Goal: Task Accomplishment & Management: Use online tool/utility

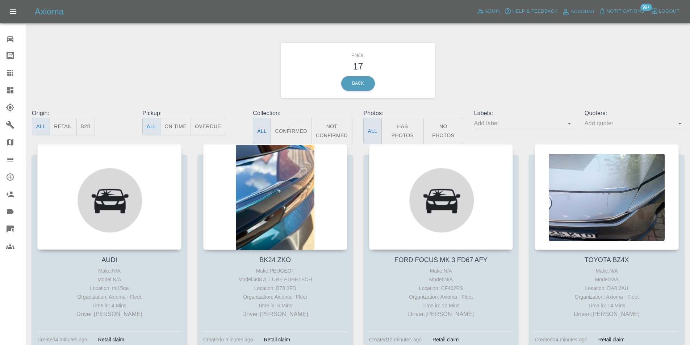
click at [414, 130] on button "Has Photos" at bounding box center [402, 131] width 43 height 26
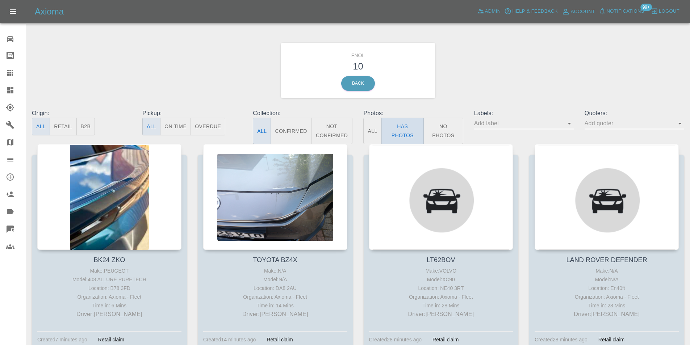
click at [404, 130] on button "Has Photos" at bounding box center [402, 131] width 43 height 26
click at [392, 135] on button "Has Photos" at bounding box center [402, 131] width 43 height 26
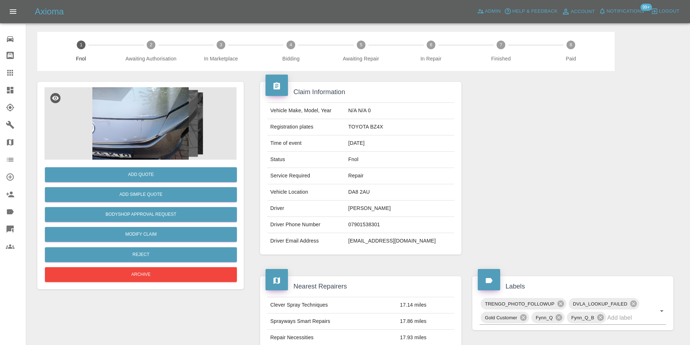
click at [132, 93] on img at bounding box center [141, 123] width 192 height 72
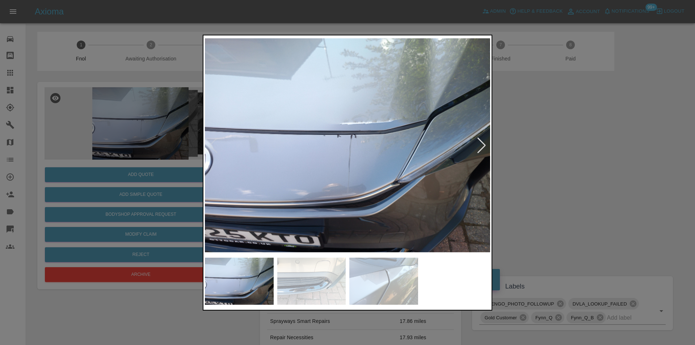
click at [484, 146] on div at bounding box center [482, 145] width 10 height 16
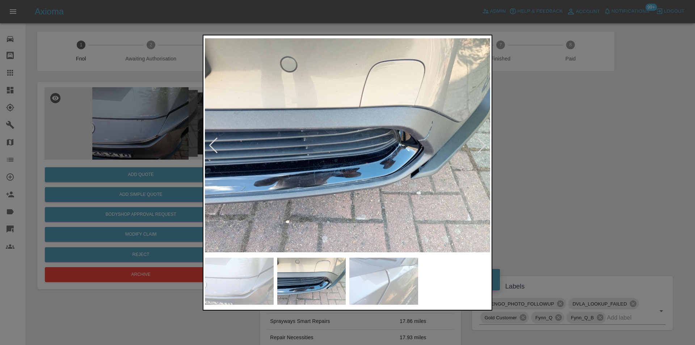
click at [484, 146] on div at bounding box center [482, 145] width 10 height 16
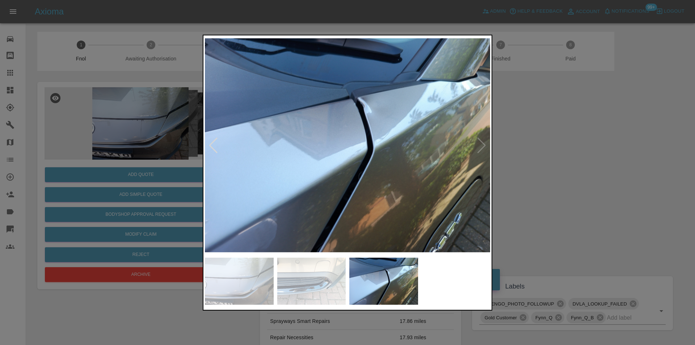
click at [484, 146] on img at bounding box center [347, 145] width 285 height 217
click at [214, 146] on div at bounding box center [213, 145] width 10 height 16
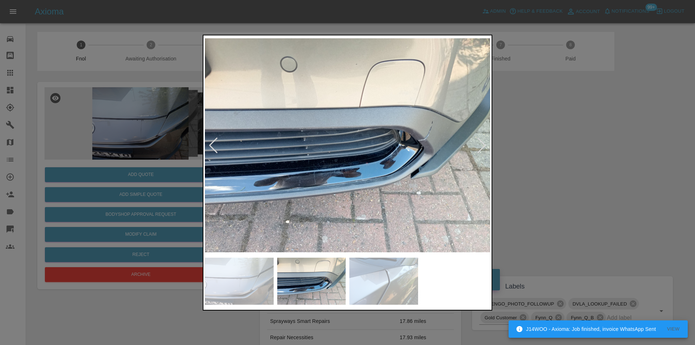
click at [214, 146] on div at bounding box center [213, 145] width 10 height 16
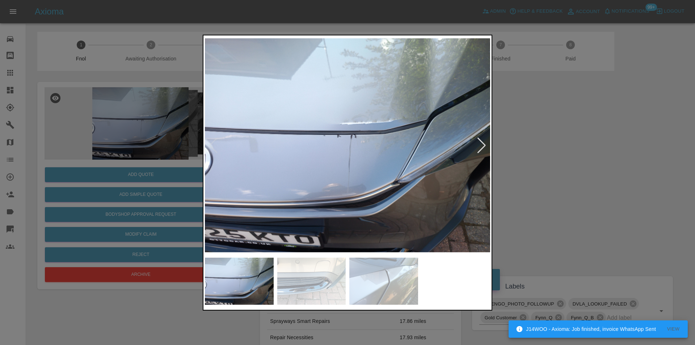
click at [383, 99] on img at bounding box center [347, 145] width 285 height 217
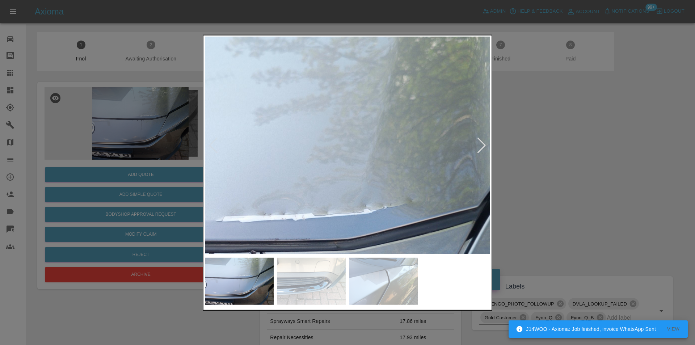
click at [376, 101] on img at bounding box center [240, 284] width 856 height 652
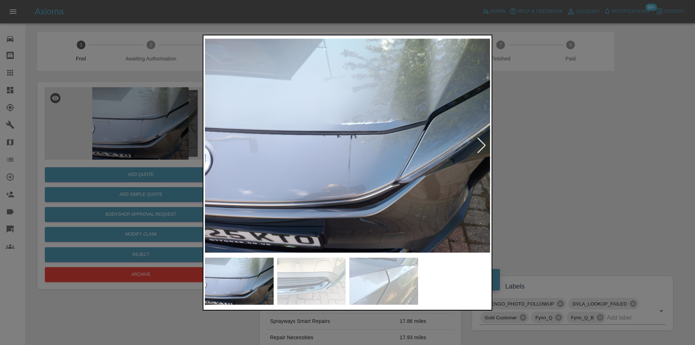
click at [483, 146] on div at bounding box center [482, 145] width 10 height 16
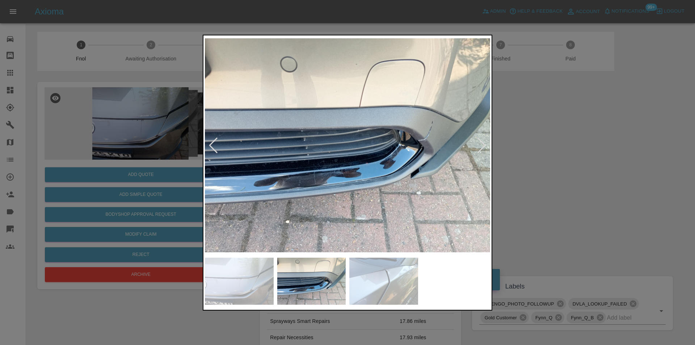
click at [483, 146] on div at bounding box center [482, 145] width 10 height 16
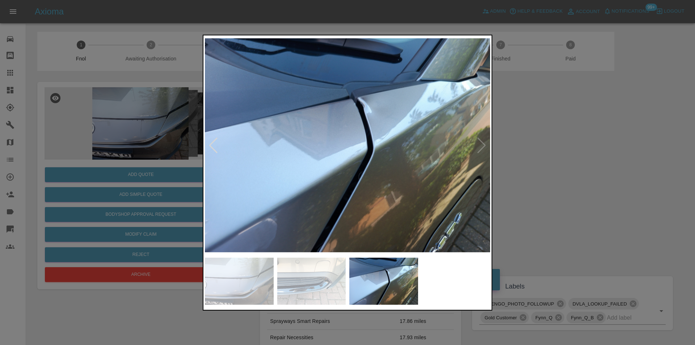
drag, startPoint x: 568, startPoint y: 143, endPoint x: 303, endPoint y: 160, distance: 265.5
click at [558, 142] on div at bounding box center [347, 172] width 695 height 345
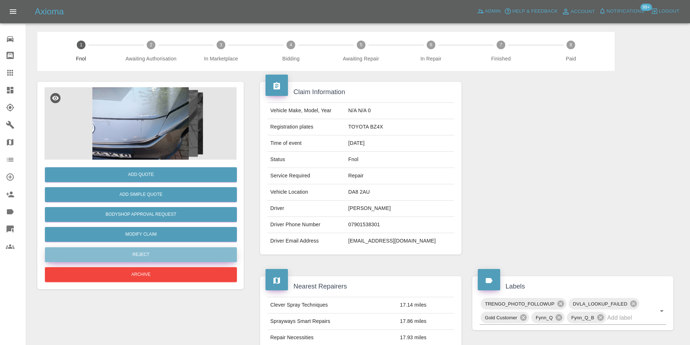
click at [159, 250] on button "Reject" at bounding box center [141, 254] width 192 height 15
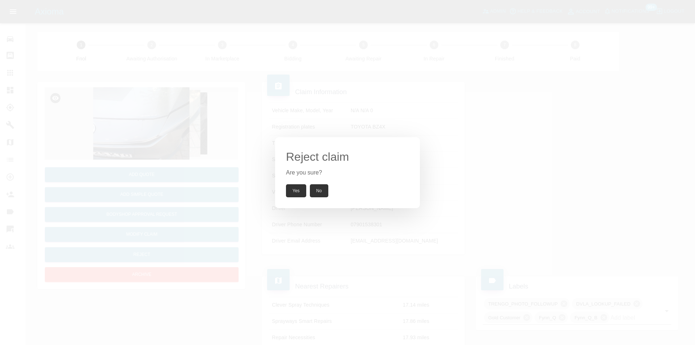
click at [292, 190] on button "Yes" at bounding box center [296, 190] width 20 height 13
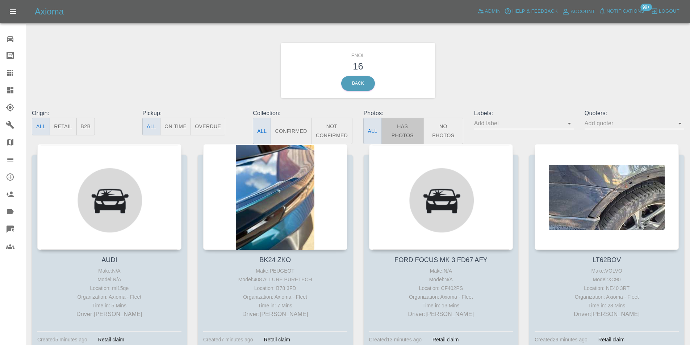
click at [400, 125] on button "Has Photos" at bounding box center [402, 131] width 43 height 26
click at [395, 128] on button "Has Photos" at bounding box center [402, 131] width 43 height 26
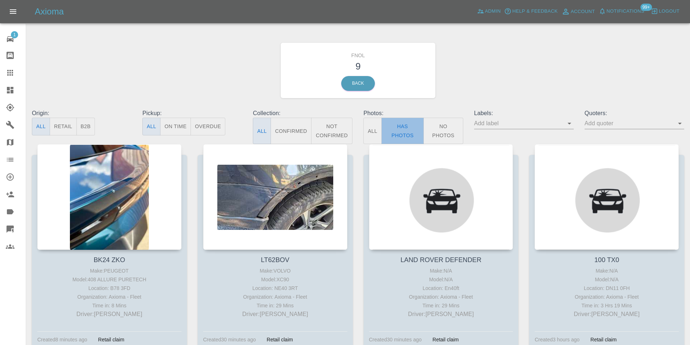
click at [408, 127] on button "Has Photos" at bounding box center [402, 131] width 43 height 26
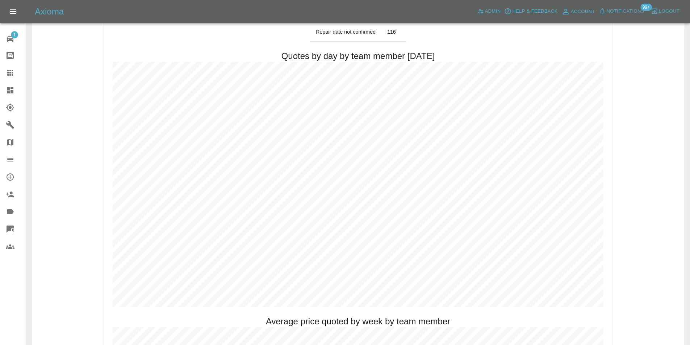
scroll to position [326, 0]
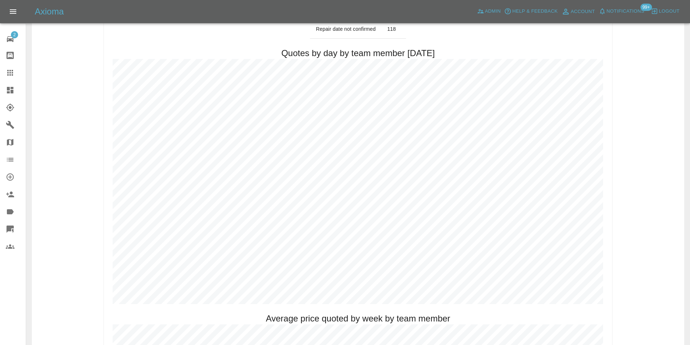
scroll to position [326, 0]
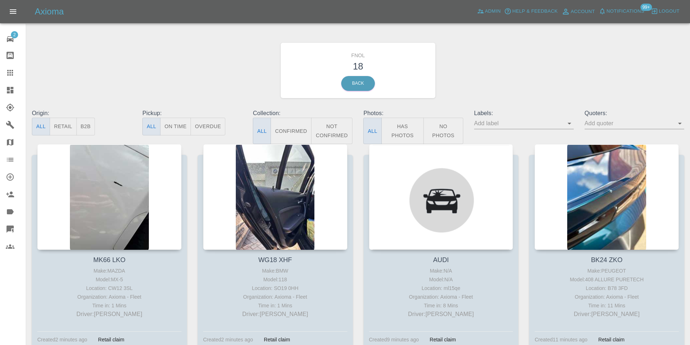
click at [410, 135] on button "Has Photos" at bounding box center [402, 131] width 43 height 26
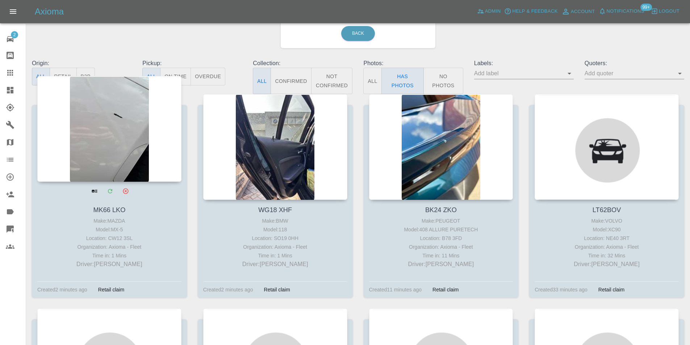
scroll to position [72, 0]
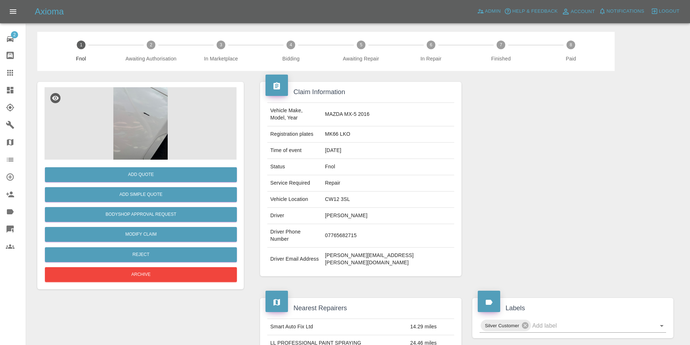
click at [150, 115] on img at bounding box center [141, 123] width 192 height 72
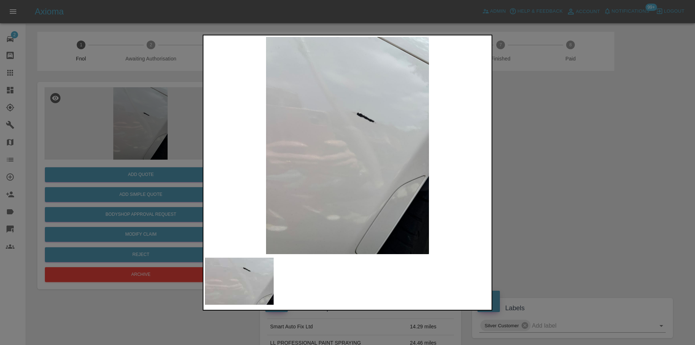
click at [534, 164] on div at bounding box center [347, 172] width 695 height 345
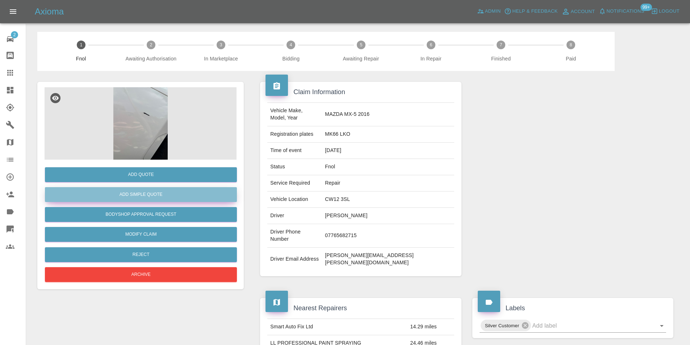
click at [153, 191] on button "Add Simple Quote" at bounding box center [141, 194] width 192 height 15
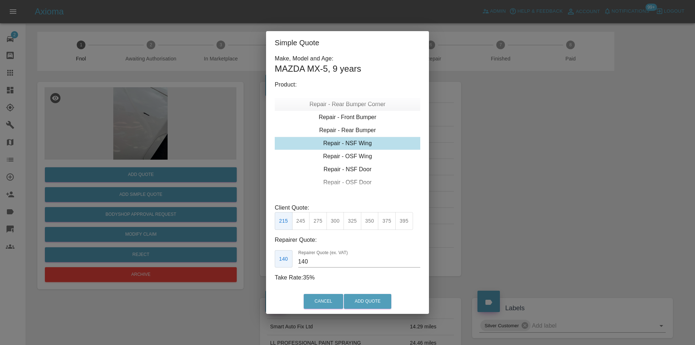
click at [360, 106] on div "Repair - Rear Bumper Corner" at bounding box center [348, 104] width 146 height 13
type input "120"
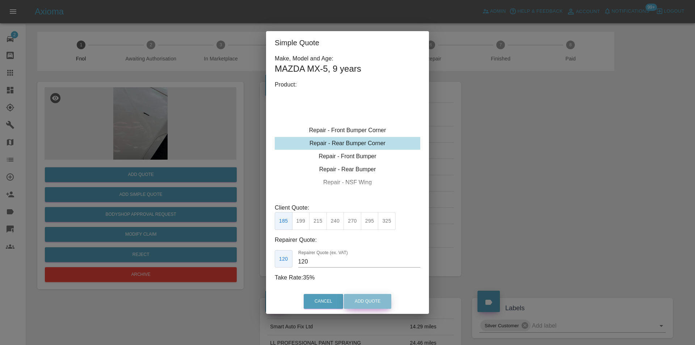
click at [366, 299] on button "Add Quote" at bounding box center [367, 301] width 47 height 15
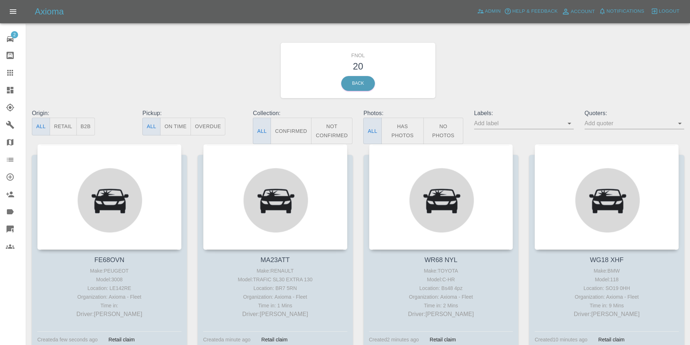
click at [393, 133] on button "Has Photos" at bounding box center [402, 131] width 43 height 26
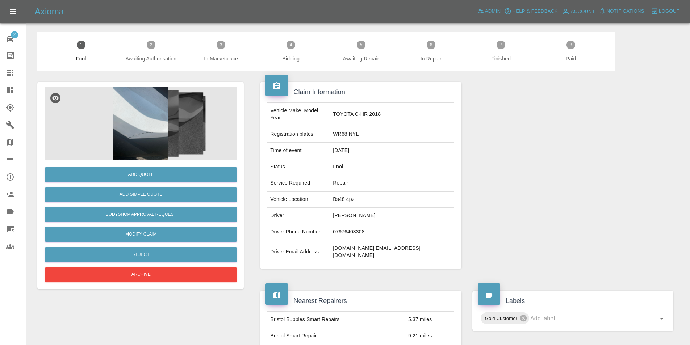
click at [130, 127] on img at bounding box center [141, 123] width 192 height 72
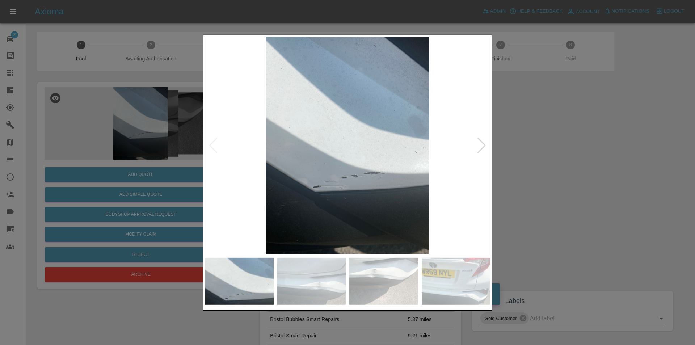
click at [479, 148] on div at bounding box center [482, 145] width 10 height 16
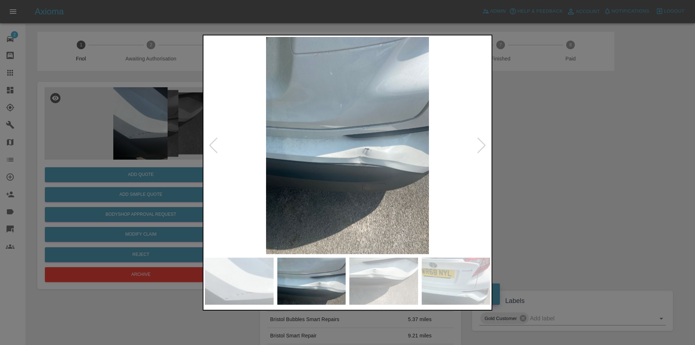
click at [479, 148] on div at bounding box center [482, 145] width 10 height 16
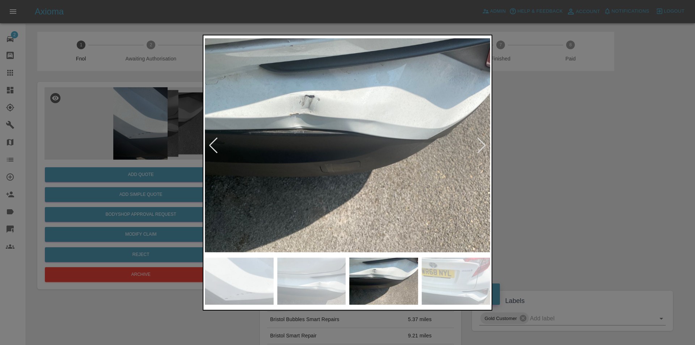
click at [479, 148] on div at bounding box center [482, 145] width 10 height 16
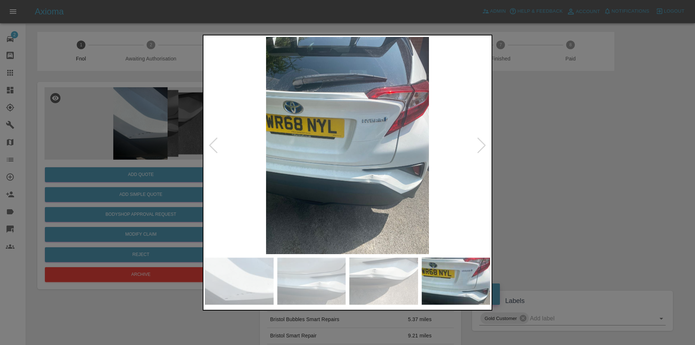
click at [479, 148] on div at bounding box center [482, 145] width 10 height 16
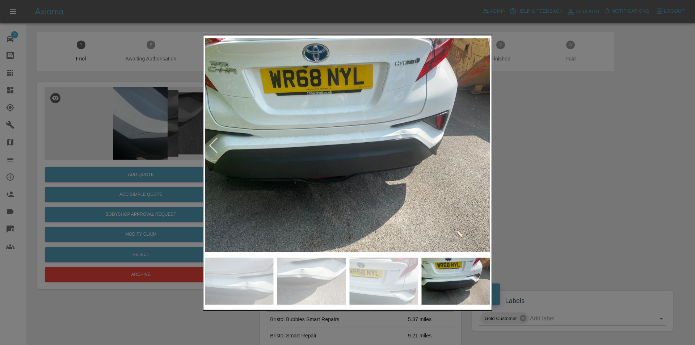
click at [479, 148] on img at bounding box center [347, 145] width 285 height 217
click at [211, 146] on div at bounding box center [213, 145] width 10 height 16
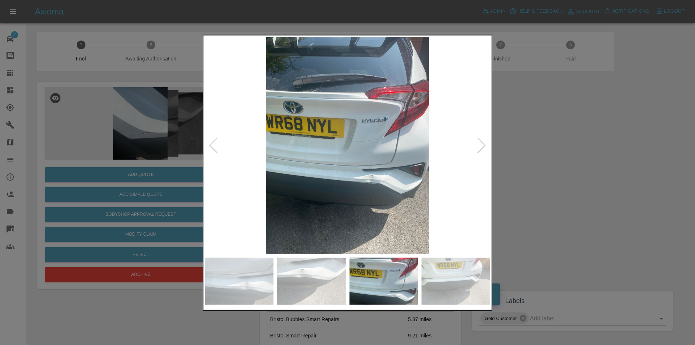
click at [211, 146] on div at bounding box center [213, 145] width 10 height 16
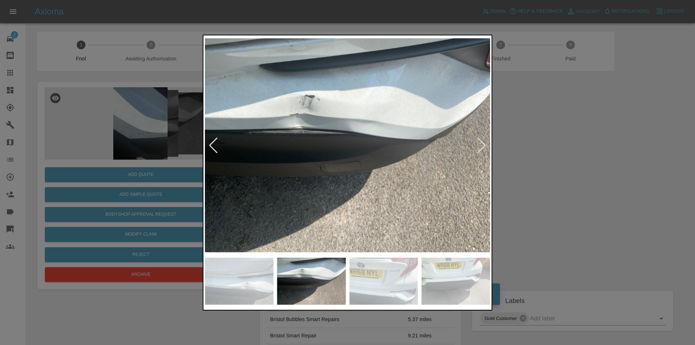
click at [211, 146] on div at bounding box center [213, 145] width 10 height 16
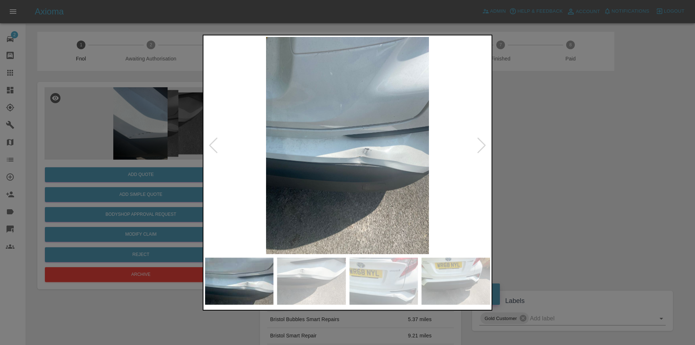
click at [211, 146] on div at bounding box center [213, 145] width 10 height 16
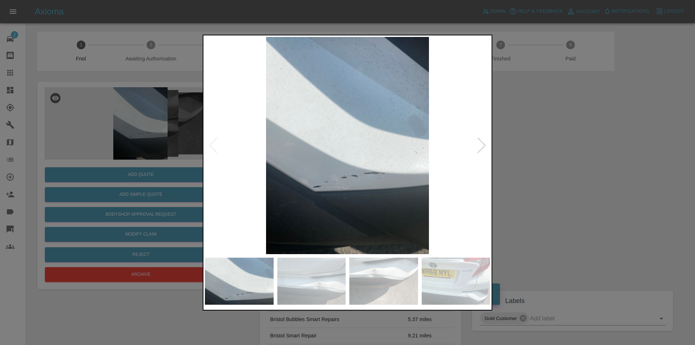
click at [559, 155] on div at bounding box center [347, 172] width 695 height 345
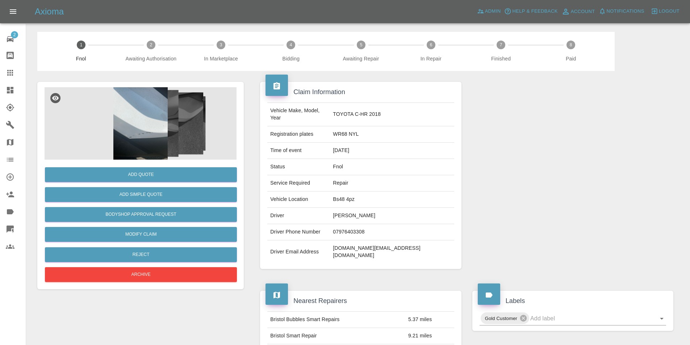
click at [120, 110] on img at bounding box center [141, 123] width 192 height 72
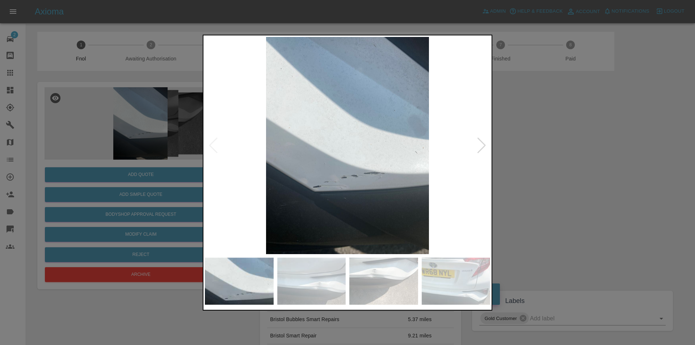
click at [480, 148] on div at bounding box center [482, 145] width 10 height 16
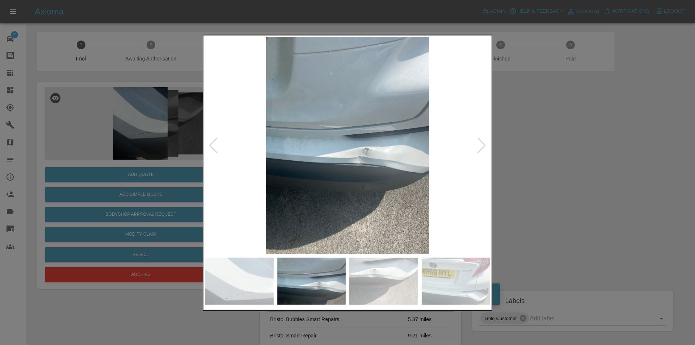
click at [481, 144] on div at bounding box center [482, 145] width 10 height 16
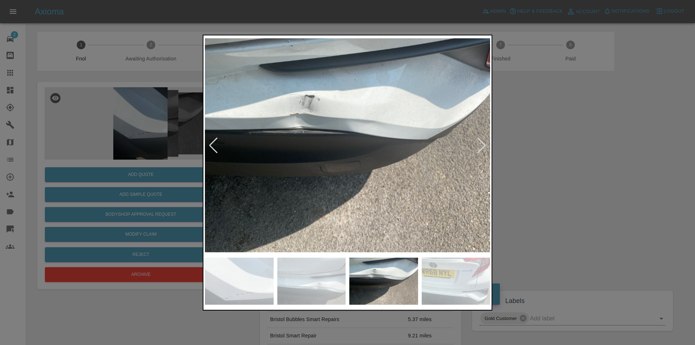
click at [290, 111] on img at bounding box center [347, 145] width 285 height 217
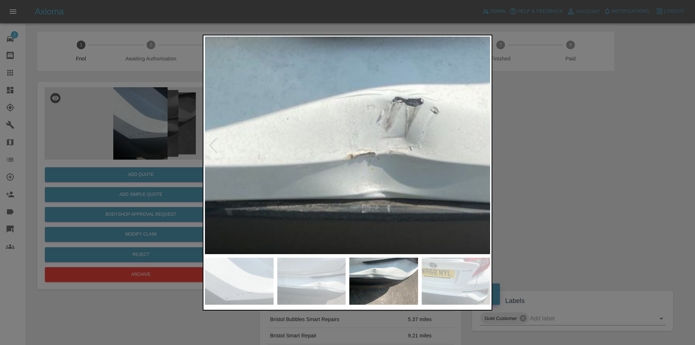
click at [290, 111] on img at bounding box center [521, 248] width 856 height 652
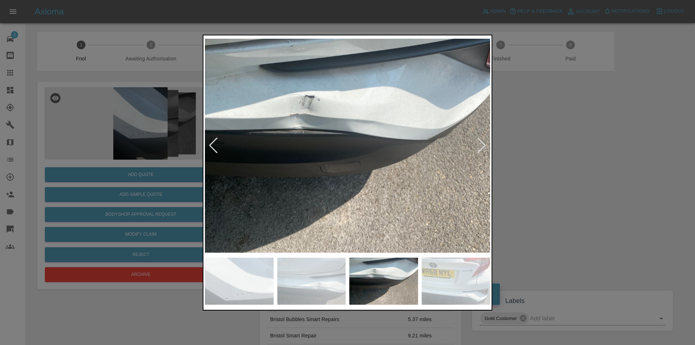
click at [484, 144] on div at bounding box center [482, 145] width 10 height 16
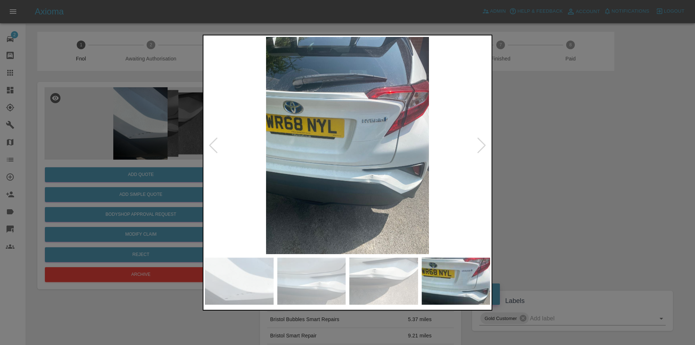
click at [409, 170] on img at bounding box center [347, 145] width 285 height 217
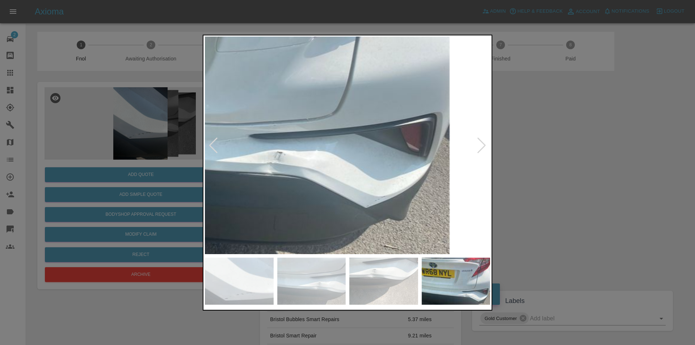
click at [360, 180] on img at bounding box center [205, 63] width 856 height 652
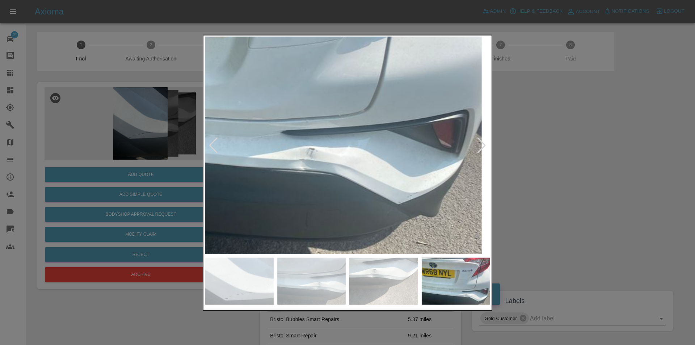
click at [313, 168] on img at bounding box center [238, 59] width 856 height 652
click at [282, 157] on img at bounding box center [238, 59] width 856 height 652
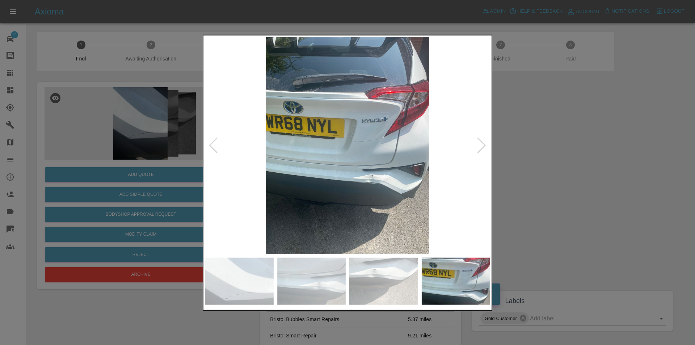
click at [483, 148] on div at bounding box center [482, 145] width 10 height 16
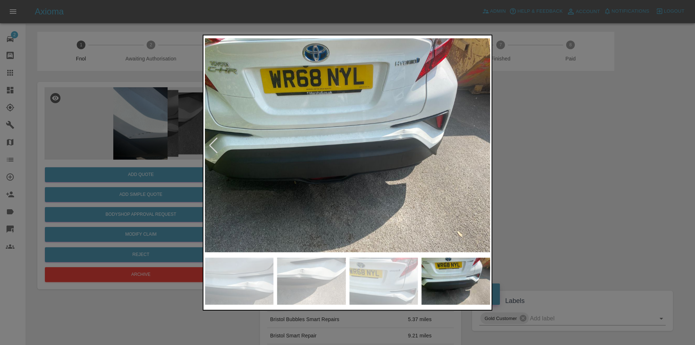
click at [483, 148] on img at bounding box center [347, 145] width 285 height 217
click at [213, 147] on div at bounding box center [213, 145] width 10 height 16
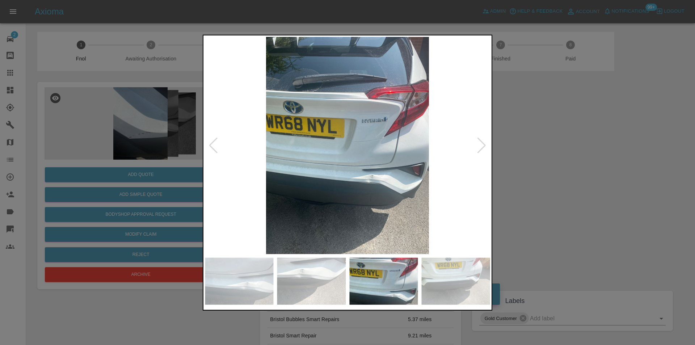
click at [213, 147] on div at bounding box center [213, 145] width 10 height 16
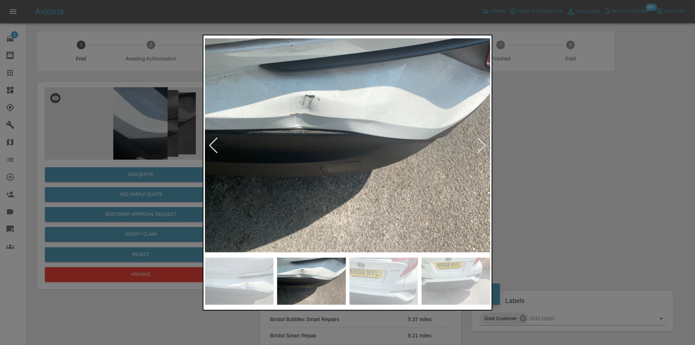
click at [305, 137] on img at bounding box center [347, 145] width 285 height 217
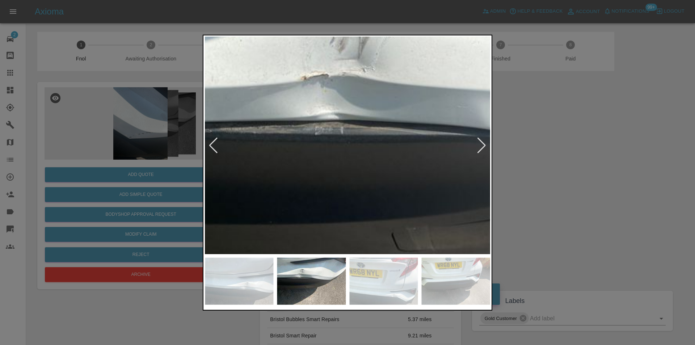
click at [337, 135] on img at bounding box center [475, 170] width 856 height 652
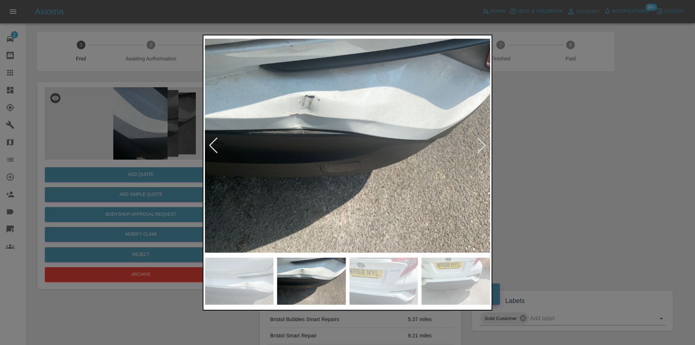
click at [210, 143] on div at bounding box center [213, 145] width 10 height 16
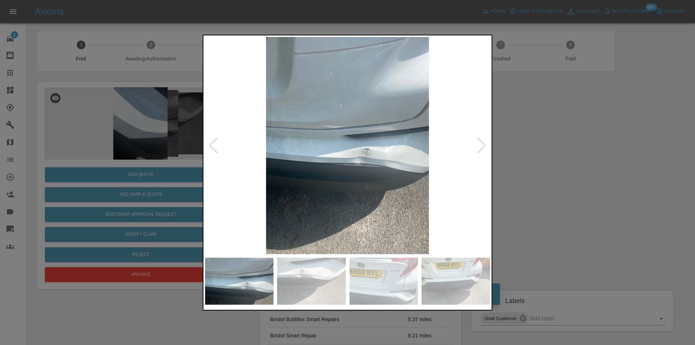
click at [210, 143] on div at bounding box center [213, 145] width 10 height 16
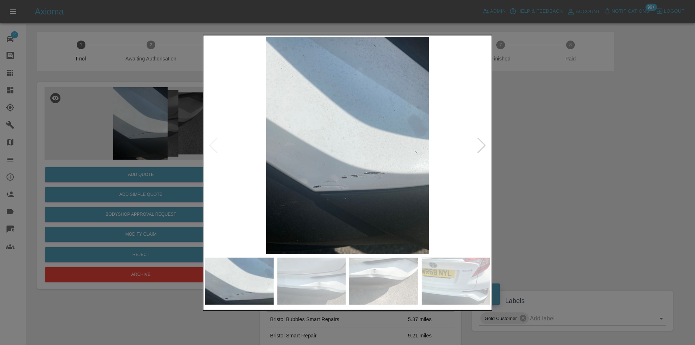
click at [556, 151] on div at bounding box center [347, 172] width 695 height 345
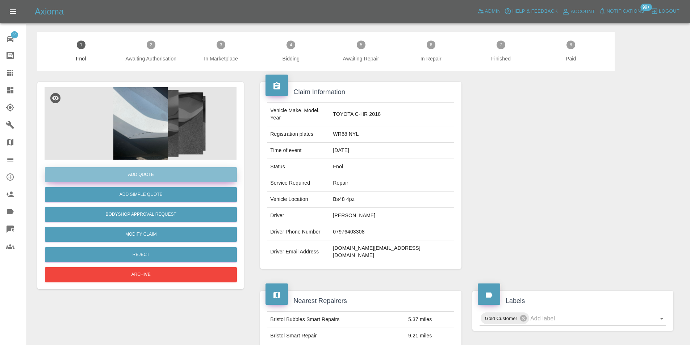
click at [150, 175] on button "Add Quote" at bounding box center [141, 174] width 192 height 15
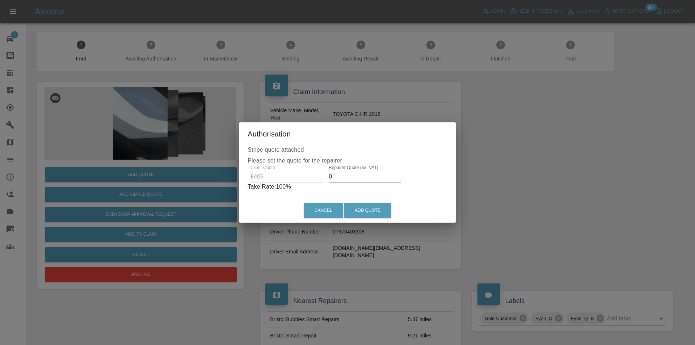
click at [353, 176] on input "0" at bounding box center [365, 177] width 72 height 12
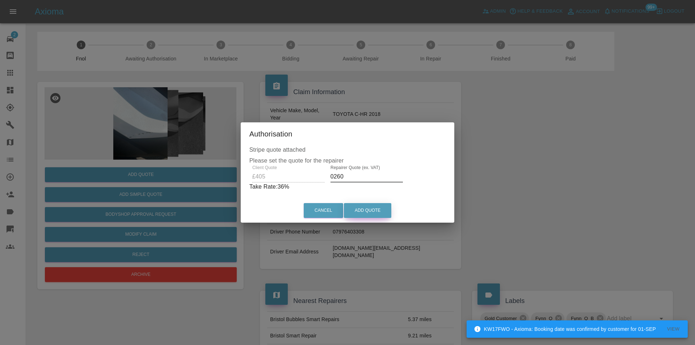
type input "0260"
click at [370, 205] on button "Add Quote" at bounding box center [367, 210] width 47 height 15
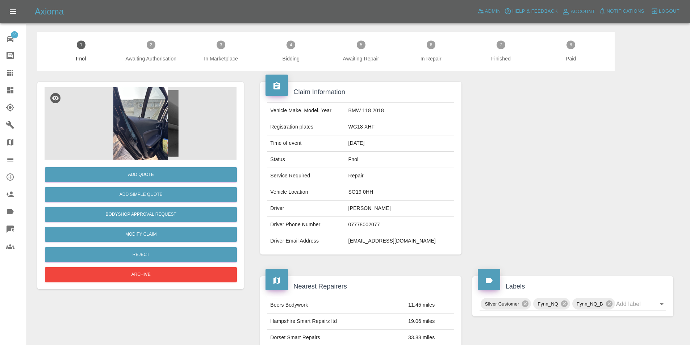
click at [135, 113] on img at bounding box center [141, 123] width 192 height 72
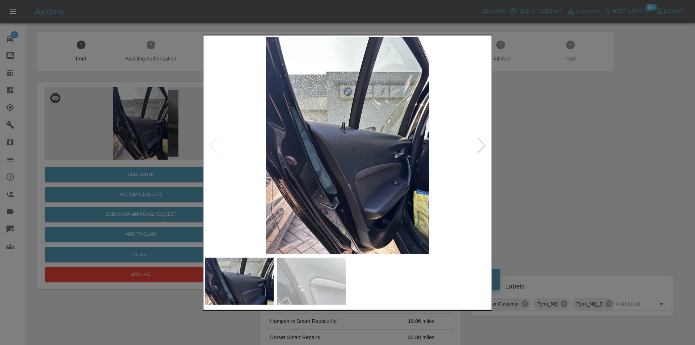
click at [489, 148] on img at bounding box center [347, 145] width 285 height 217
drag, startPoint x: 544, startPoint y: 155, endPoint x: 280, endPoint y: 222, distance: 271.9
click at [540, 156] on div at bounding box center [347, 172] width 695 height 345
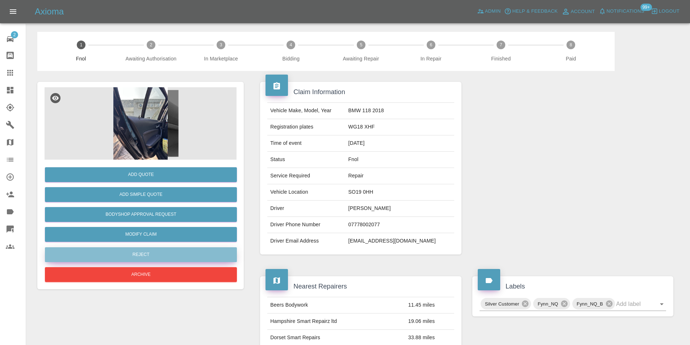
click at [156, 253] on button "Reject" at bounding box center [141, 254] width 192 height 15
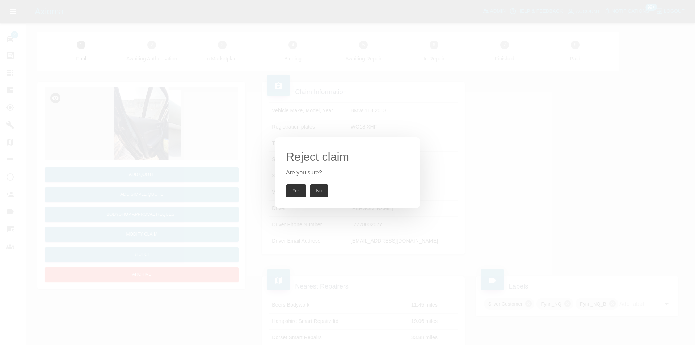
drag, startPoint x: 300, startPoint y: 187, endPoint x: 362, endPoint y: 63, distance: 139.1
click at [300, 187] on button "Yes" at bounding box center [296, 190] width 20 height 13
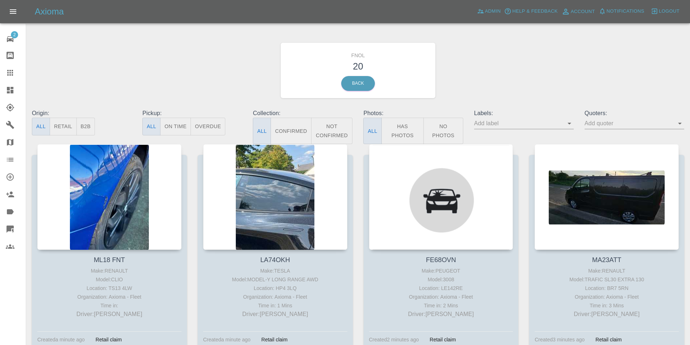
click at [403, 135] on button "Has Photos" at bounding box center [402, 131] width 43 height 26
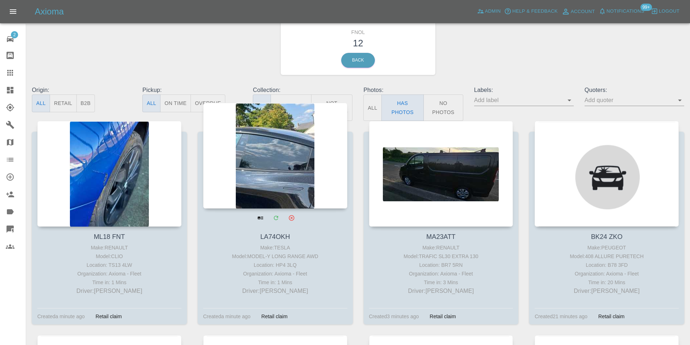
scroll to position [36, 0]
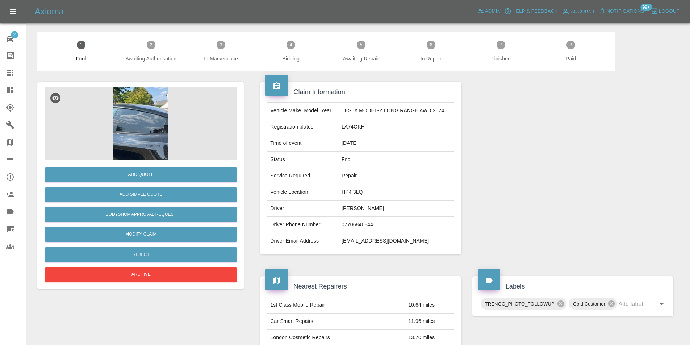
click at [131, 120] on img at bounding box center [141, 123] width 192 height 72
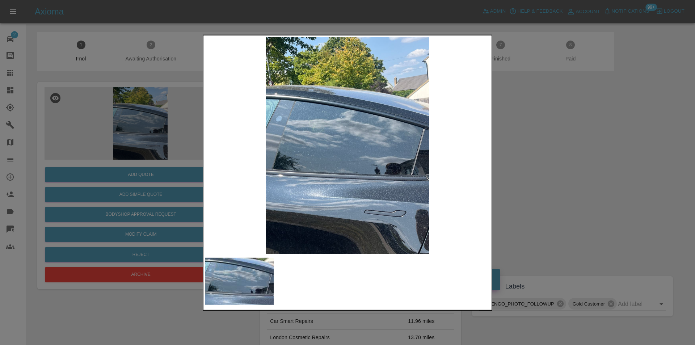
click at [367, 175] on img at bounding box center [347, 145] width 285 height 217
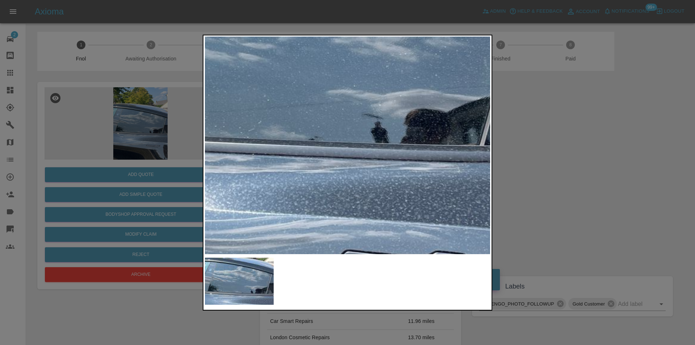
click at [347, 174] on img at bounding box center [290, 57] width 856 height 652
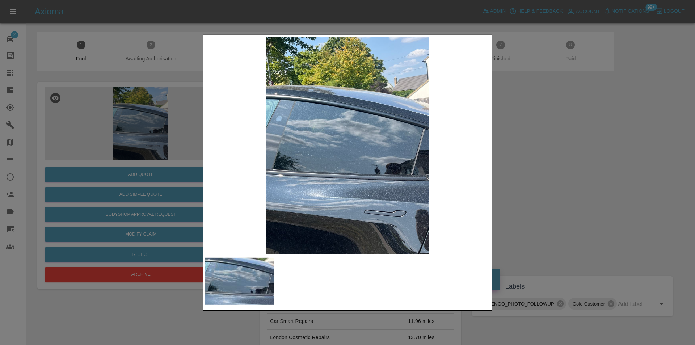
click at [580, 191] on div at bounding box center [347, 172] width 695 height 345
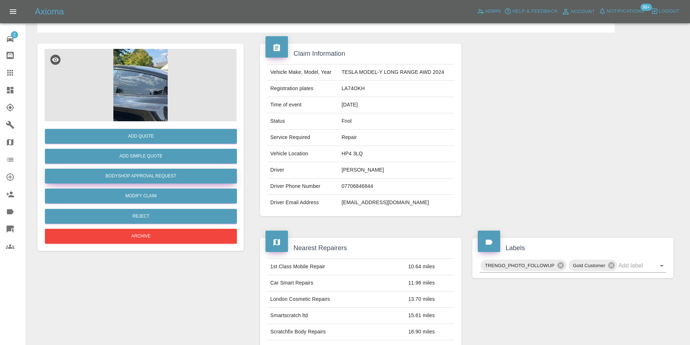
scroll to position [36, 0]
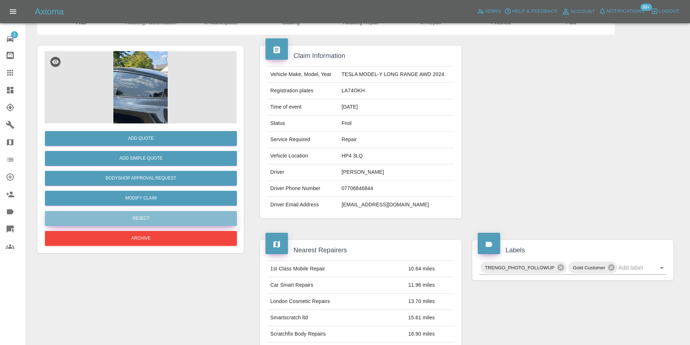
click at [164, 218] on button "Reject" at bounding box center [141, 218] width 192 height 15
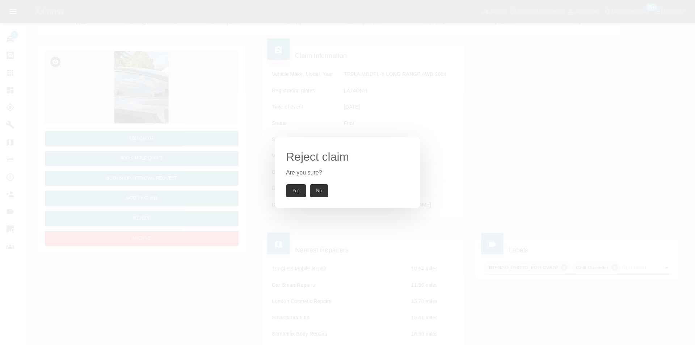
click at [299, 190] on button "Yes" at bounding box center [296, 190] width 20 height 13
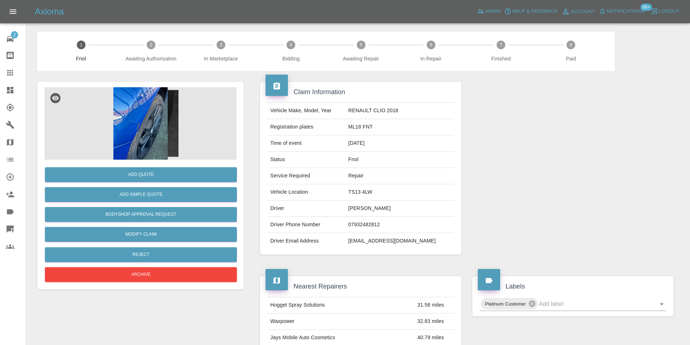
click at [125, 114] on img at bounding box center [141, 123] width 192 height 72
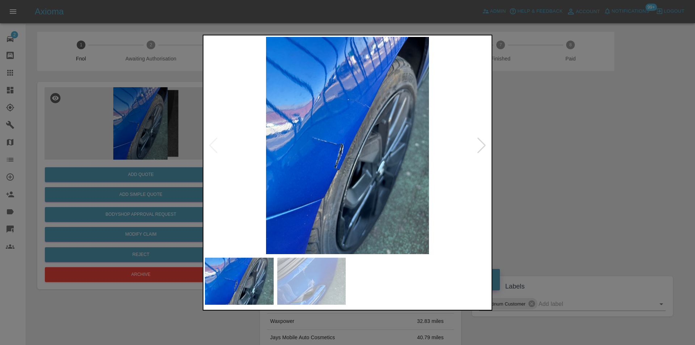
click at [484, 146] on div at bounding box center [482, 145] width 10 height 16
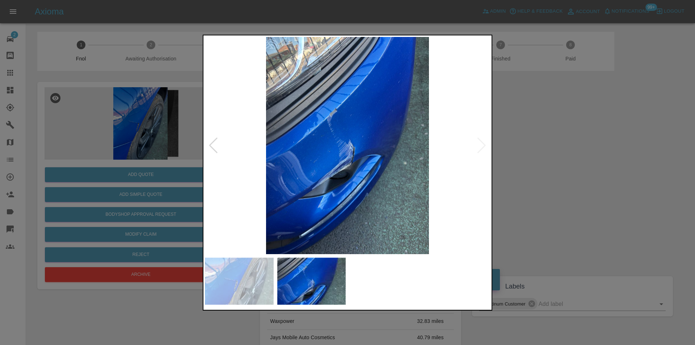
click at [484, 144] on img at bounding box center [347, 145] width 285 height 217
click at [341, 152] on img at bounding box center [347, 145] width 285 height 217
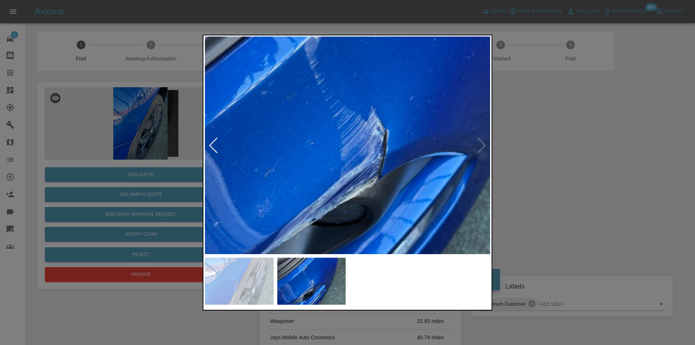
click at [341, 151] on img at bounding box center [366, 125] width 856 height 652
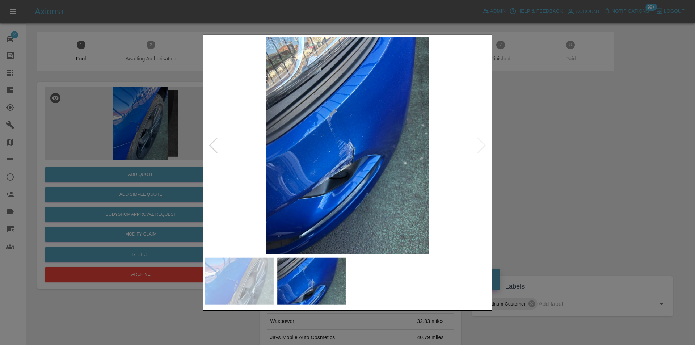
click at [212, 143] on div at bounding box center [213, 145] width 10 height 16
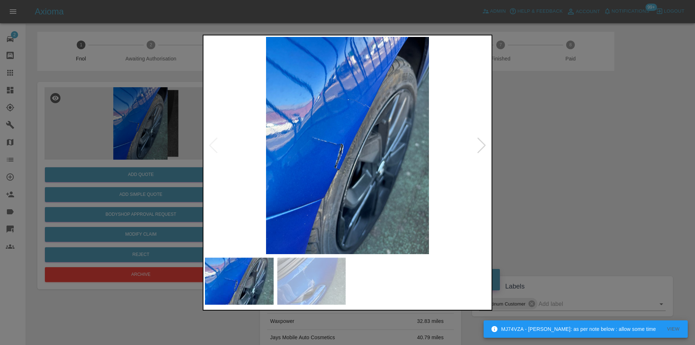
click at [315, 133] on img at bounding box center [347, 145] width 285 height 217
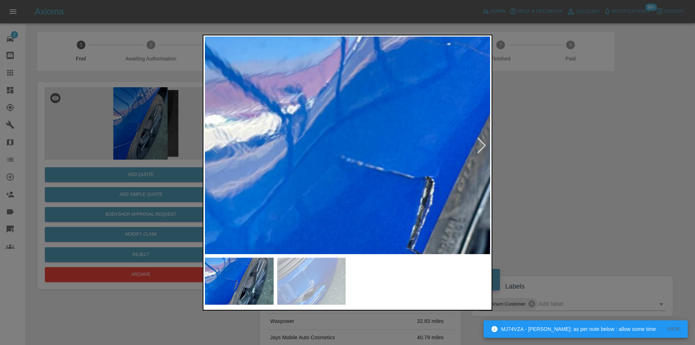
click at [368, 155] on img at bounding box center [446, 182] width 856 height 652
click at [369, 155] on img at bounding box center [446, 182] width 856 height 652
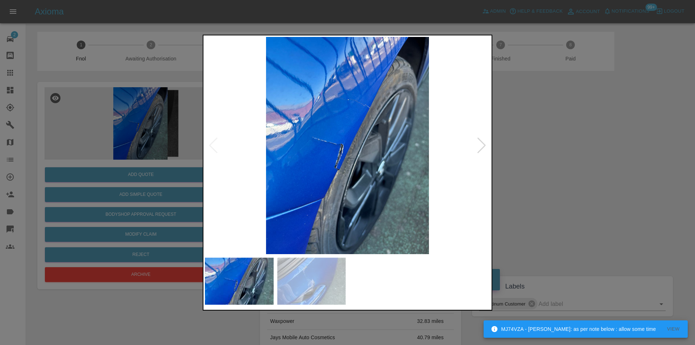
click at [358, 183] on img at bounding box center [347, 145] width 285 height 217
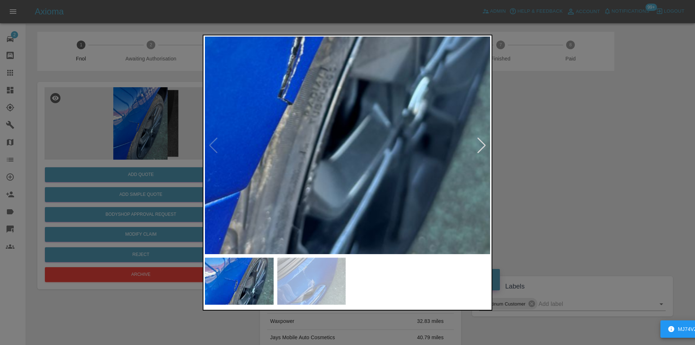
click at [323, 167] on img at bounding box center [317, 31] width 856 height 652
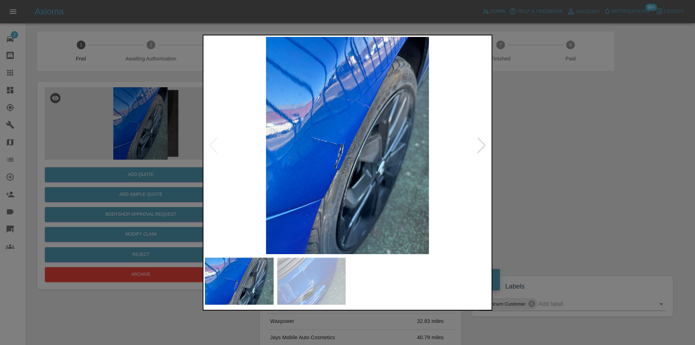
click at [509, 178] on div at bounding box center [347, 172] width 695 height 345
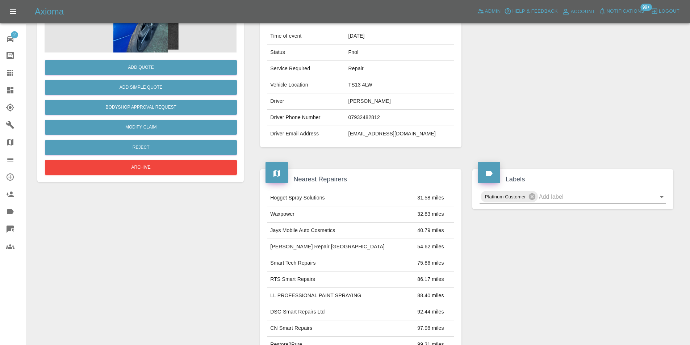
scroll to position [181, 0]
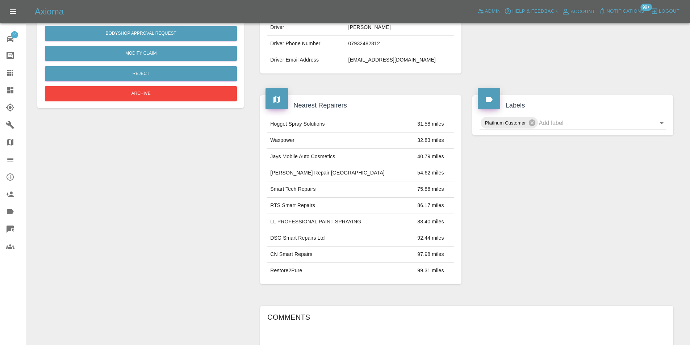
click at [258, 208] on div "Nearest Repairers Hogget Spray Solutions 31.58 miles Waxpower 32.83 miles Jays …" at bounding box center [360, 189] width 212 height 211
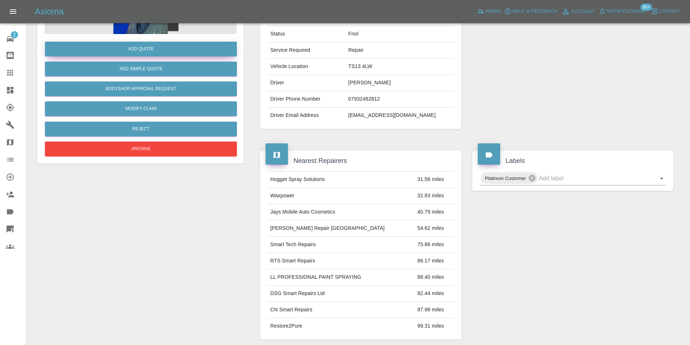
scroll to position [36, 0]
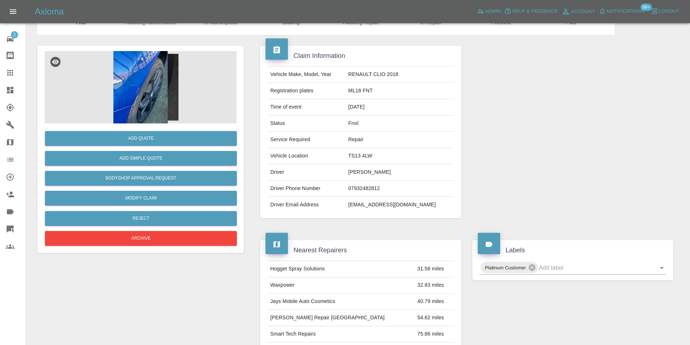
click at [132, 79] on img at bounding box center [141, 87] width 192 height 72
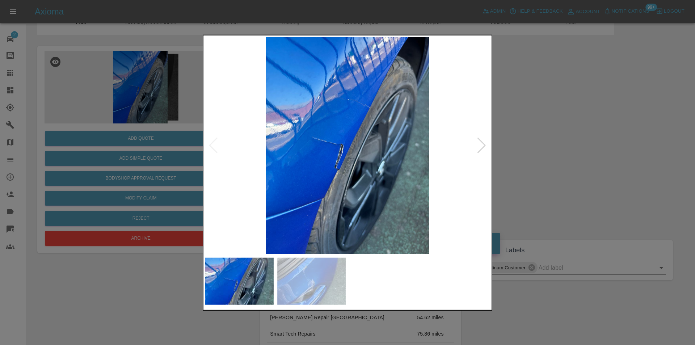
click at [559, 151] on div at bounding box center [347, 172] width 695 height 345
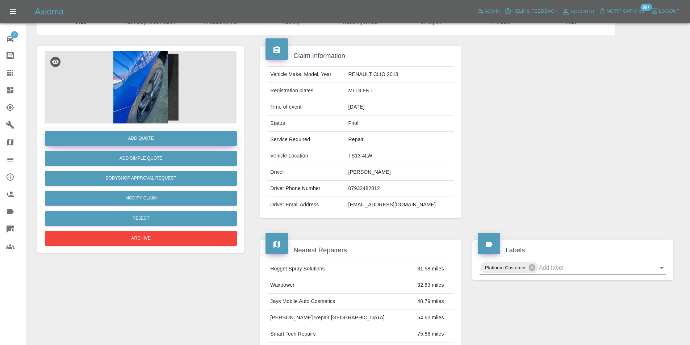
click at [155, 144] on button "Add Quote" at bounding box center [141, 138] width 192 height 15
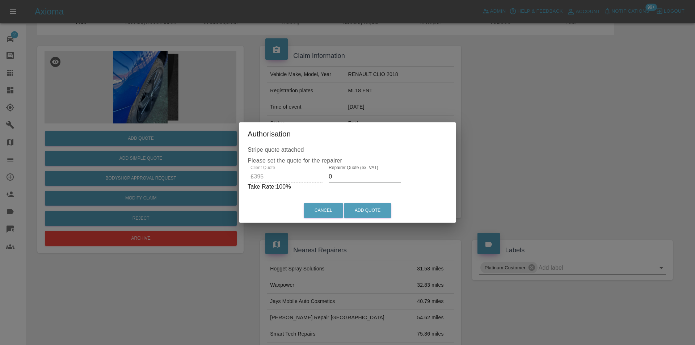
click at [354, 177] on input "0" at bounding box center [365, 177] width 72 height 12
type input "0250"
click at [373, 210] on button "Add Quote" at bounding box center [367, 210] width 47 height 15
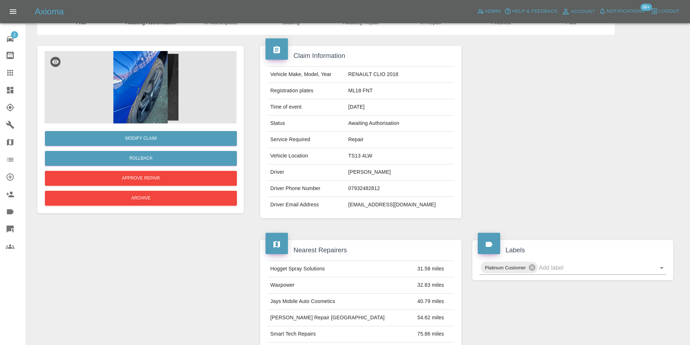
scroll to position [0, 0]
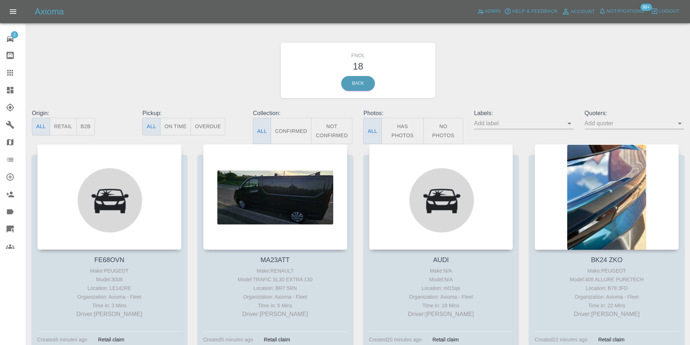
click at [406, 128] on button "Has Photos" at bounding box center [402, 131] width 43 height 26
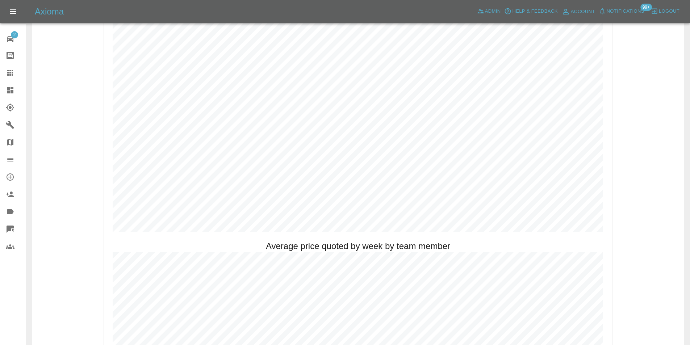
scroll to position [362, 0]
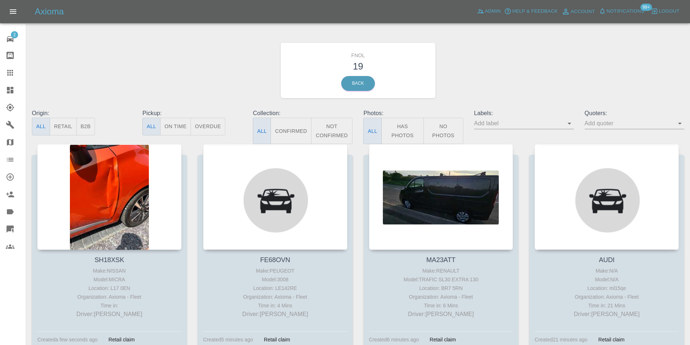
click at [408, 128] on button "Has Photos" at bounding box center [402, 131] width 43 height 26
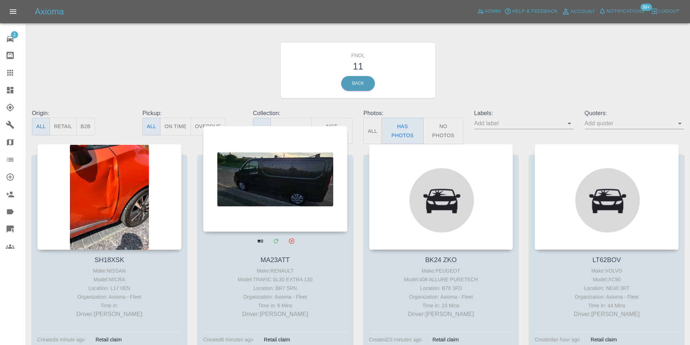
scroll to position [36, 0]
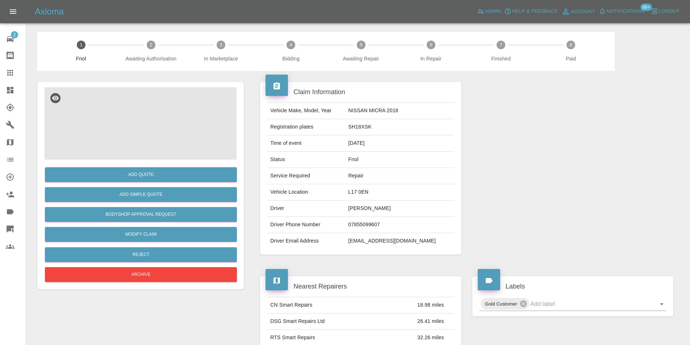
click at [136, 123] on img at bounding box center [141, 123] width 192 height 72
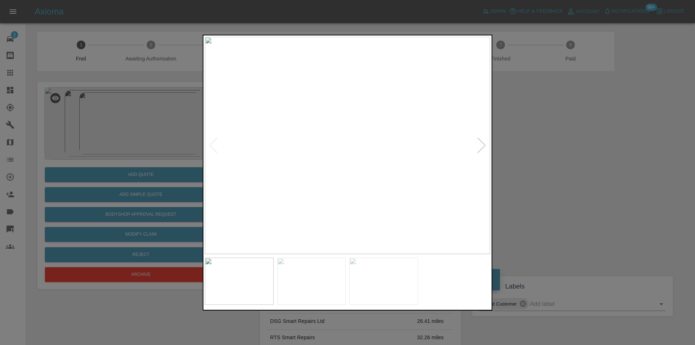
click at [483, 147] on div at bounding box center [482, 145] width 10 height 16
click at [482, 146] on div at bounding box center [482, 145] width 10 height 16
click at [565, 162] on div at bounding box center [347, 172] width 695 height 345
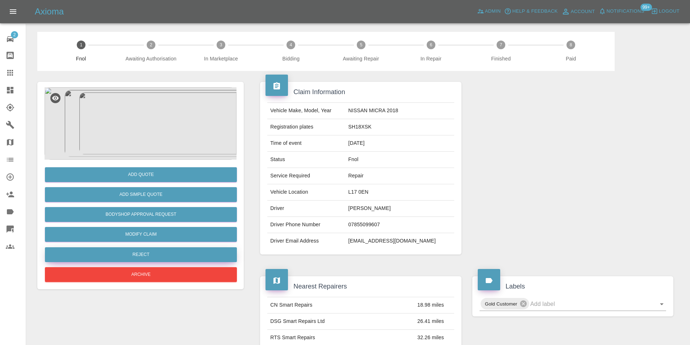
click at [151, 252] on button "Reject" at bounding box center [141, 254] width 192 height 15
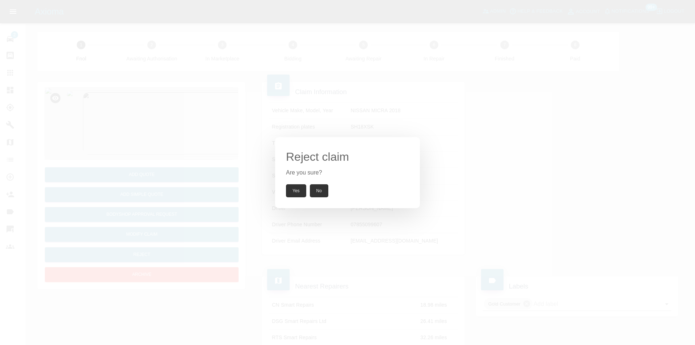
click at [295, 193] on button "Yes" at bounding box center [296, 190] width 20 height 13
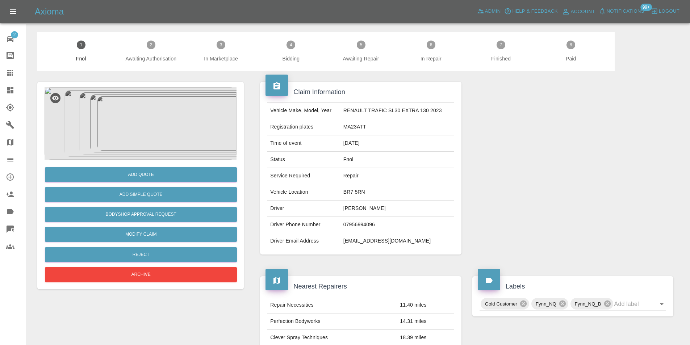
click at [152, 107] on img at bounding box center [141, 123] width 192 height 72
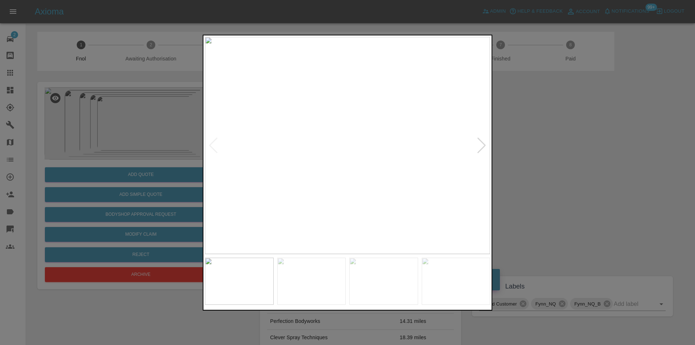
click at [483, 140] on div at bounding box center [482, 145] width 10 height 16
click at [482, 142] on div at bounding box center [482, 145] width 10 height 16
click at [481, 142] on img at bounding box center [347, 145] width 285 height 217
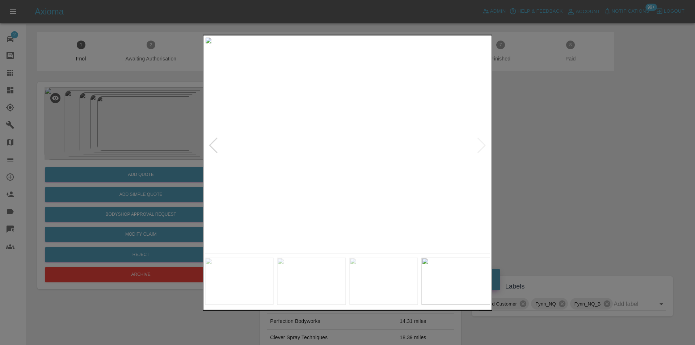
click at [549, 156] on div at bounding box center [347, 172] width 695 height 345
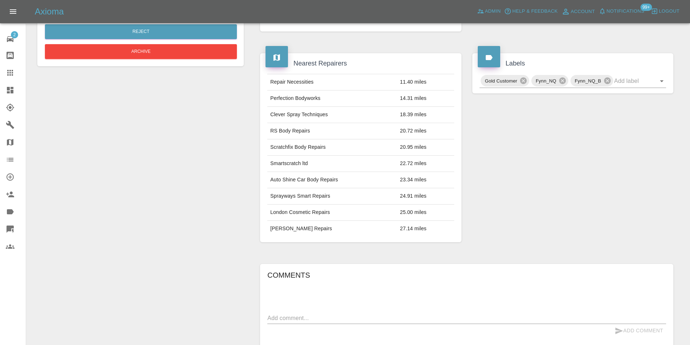
scroll to position [326, 0]
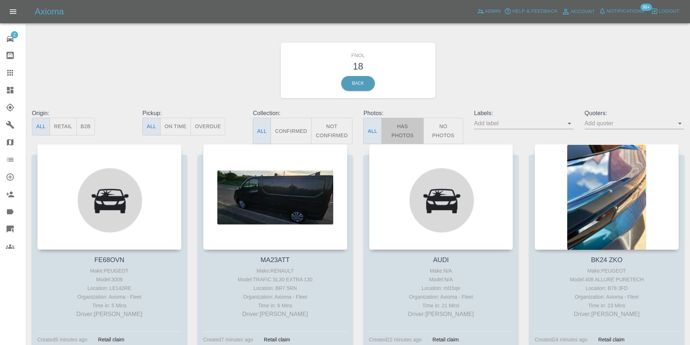
click at [404, 131] on button "Has Photos" at bounding box center [402, 131] width 43 height 26
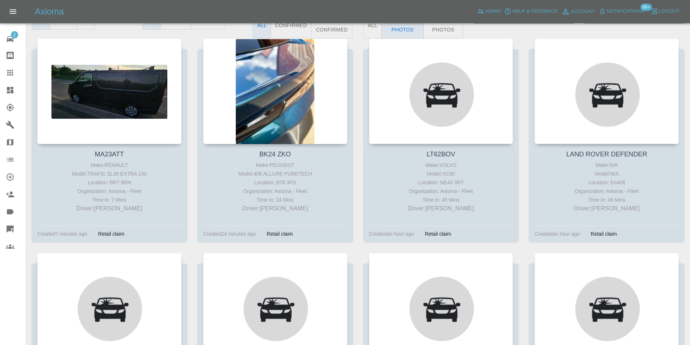
scroll to position [109, 0]
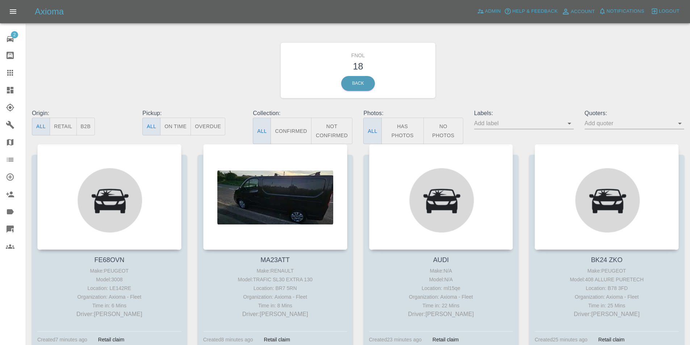
click at [406, 126] on button "Has Photos" at bounding box center [402, 131] width 43 height 26
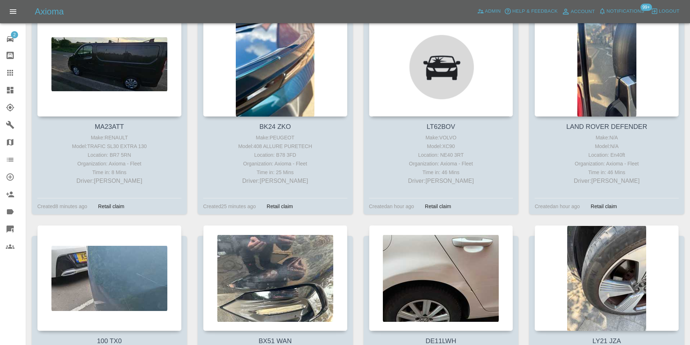
scroll to position [145, 0]
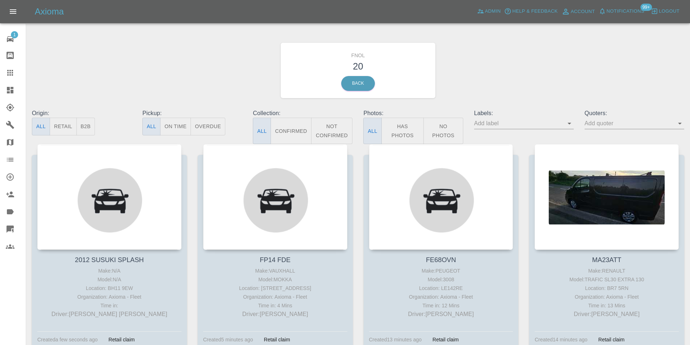
click at [403, 132] on button "Has Photos" at bounding box center [402, 131] width 43 height 26
click at [397, 124] on button "Has Photos" at bounding box center [402, 131] width 43 height 26
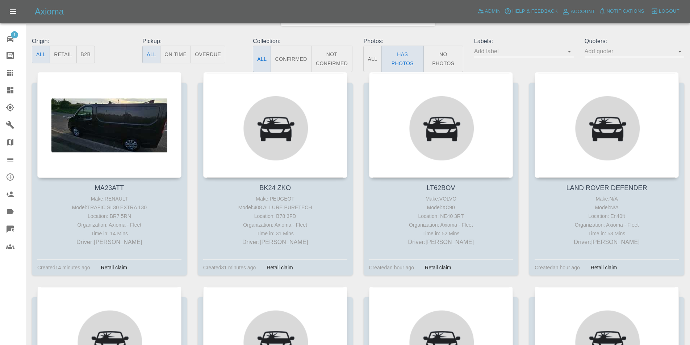
scroll to position [72, 0]
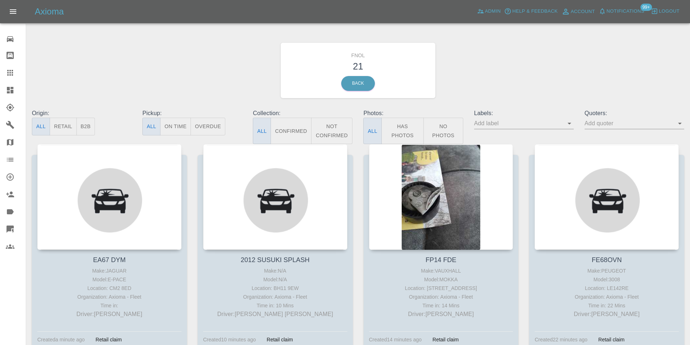
click at [398, 123] on button "Has Photos" at bounding box center [402, 131] width 43 height 26
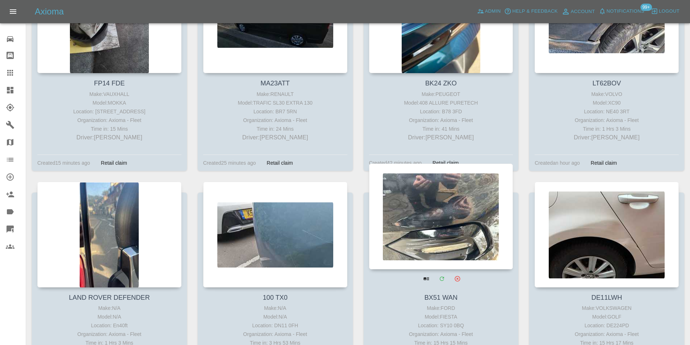
scroll to position [72, 0]
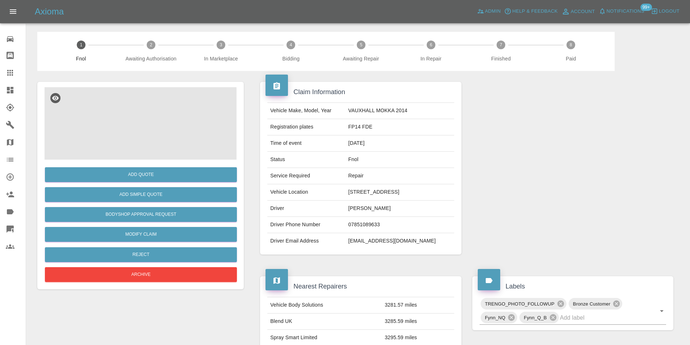
click at [142, 112] on img at bounding box center [141, 123] width 192 height 72
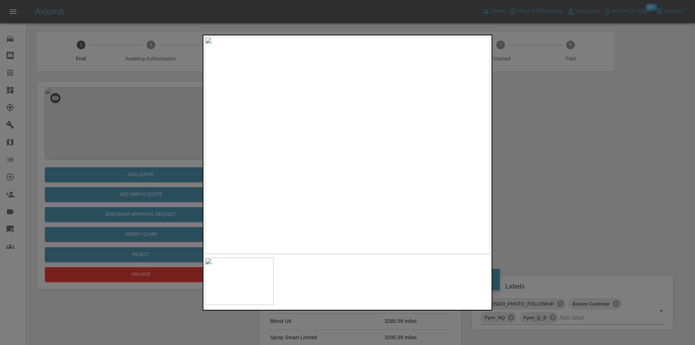
click at [563, 157] on div at bounding box center [347, 172] width 695 height 345
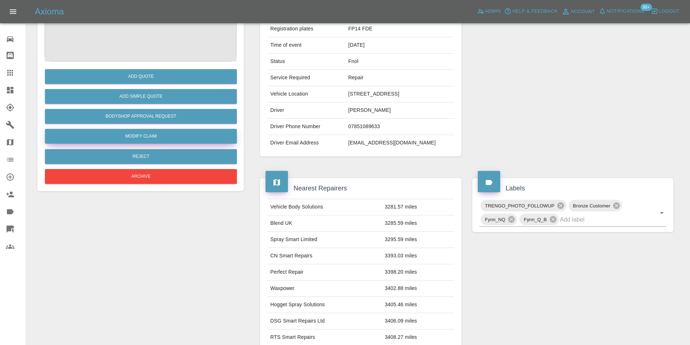
scroll to position [36, 0]
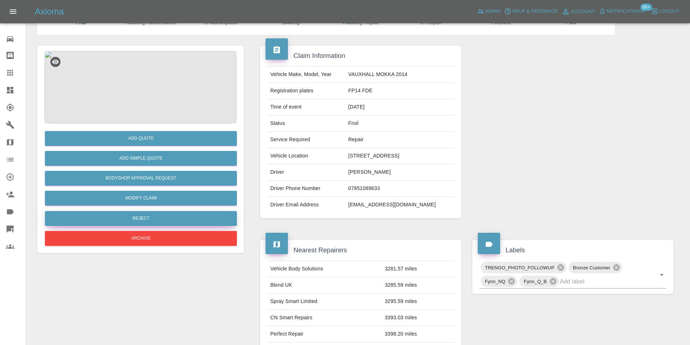
click at [138, 214] on button "Reject" at bounding box center [141, 218] width 192 height 15
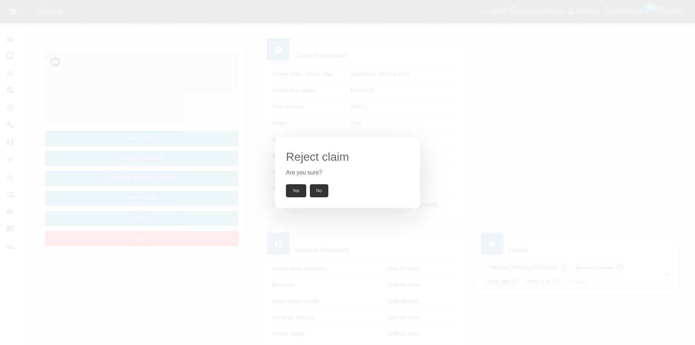
click at [295, 188] on button "Yes" at bounding box center [296, 190] width 20 height 13
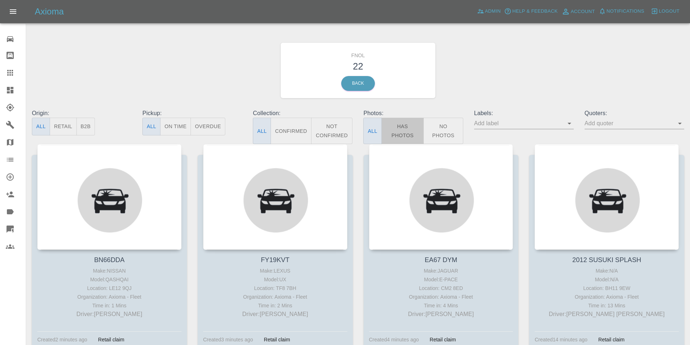
click at [403, 135] on button "Has Photos" at bounding box center [402, 131] width 43 height 26
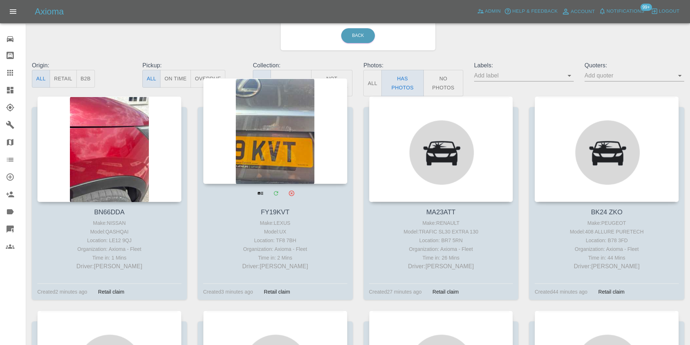
scroll to position [72, 0]
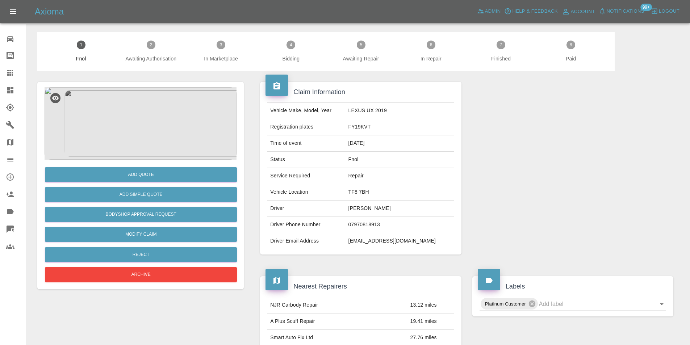
click at [152, 103] on img at bounding box center [141, 123] width 192 height 72
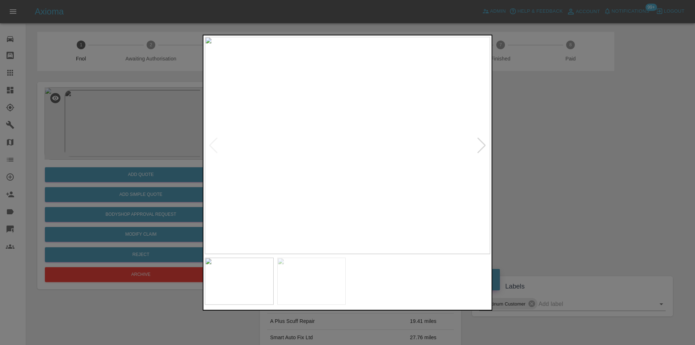
click at [480, 144] on div at bounding box center [482, 145] width 10 height 16
click at [317, 141] on img at bounding box center [347, 145] width 285 height 217
click at [317, 141] on img at bounding box center [439, 159] width 856 height 652
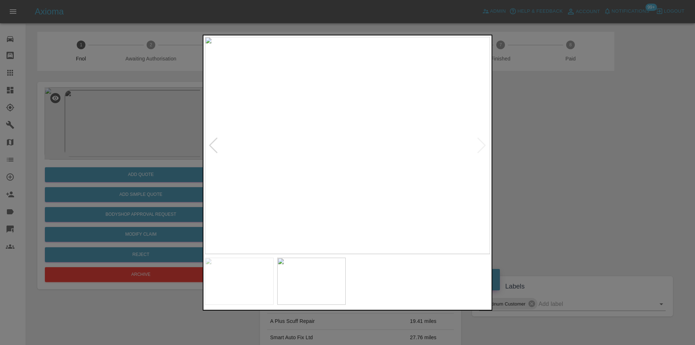
click at [565, 151] on div at bounding box center [347, 172] width 695 height 345
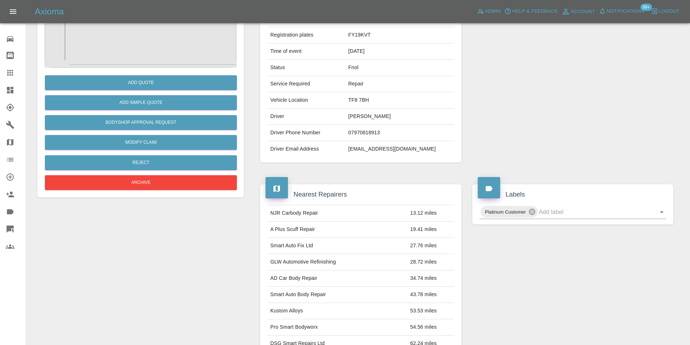
scroll to position [36, 0]
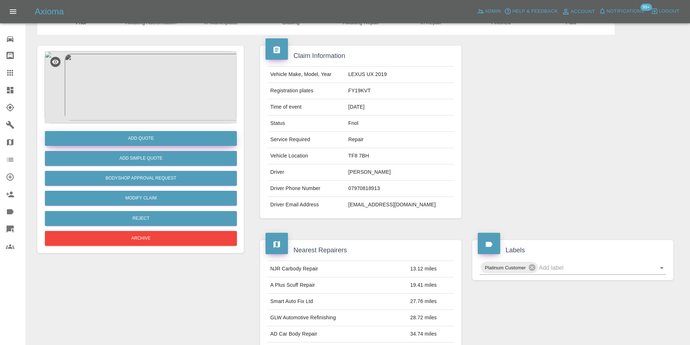
click at [146, 140] on button "Add Quote" at bounding box center [141, 138] width 192 height 15
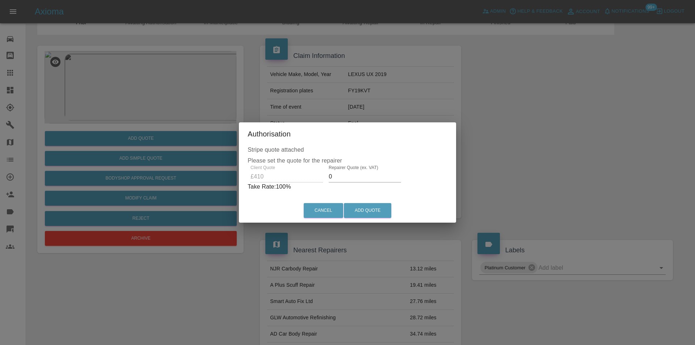
click at [357, 179] on input "0" at bounding box center [365, 177] width 72 height 12
type input "0260"
click at [365, 205] on button "Add Quote" at bounding box center [367, 210] width 47 height 15
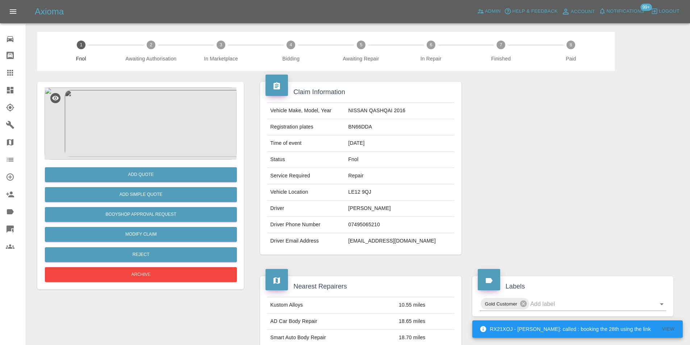
click at [135, 134] on img at bounding box center [141, 123] width 192 height 72
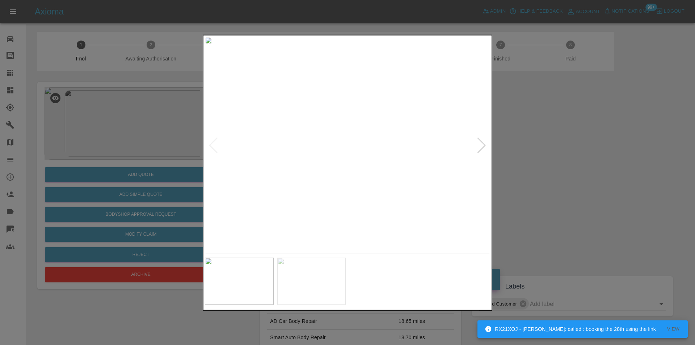
click at [484, 147] on div at bounding box center [482, 145] width 10 height 16
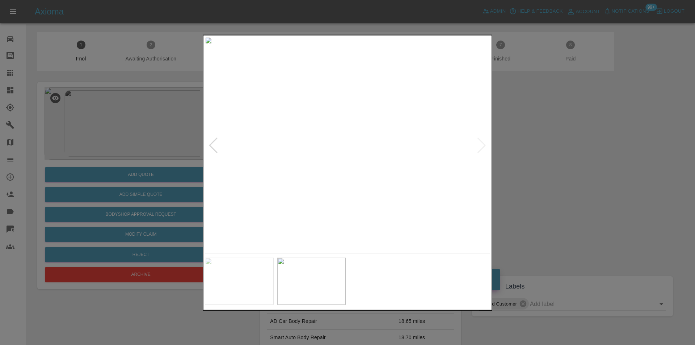
click at [484, 147] on img at bounding box center [347, 145] width 285 height 217
click at [586, 145] on div at bounding box center [347, 172] width 695 height 345
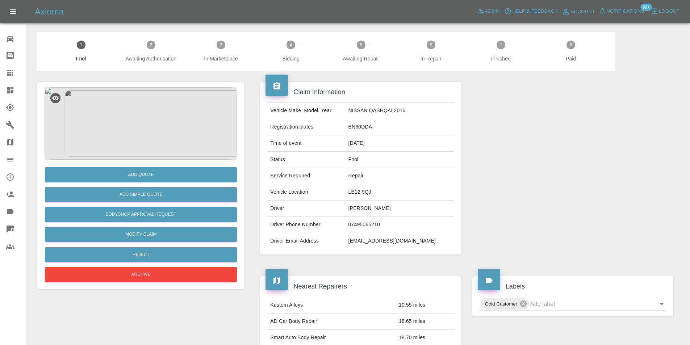
click at [153, 115] on img at bounding box center [141, 123] width 192 height 72
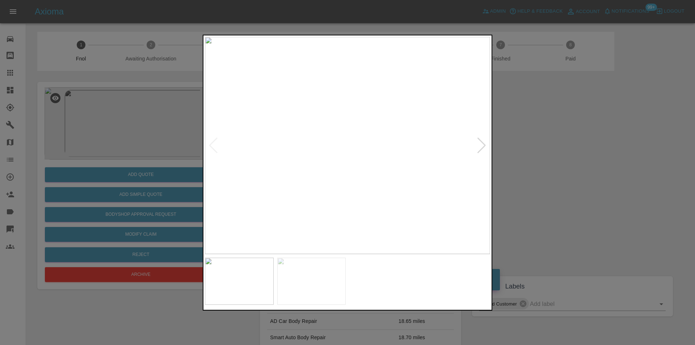
click at [357, 162] on img at bounding box center [347, 145] width 285 height 217
click at [357, 162] on img at bounding box center [318, 95] width 856 height 652
click at [481, 143] on div at bounding box center [482, 145] width 10 height 16
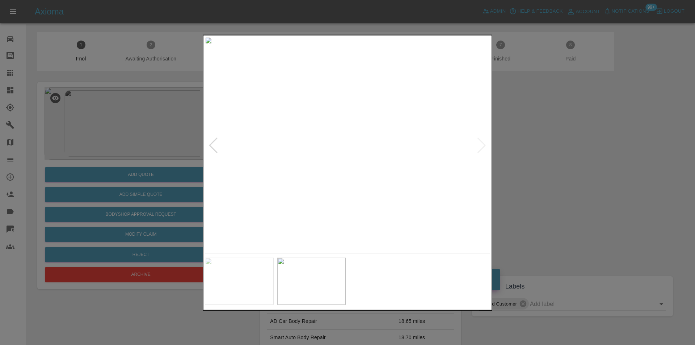
drag, startPoint x: 553, startPoint y: 156, endPoint x: 296, endPoint y: 177, distance: 258.2
click at [553, 156] on div at bounding box center [347, 172] width 695 height 345
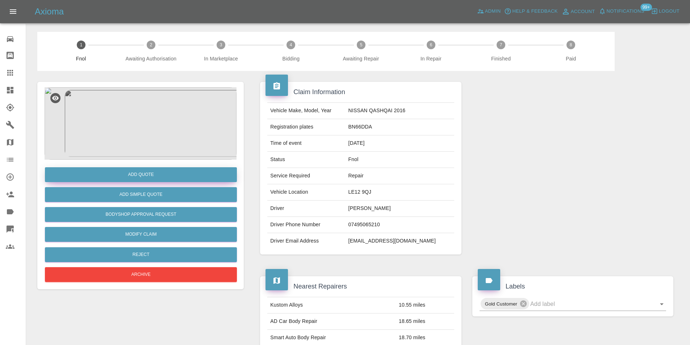
click at [139, 172] on button "Add Quote" at bounding box center [141, 174] width 192 height 15
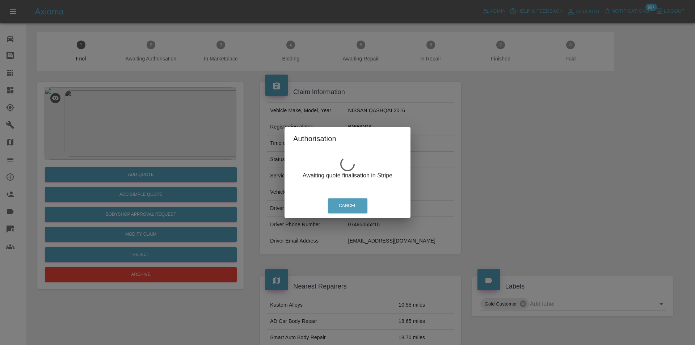
drag, startPoint x: 489, startPoint y: 182, endPoint x: 374, endPoint y: 223, distance: 122.1
click at [487, 181] on div "Authorisation Awaiting quote finalisation in Stripe Cancel" at bounding box center [347, 172] width 695 height 345
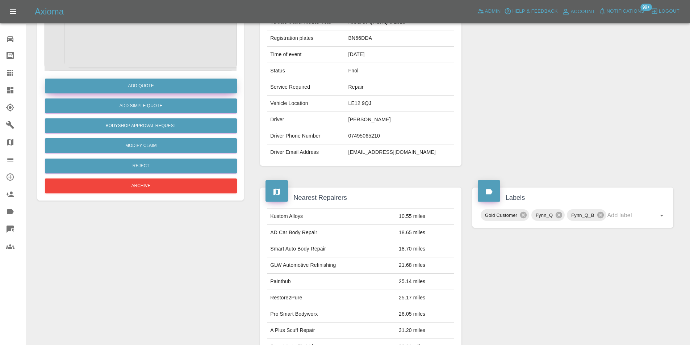
scroll to position [11, 0]
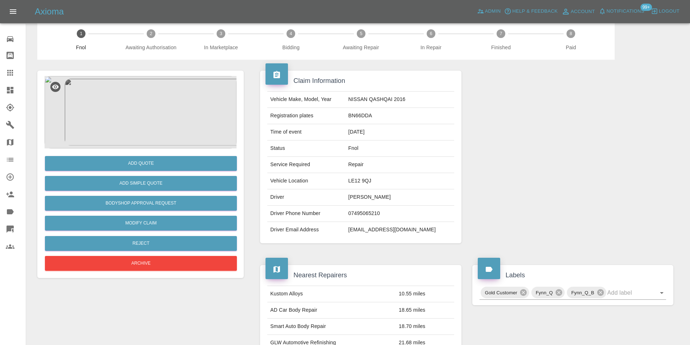
click at [132, 116] on img at bounding box center [141, 112] width 192 height 72
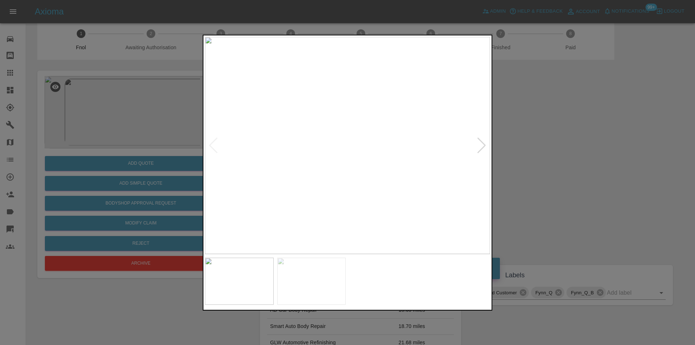
click at [483, 144] on div at bounding box center [482, 145] width 10 height 16
drag, startPoint x: 567, startPoint y: 143, endPoint x: 555, endPoint y: 12, distance: 131.6
click at [568, 142] on div at bounding box center [347, 172] width 695 height 345
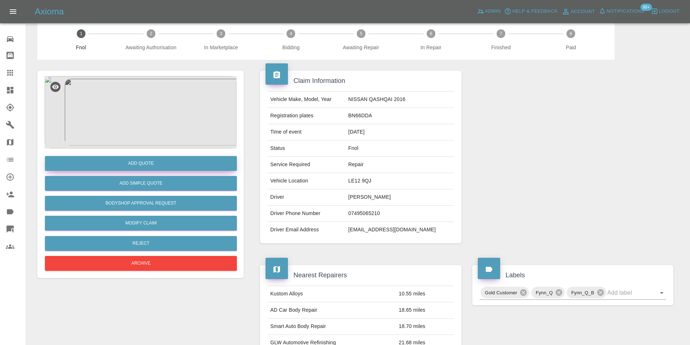
click at [143, 163] on button "Add Quote" at bounding box center [141, 163] width 192 height 15
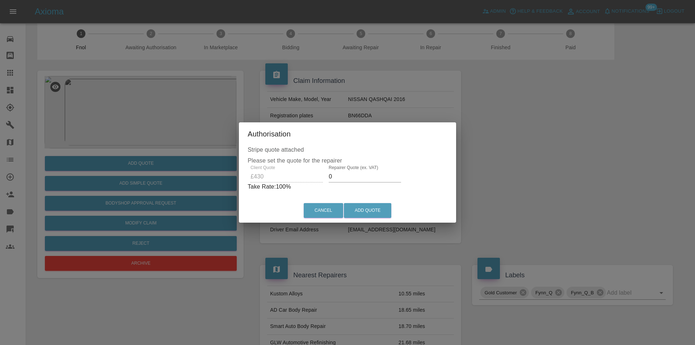
click at [355, 177] on input "0" at bounding box center [365, 177] width 72 height 12
type input "0280"
click at [365, 206] on button "Add Quote" at bounding box center [367, 210] width 47 height 15
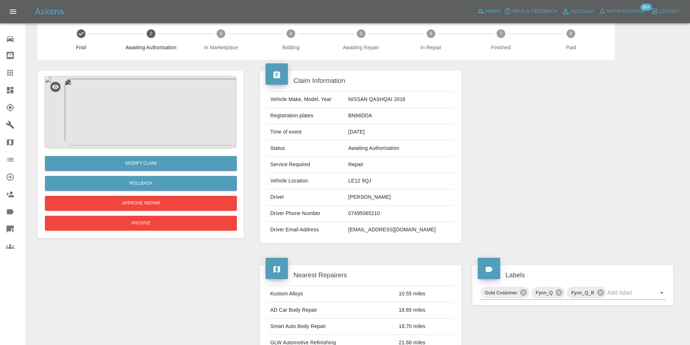
scroll to position [0, 0]
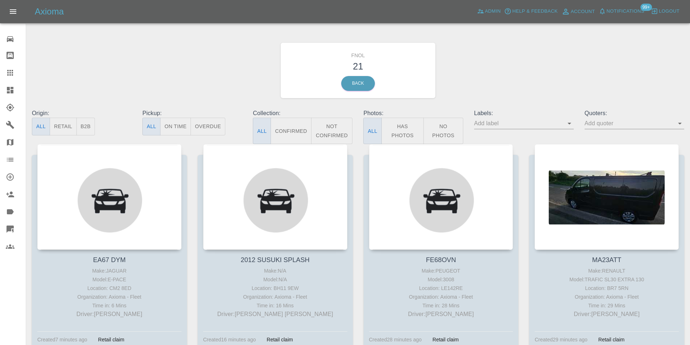
click at [404, 127] on button "Has Photos" at bounding box center [402, 131] width 43 height 26
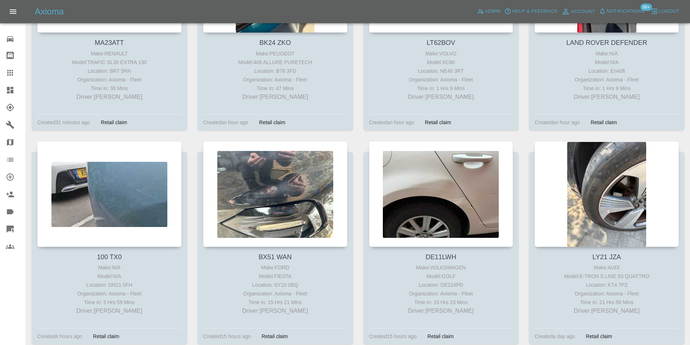
scroll to position [398, 0]
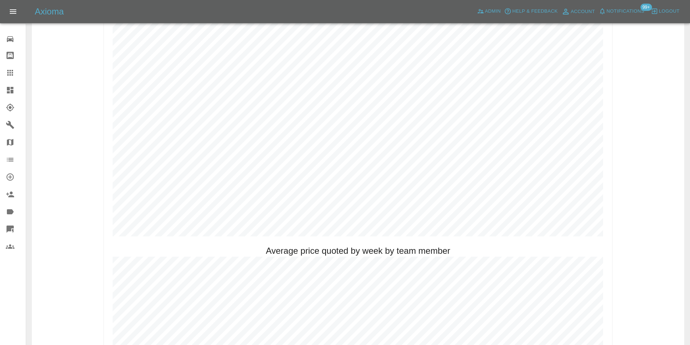
scroll to position [398, 0]
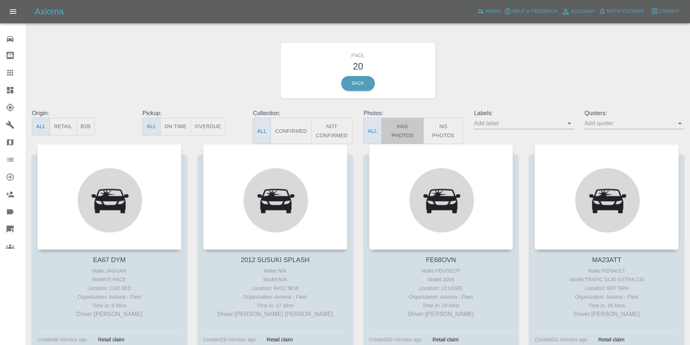
click at [404, 127] on button "Has Photos" at bounding box center [402, 131] width 43 height 26
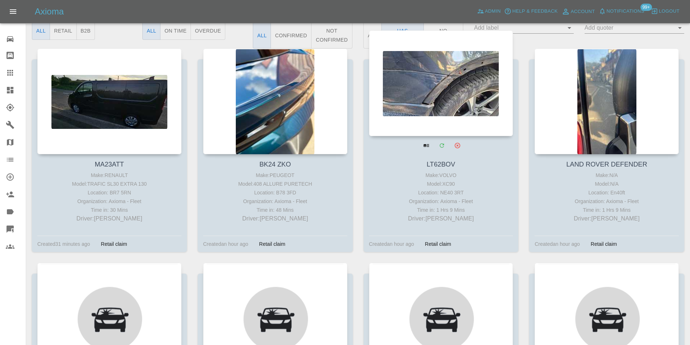
scroll to position [109, 0]
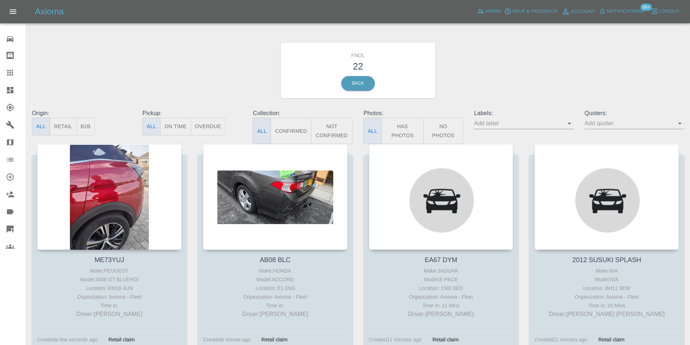
click at [413, 135] on button "Has Photos" at bounding box center [402, 131] width 43 height 26
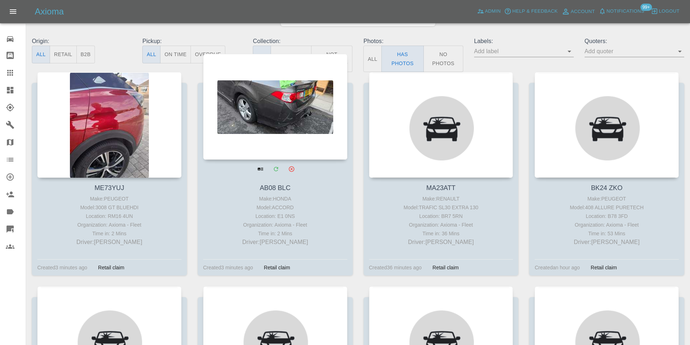
scroll to position [72, 0]
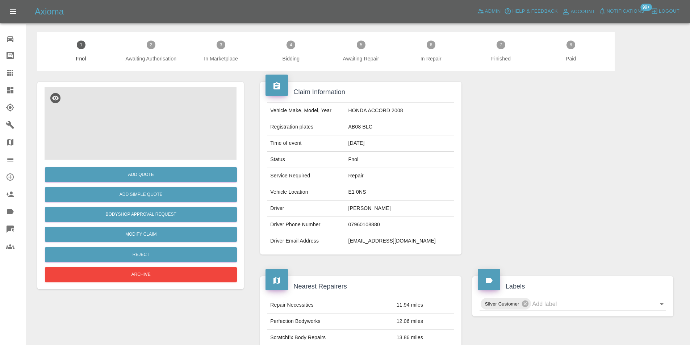
click at [155, 120] on img at bounding box center [141, 123] width 192 height 72
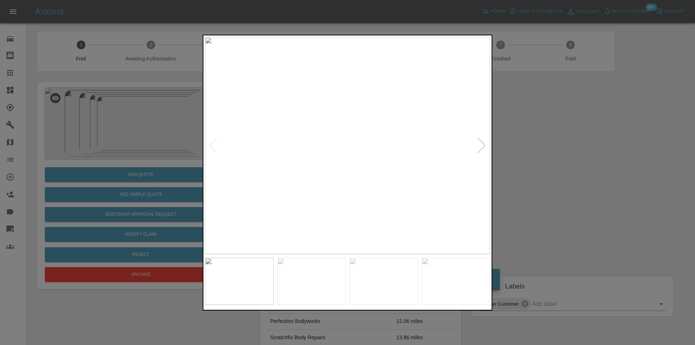
click at [485, 144] on div at bounding box center [482, 145] width 10 height 16
click at [485, 144] on img at bounding box center [347, 145] width 285 height 217
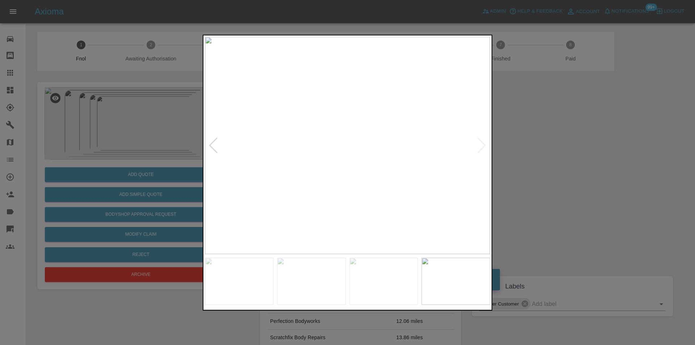
click at [213, 146] on div at bounding box center [213, 145] width 10 height 16
click at [213, 145] on div at bounding box center [213, 145] width 10 height 16
click at [316, 115] on img at bounding box center [347, 145] width 285 height 217
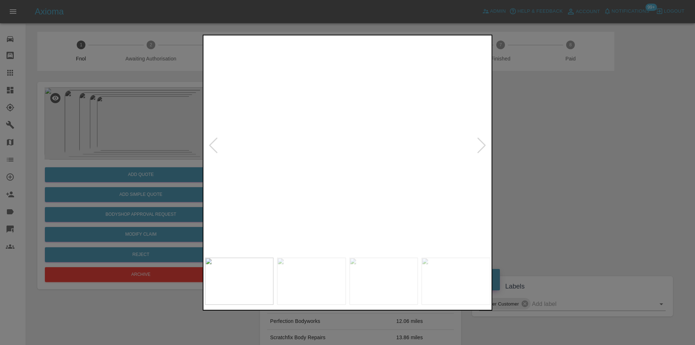
click at [379, 83] on img at bounding box center [532, 149] width 856 height 652
click at [312, 105] on img at bounding box center [532, 149] width 856 height 652
click at [546, 153] on div at bounding box center [347, 172] width 695 height 345
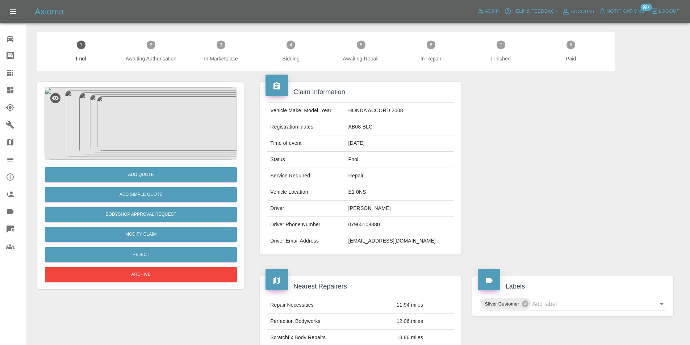
click at [134, 127] on img at bounding box center [141, 123] width 192 height 72
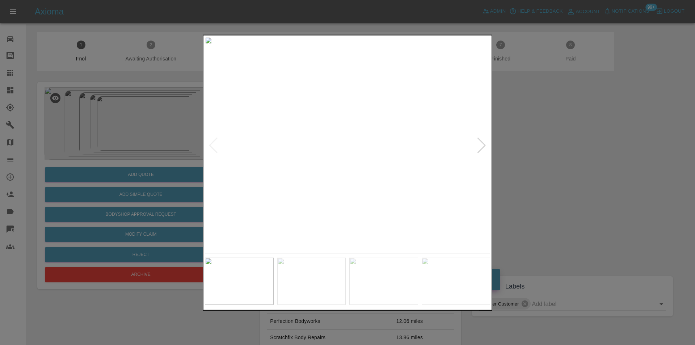
click at [485, 146] on div at bounding box center [482, 145] width 10 height 16
click at [571, 163] on div at bounding box center [347, 172] width 695 height 345
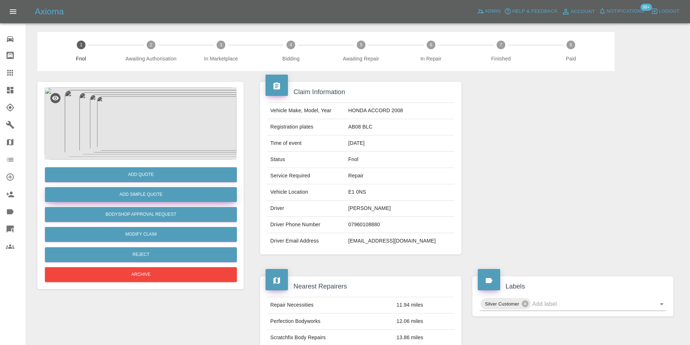
click at [144, 192] on button "Add Simple Quote" at bounding box center [141, 194] width 192 height 15
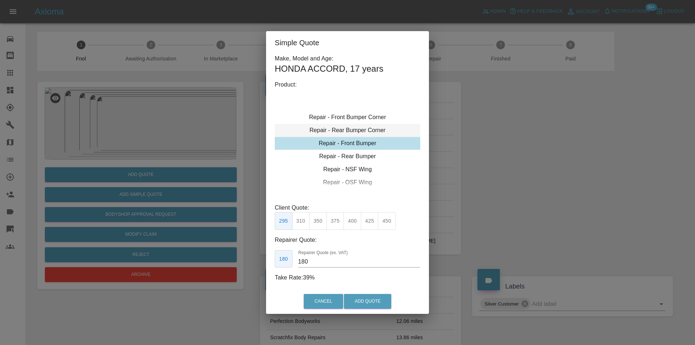
click at [359, 132] on div "Repair - Rear Bumper Corner" at bounding box center [348, 130] width 146 height 13
click at [319, 219] on button "215" at bounding box center [318, 221] width 18 height 18
type input "135"
click at [361, 298] on button "Add Quote" at bounding box center [367, 301] width 47 height 15
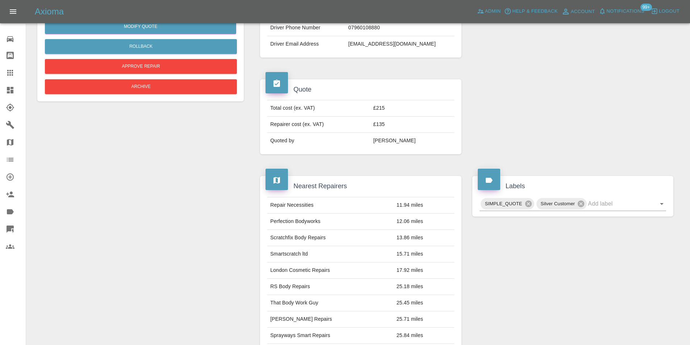
scroll to position [157, 0]
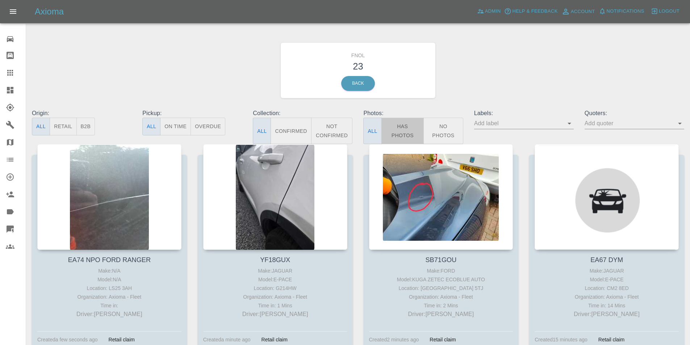
click at [401, 132] on button "Has Photos" at bounding box center [402, 131] width 43 height 26
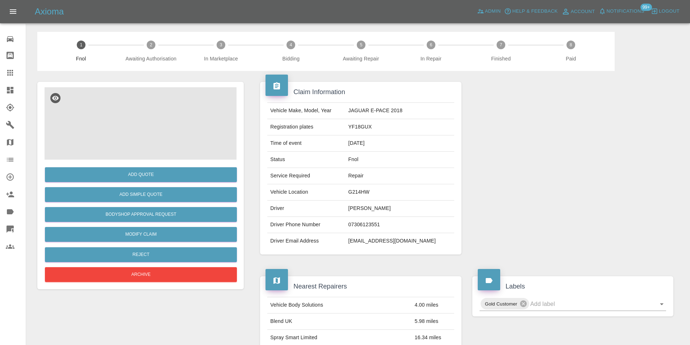
click at [131, 114] on img at bounding box center [141, 123] width 192 height 72
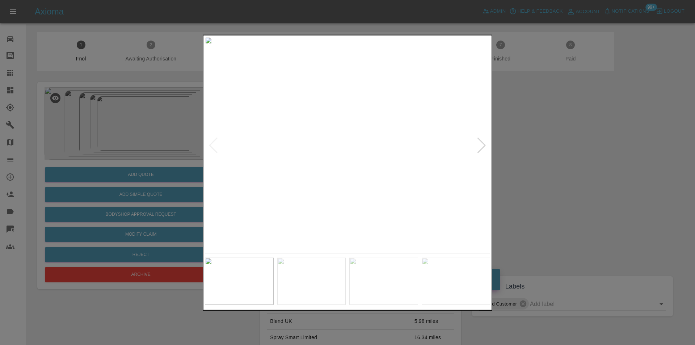
click at [484, 147] on div at bounding box center [482, 145] width 10 height 16
drag, startPoint x: 595, startPoint y: 143, endPoint x: 497, endPoint y: 53, distance: 132.7
click at [594, 142] on div at bounding box center [347, 172] width 695 height 345
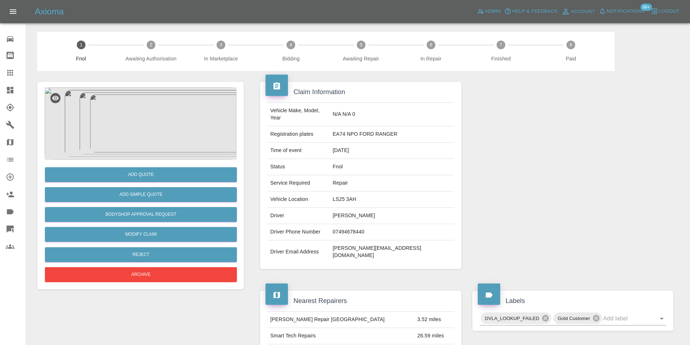
click at [141, 110] on img at bounding box center [141, 123] width 192 height 72
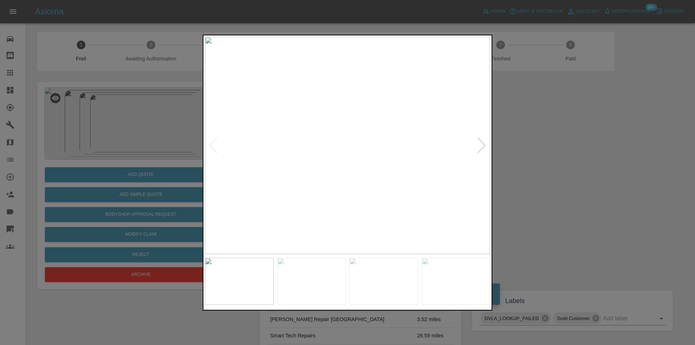
click at [481, 147] on div at bounding box center [482, 145] width 10 height 16
click at [481, 147] on img at bounding box center [347, 145] width 285 height 217
click at [213, 144] on div at bounding box center [213, 145] width 10 height 16
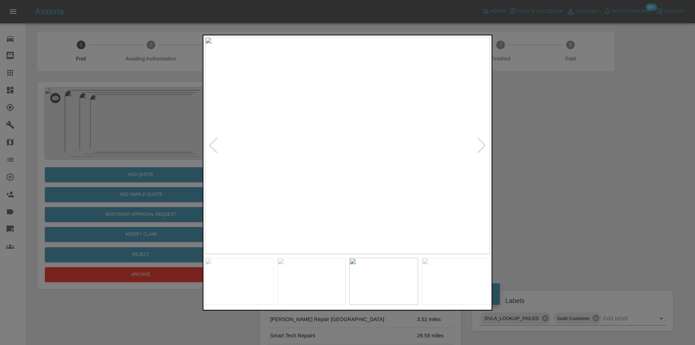
click at [213, 144] on div at bounding box center [213, 145] width 10 height 16
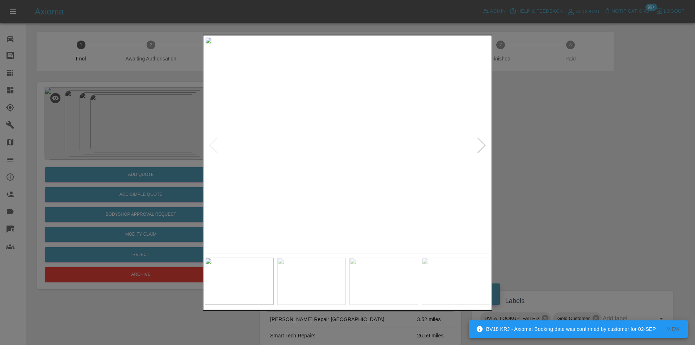
click at [213, 144] on img at bounding box center [347, 145] width 285 height 217
click at [532, 164] on div at bounding box center [347, 172] width 695 height 345
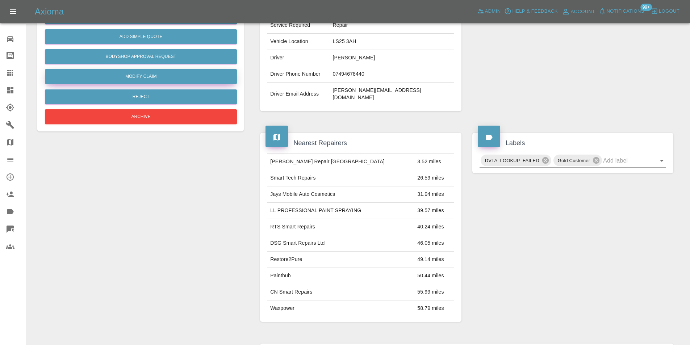
scroll to position [39, 0]
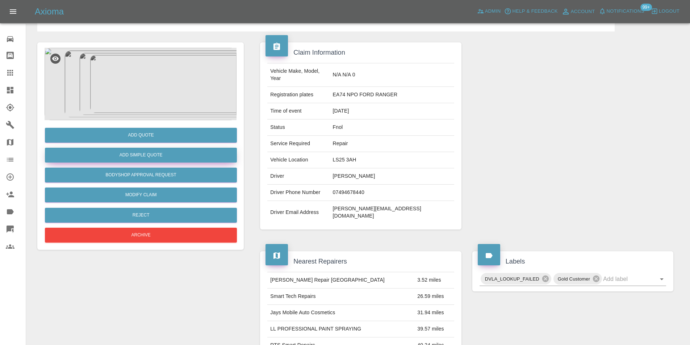
click at [155, 160] on button "Add Simple Quote" at bounding box center [141, 155] width 192 height 15
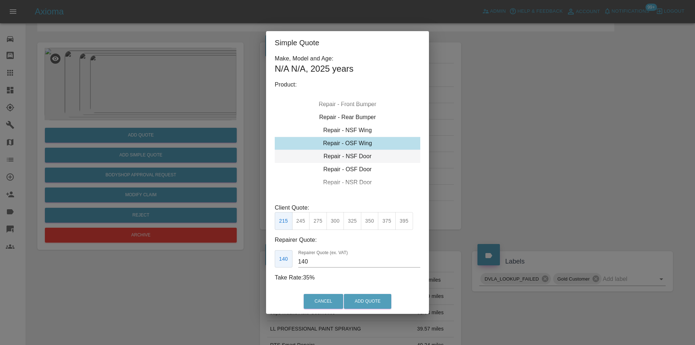
click at [359, 155] on div "Repair - NSF Door" at bounding box center [348, 156] width 146 height 13
click at [357, 155] on div "Repair - OSF Door" at bounding box center [348, 156] width 146 height 13
click at [302, 221] on button "245" at bounding box center [301, 221] width 18 height 18
type input "160"
click at [372, 300] on button "Add Quote" at bounding box center [367, 301] width 47 height 15
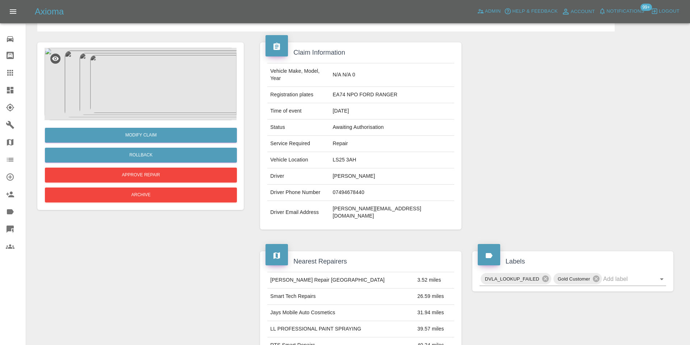
scroll to position [0, 0]
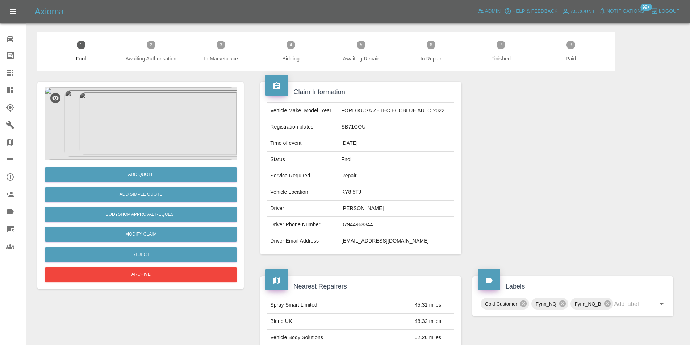
click at [175, 106] on img at bounding box center [141, 123] width 192 height 72
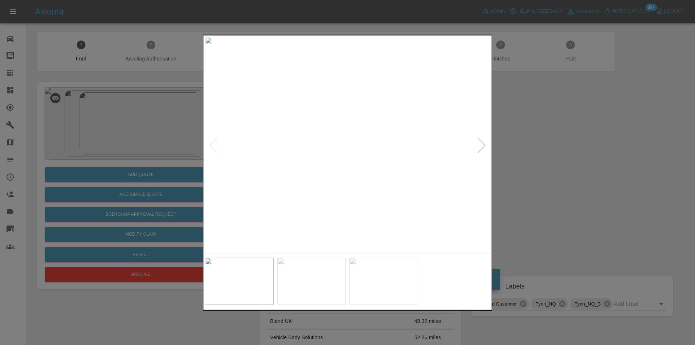
click at [478, 146] on div at bounding box center [482, 145] width 10 height 16
click at [480, 146] on div at bounding box center [482, 145] width 10 height 16
click at [480, 146] on img at bounding box center [347, 145] width 285 height 217
drag, startPoint x: 548, startPoint y: 150, endPoint x: 528, endPoint y: 150, distance: 19.9
click at [547, 150] on div at bounding box center [347, 172] width 695 height 345
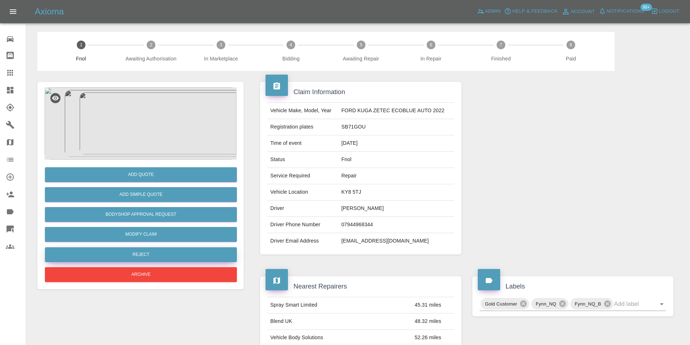
click at [174, 250] on button "Reject" at bounding box center [141, 254] width 192 height 15
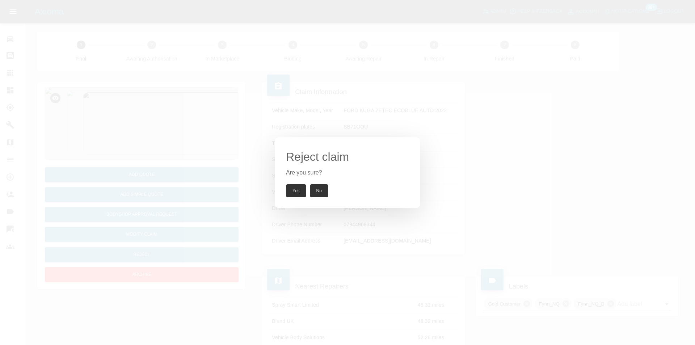
click at [295, 188] on button "Yes" at bounding box center [296, 190] width 20 height 13
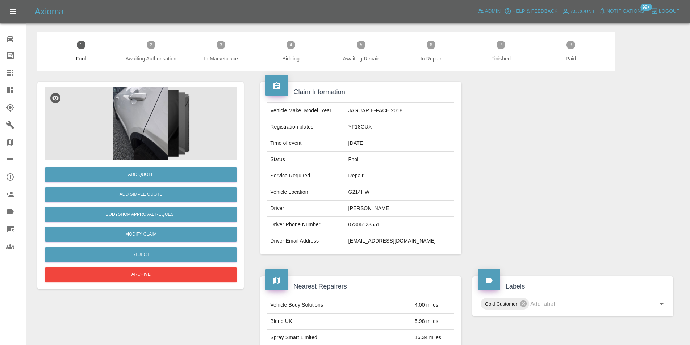
click at [147, 120] on img at bounding box center [141, 123] width 192 height 72
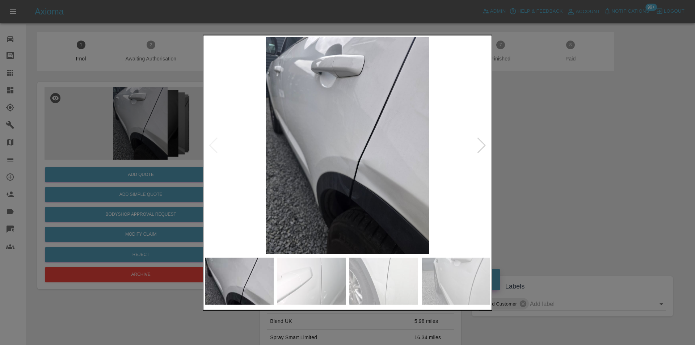
click at [477, 148] on div at bounding box center [482, 145] width 10 height 16
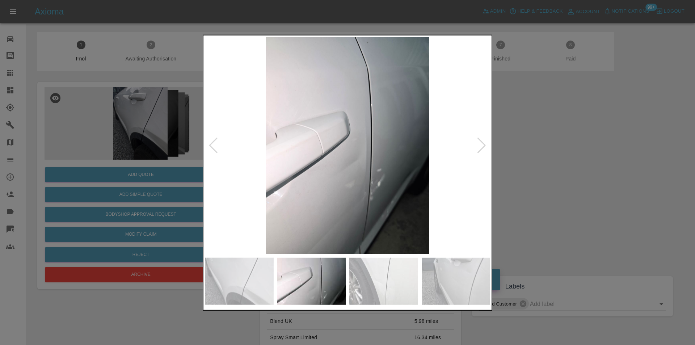
click at [477, 148] on div at bounding box center [482, 145] width 10 height 16
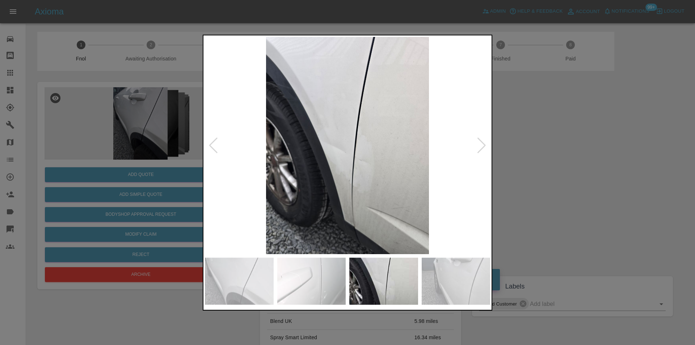
click at [477, 148] on div at bounding box center [482, 145] width 10 height 16
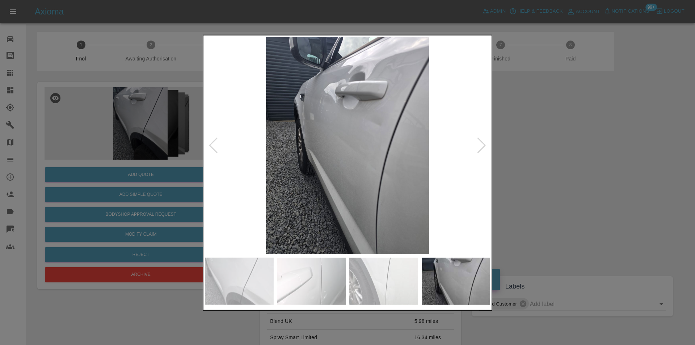
click at [585, 146] on div at bounding box center [347, 172] width 695 height 345
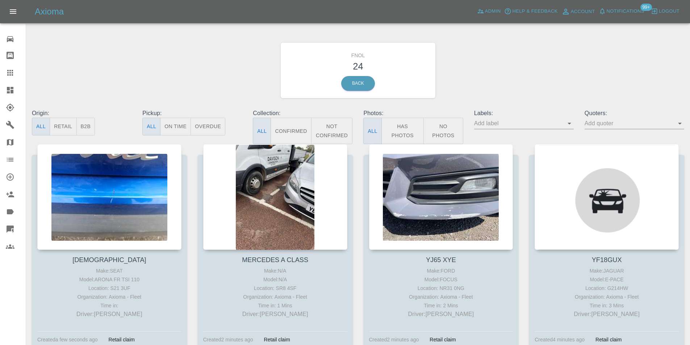
click at [404, 131] on button "Has Photos" at bounding box center [402, 131] width 43 height 26
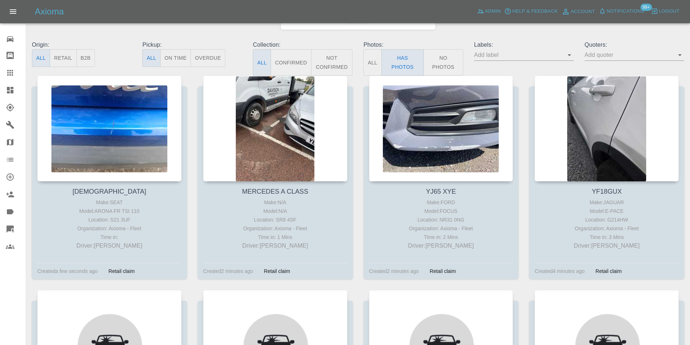
scroll to position [72, 0]
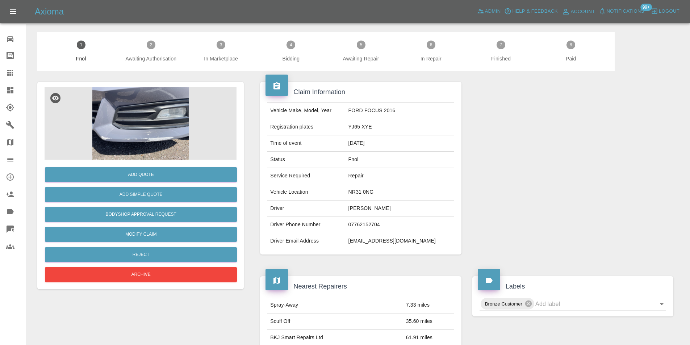
click at [137, 114] on img at bounding box center [141, 123] width 192 height 72
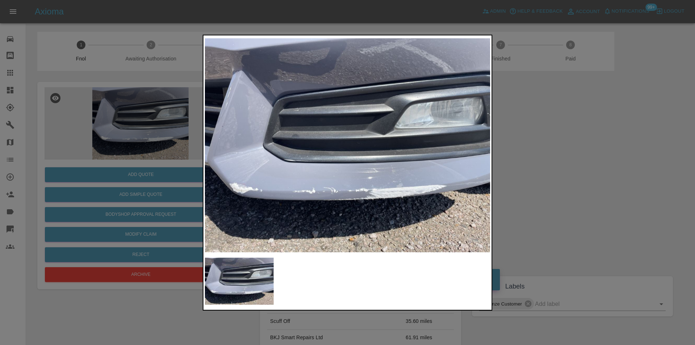
click at [555, 178] on div at bounding box center [347, 172] width 695 height 345
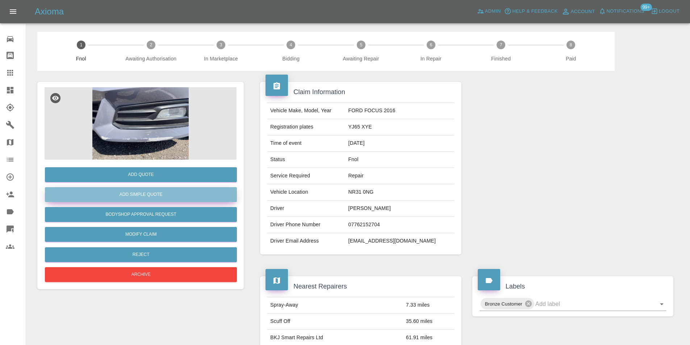
click at [153, 195] on button "Add Simple Quote" at bounding box center [141, 194] width 192 height 15
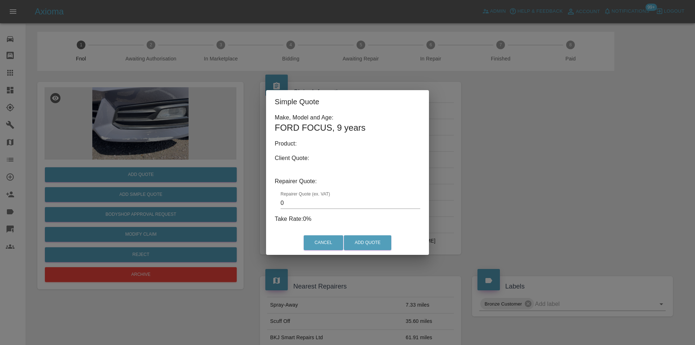
type input "140"
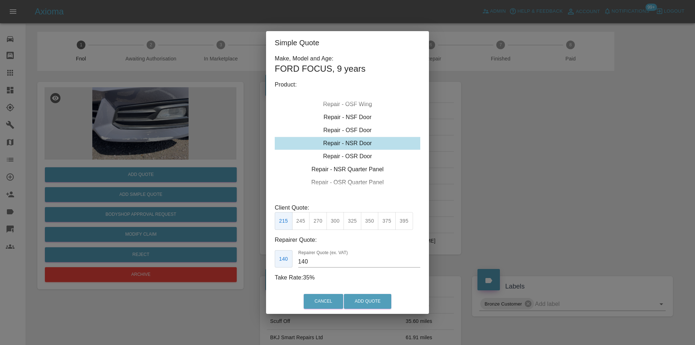
click at [567, 189] on div "Simple Quote Make, Model and Age: FORD FOCUS , 9 years Product: Repair - Front …" at bounding box center [347, 172] width 695 height 345
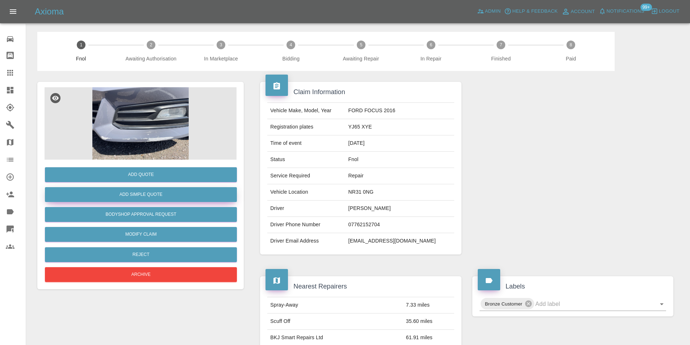
click at [161, 191] on button "Add Simple Quote" at bounding box center [141, 194] width 192 height 15
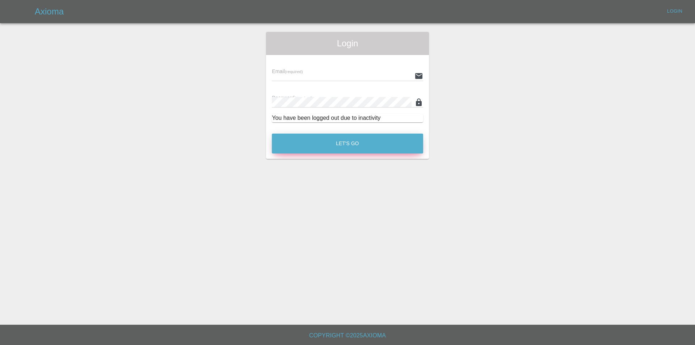
type input "[PERSON_NAME][EMAIL_ADDRESS][DOMAIN_NAME]"
click at [355, 143] on button "Let's Go" at bounding box center [347, 144] width 151 height 20
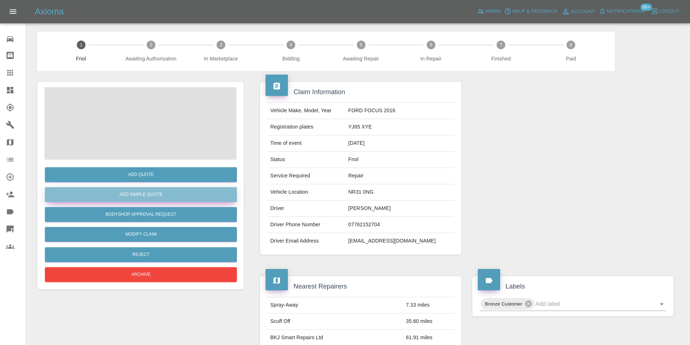
click at [160, 198] on button "Add Simple Quote" at bounding box center [141, 194] width 192 height 15
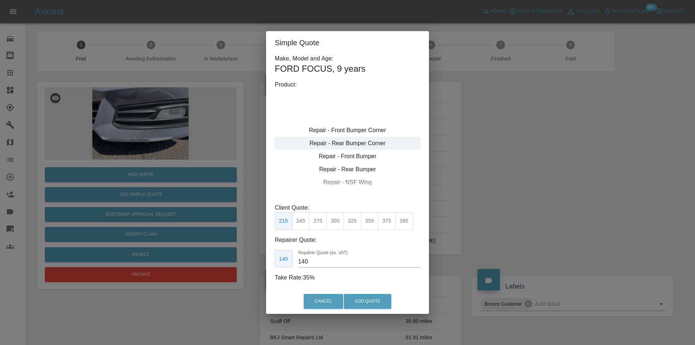
type input "120"
click at [368, 127] on div "Repair - Front Bumper Corner" at bounding box center [348, 130] width 146 height 13
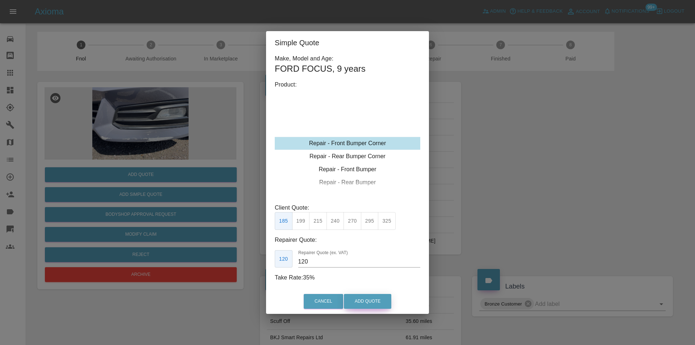
click at [362, 301] on button "Add Quote" at bounding box center [367, 301] width 47 height 15
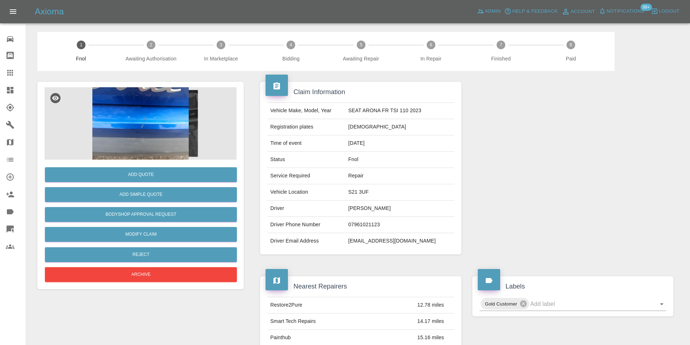
click at [117, 118] on img at bounding box center [141, 123] width 192 height 72
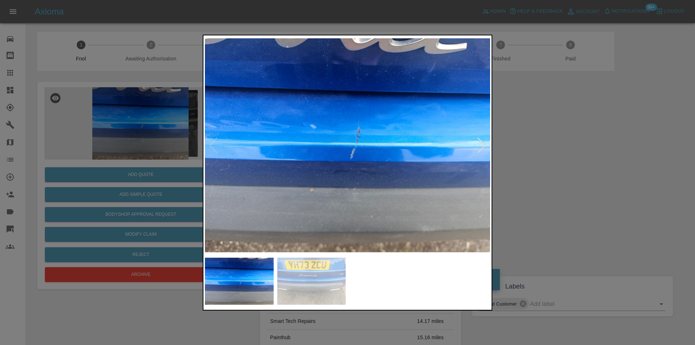
click at [486, 147] on div at bounding box center [347, 145] width 285 height 217
click at [481, 145] on div at bounding box center [482, 145] width 10 height 16
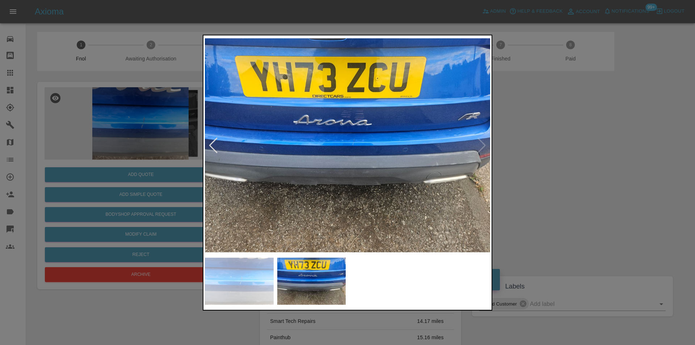
click at [481, 145] on img at bounding box center [347, 145] width 285 height 217
drag, startPoint x: 558, startPoint y: 156, endPoint x: 383, endPoint y: 209, distance: 182.5
click at [556, 156] on div at bounding box center [347, 172] width 695 height 345
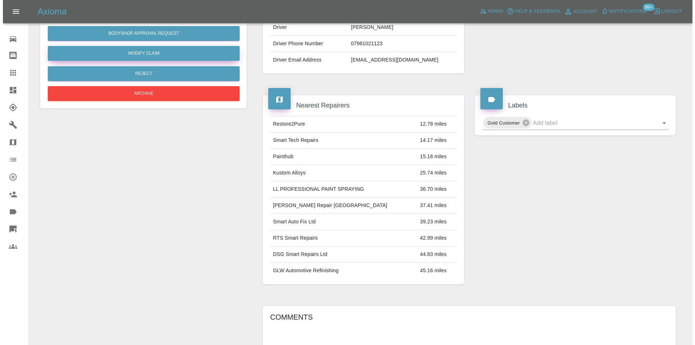
scroll to position [36, 0]
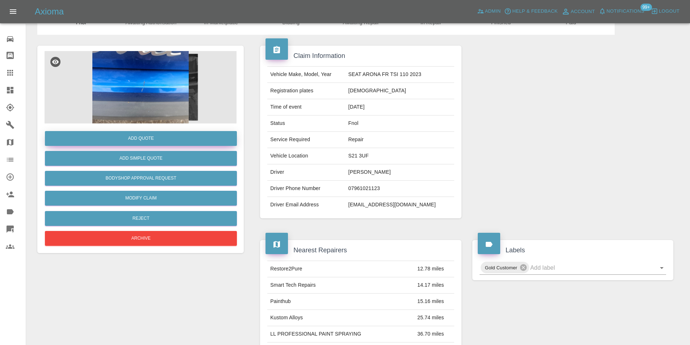
click at [146, 141] on button "Add Quote" at bounding box center [141, 138] width 192 height 15
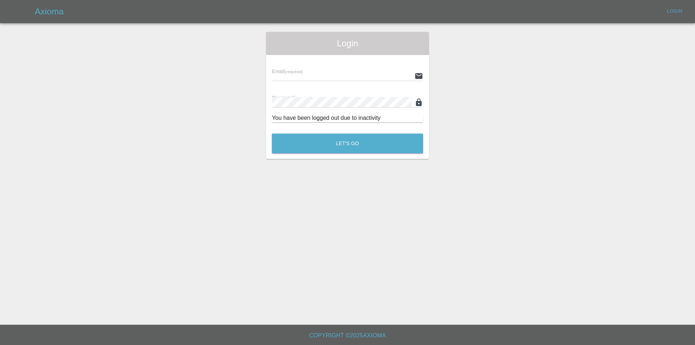
type input "[PERSON_NAME][EMAIL_ADDRESS][DOMAIN_NAME]"
click at [359, 139] on button "Let's Go" at bounding box center [347, 144] width 151 height 20
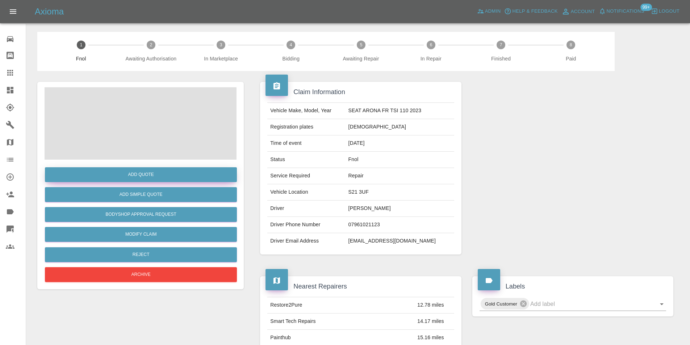
click at [134, 175] on button "Add Quote" at bounding box center [141, 174] width 192 height 15
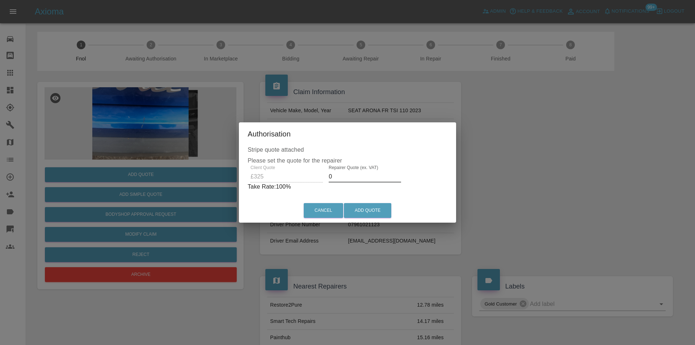
click at [353, 177] on input "0" at bounding box center [365, 177] width 72 height 12
type input "0210"
click at [365, 209] on button "Add Quote" at bounding box center [367, 210] width 47 height 15
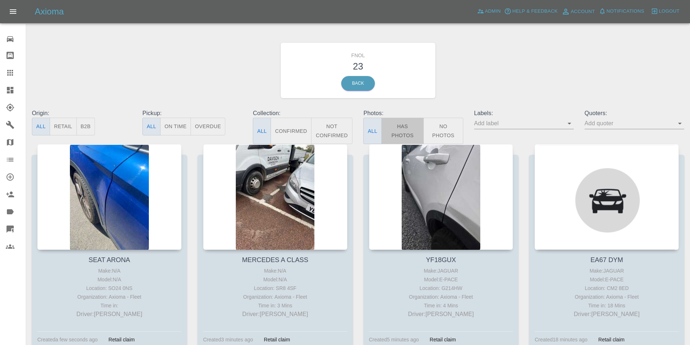
click at [399, 132] on button "Has Photos" at bounding box center [402, 131] width 43 height 26
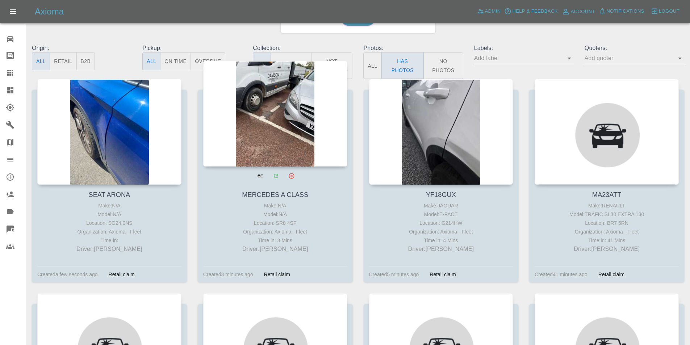
scroll to position [72, 0]
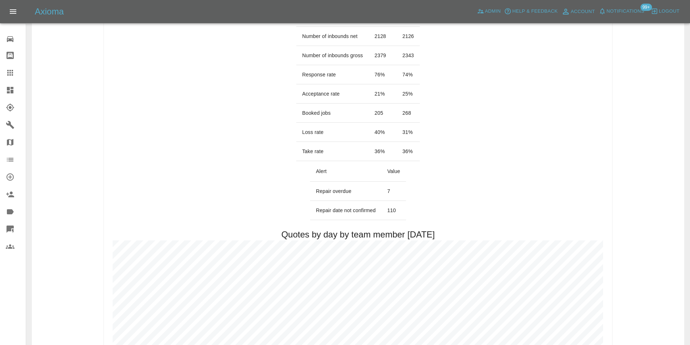
scroll to position [145, 0]
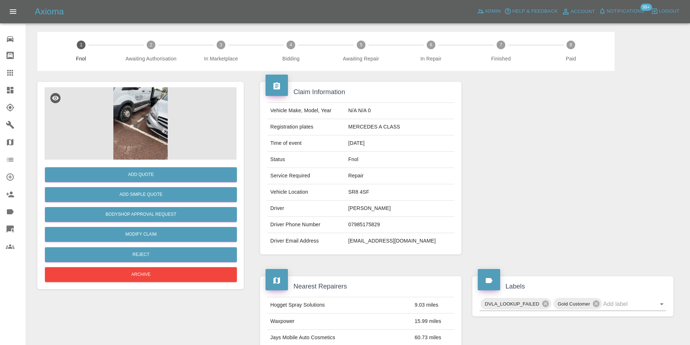
click at [146, 111] on img at bounding box center [141, 123] width 192 height 72
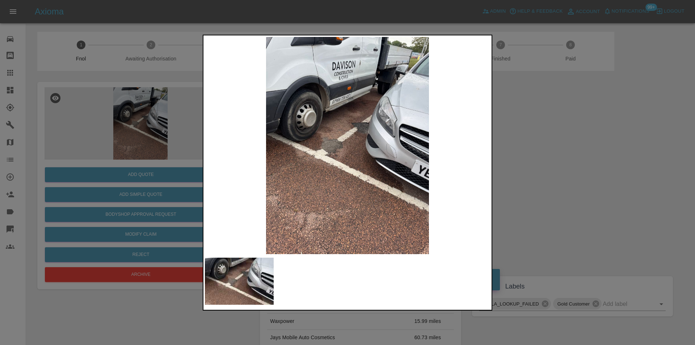
click at [383, 143] on img at bounding box center [347, 145] width 285 height 217
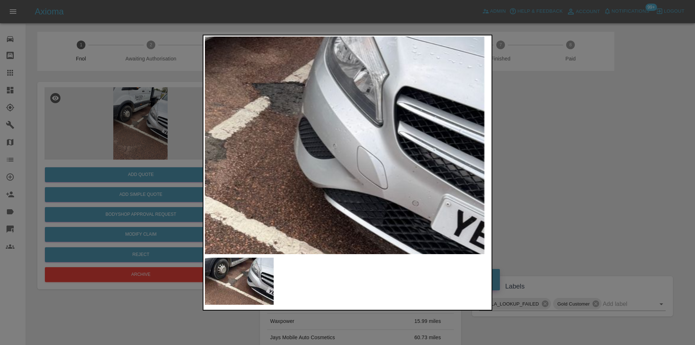
click at [351, 170] on img at bounding box center [240, 151] width 856 height 652
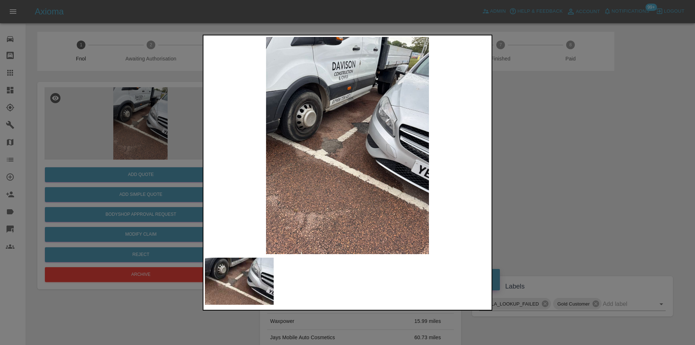
drag, startPoint x: 541, startPoint y: 175, endPoint x: 456, endPoint y: 178, distance: 84.4
click at [540, 175] on div at bounding box center [347, 172] width 695 height 345
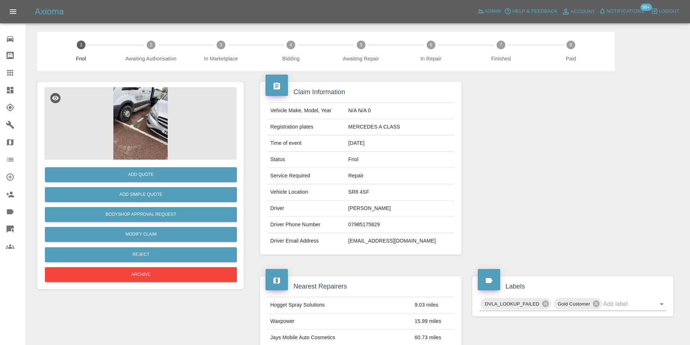
click at [153, 115] on img at bounding box center [141, 123] width 192 height 72
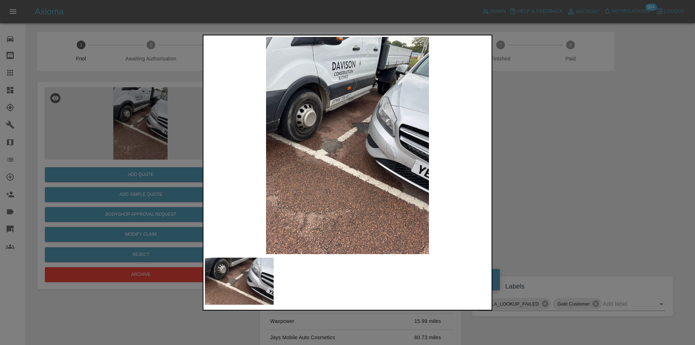
click at [526, 135] on div at bounding box center [347, 172] width 695 height 345
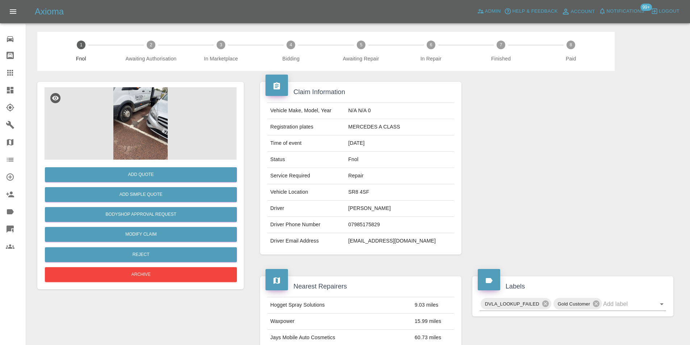
click at [136, 106] on img at bounding box center [141, 123] width 192 height 72
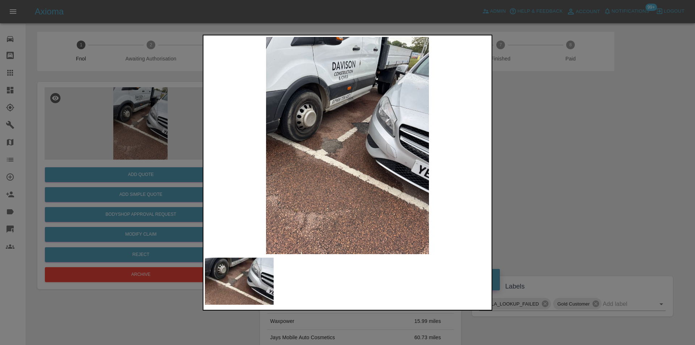
click at [387, 136] on img at bounding box center [347, 145] width 285 height 217
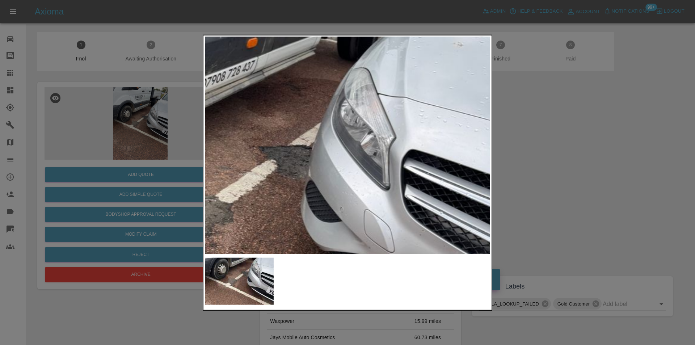
click at [342, 163] on img at bounding box center [247, 215] width 856 height 652
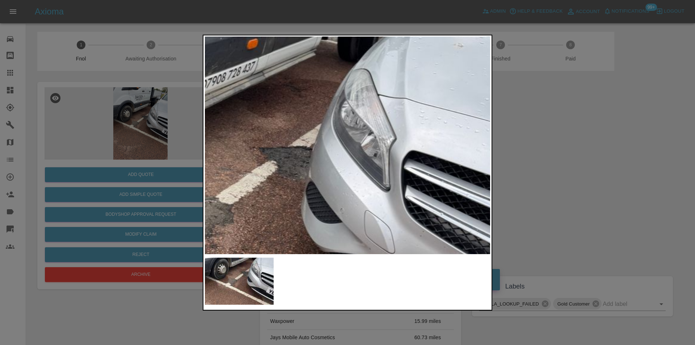
click at [556, 160] on div at bounding box center [347, 172] width 695 height 345
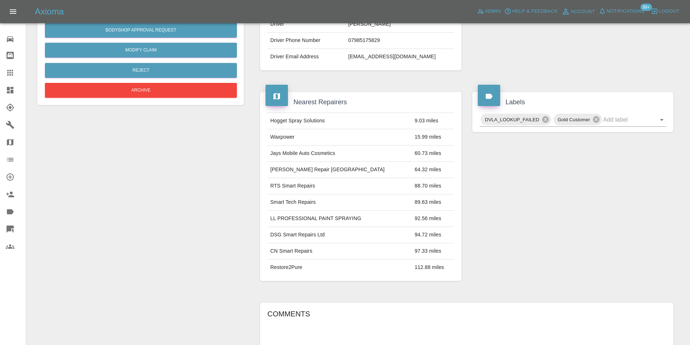
scroll to position [39, 0]
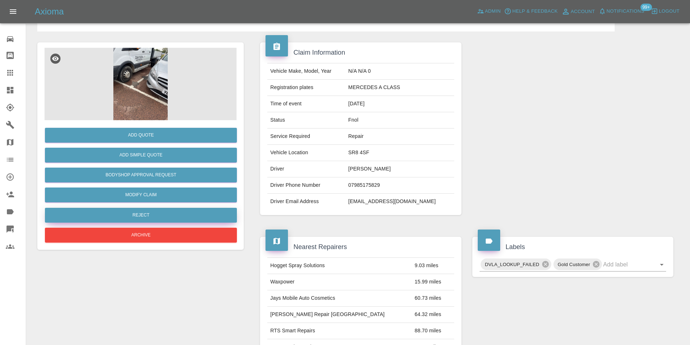
click at [145, 214] on button "Reject" at bounding box center [141, 215] width 192 height 15
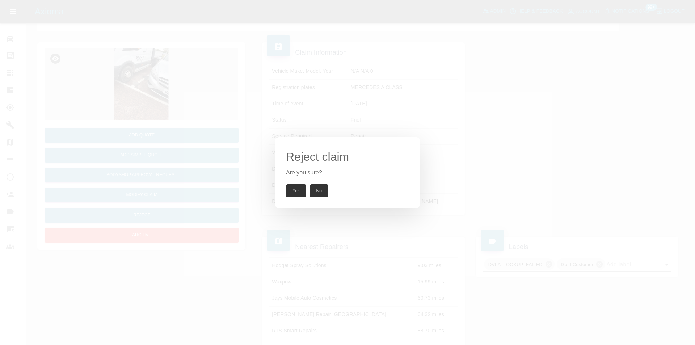
click at [292, 190] on button "Yes" at bounding box center [296, 190] width 20 height 13
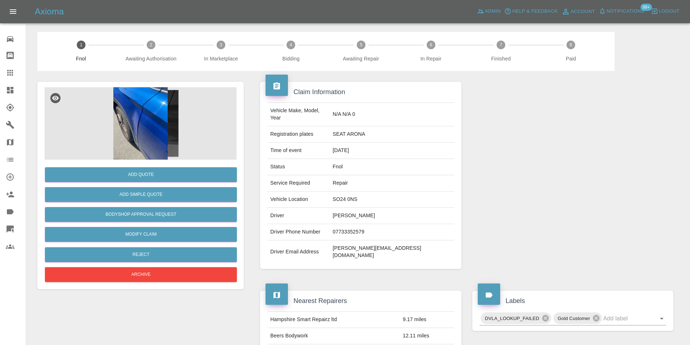
click at [124, 118] on img at bounding box center [141, 123] width 192 height 72
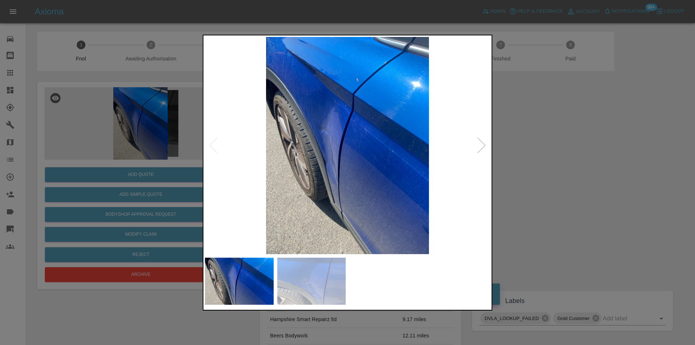
click at [485, 144] on div at bounding box center [482, 145] width 10 height 16
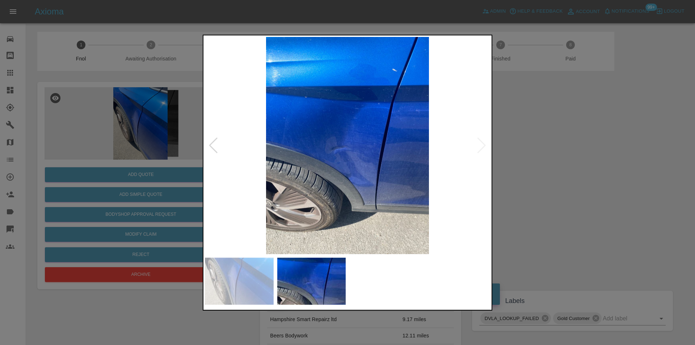
click at [485, 144] on img at bounding box center [347, 145] width 285 height 217
drag, startPoint x: 580, startPoint y: 162, endPoint x: 423, endPoint y: 174, distance: 156.8
click at [579, 162] on div at bounding box center [347, 172] width 695 height 345
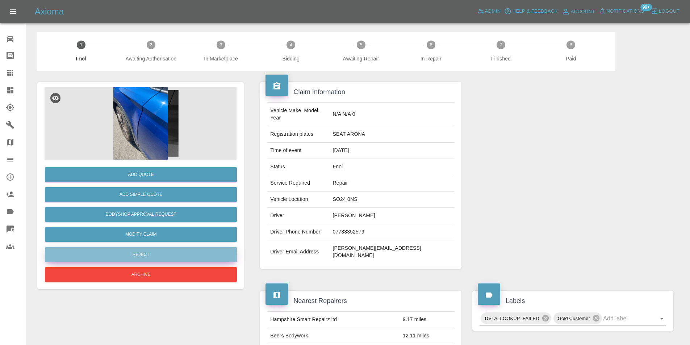
click at [148, 256] on button "Reject" at bounding box center [141, 254] width 192 height 15
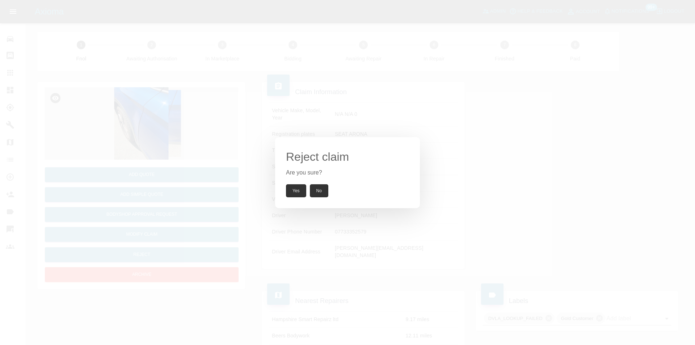
click at [291, 191] on button "Yes" at bounding box center [296, 190] width 20 height 13
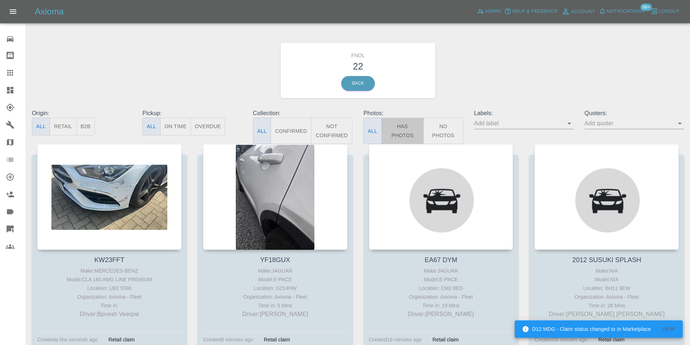
click at [401, 133] on button "Has Photos" at bounding box center [402, 131] width 43 height 26
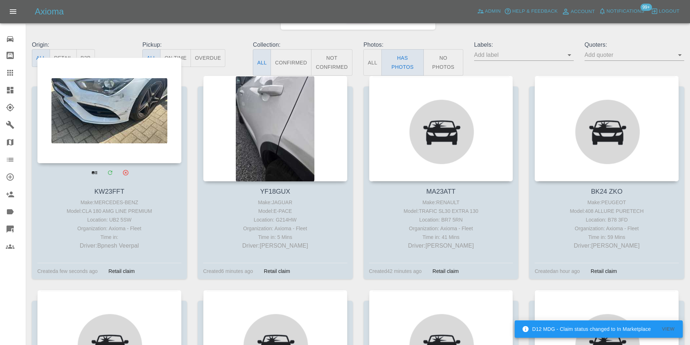
scroll to position [72, 0]
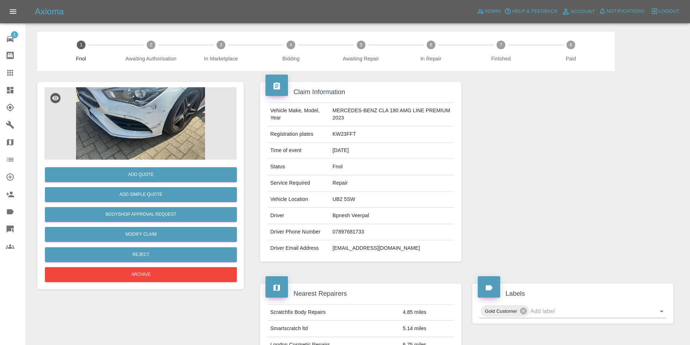
click at [154, 118] on img at bounding box center [141, 123] width 192 height 72
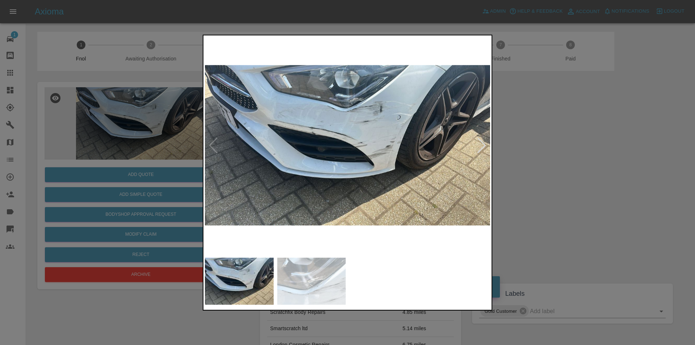
click at [352, 96] on img at bounding box center [347, 145] width 285 height 217
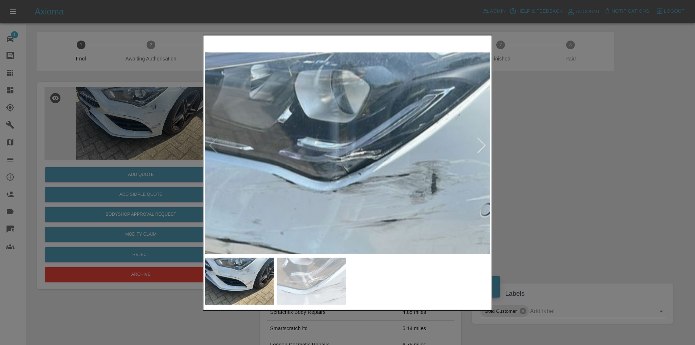
click at [353, 114] on img at bounding box center [334, 292] width 856 height 652
click at [354, 114] on img at bounding box center [334, 292] width 856 height 652
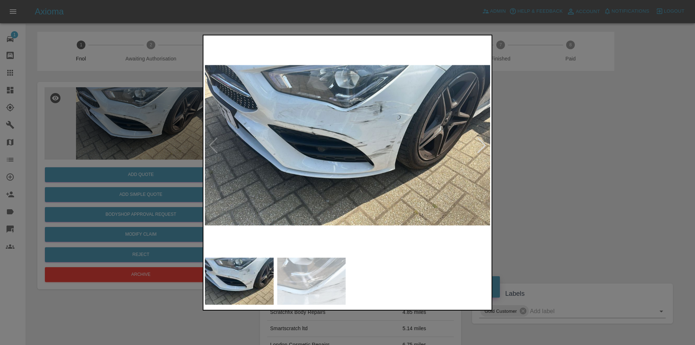
click at [477, 143] on div at bounding box center [482, 145] width 10 height 16
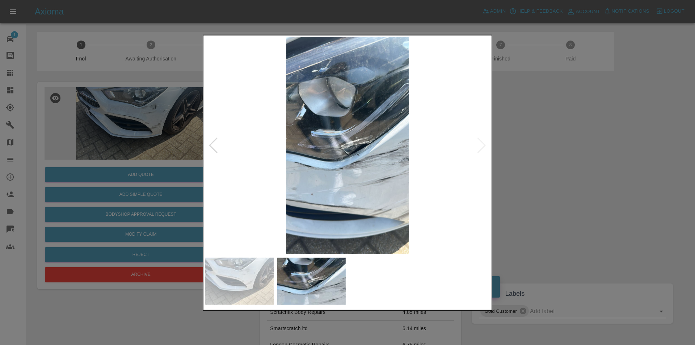
click at [215, 150] on div at bounding box center [213, 145] width 10 height 16
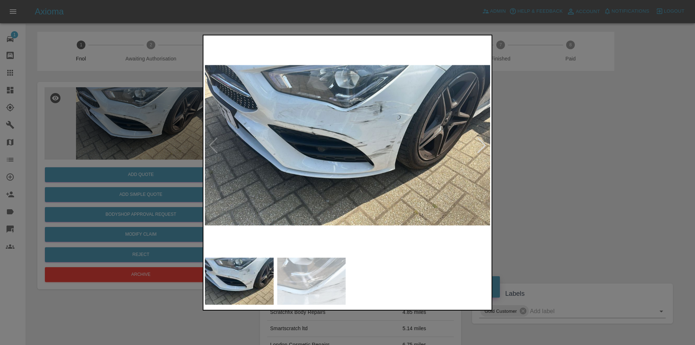
click at [531, 162] on div at bounding box center [347, 172] width 695 height 345
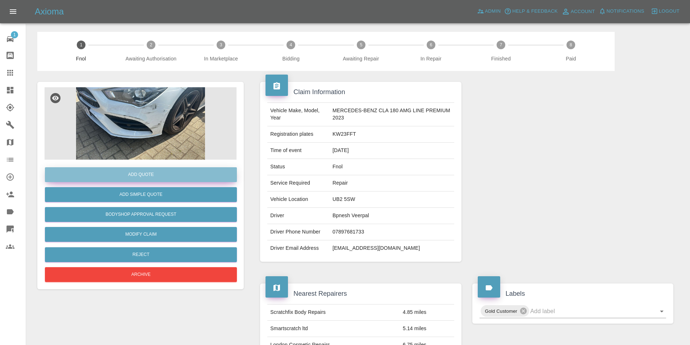
click at [139, 172] on button "Add Quote" at bounding box center [141, 174] width 192 height 15
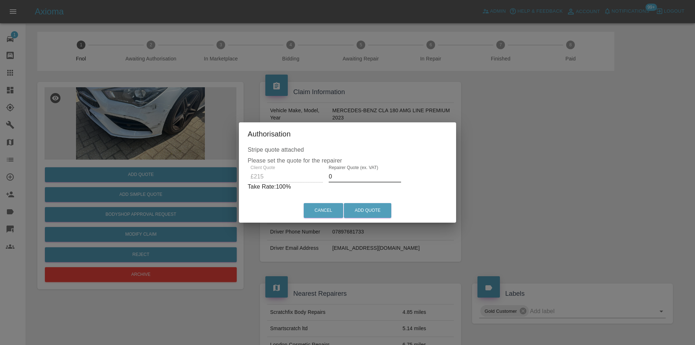
click at [346, 178] on input "0" at bounding box center [365, 177] width 72 height 12
type input "0135"
click at [366, 209] on button "Add Quote" at bounding box center [367, 210] width 47 height 15
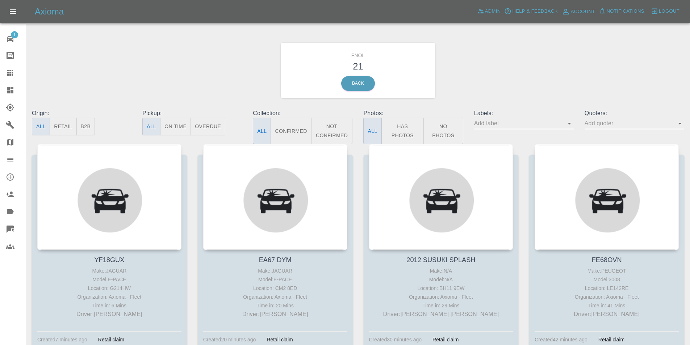
click at [408, 139] on button "Has Photos" at bounding box center [402, 131] width 43 height 26
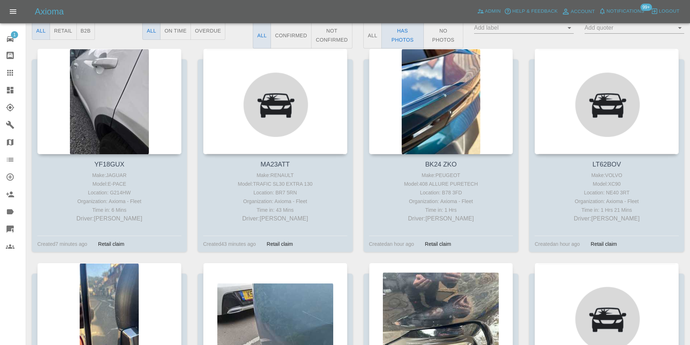
scroll to position [109, 0]
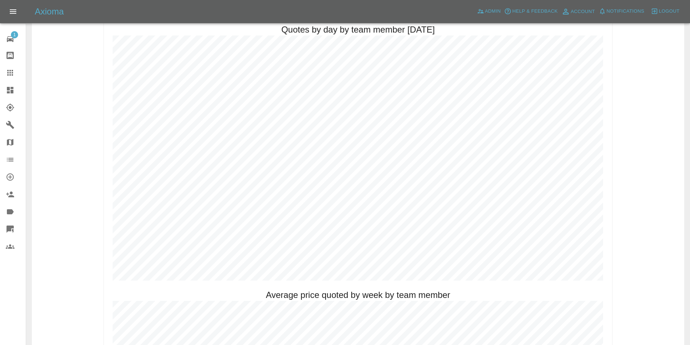
scroll to position [362, 0]
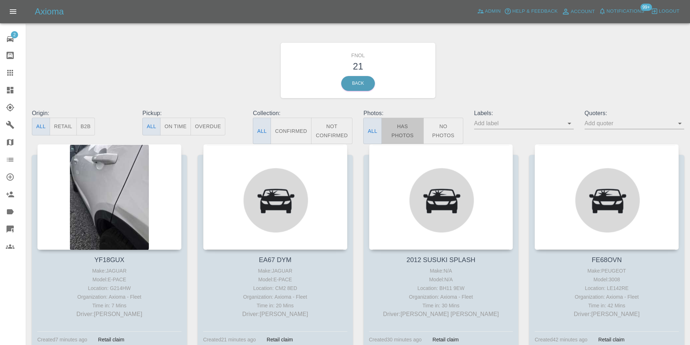
click at [409, 127] on button "Has Photos" at bounding box center [402, 131] width 43 height 26
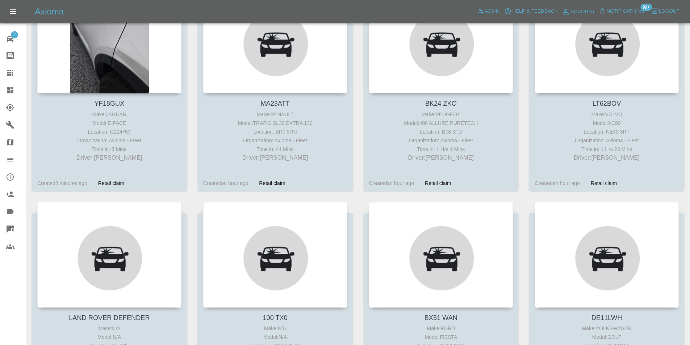
scroll to position [109, 0]
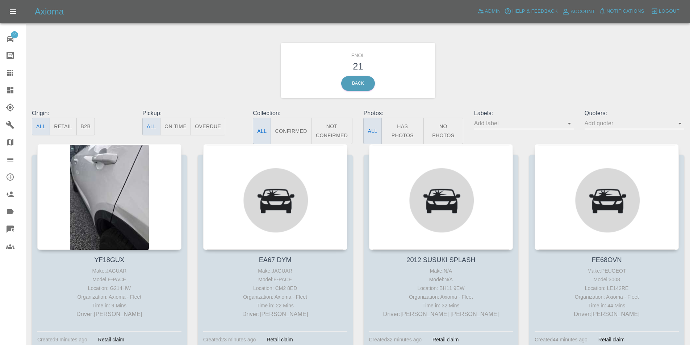
click at [404, 132] on button "Has Photos" at bounding box center [402, 131] width 43 height 26
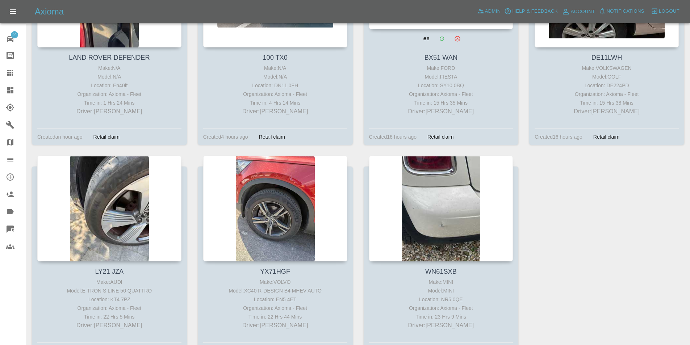
scroll to position [470, 0]
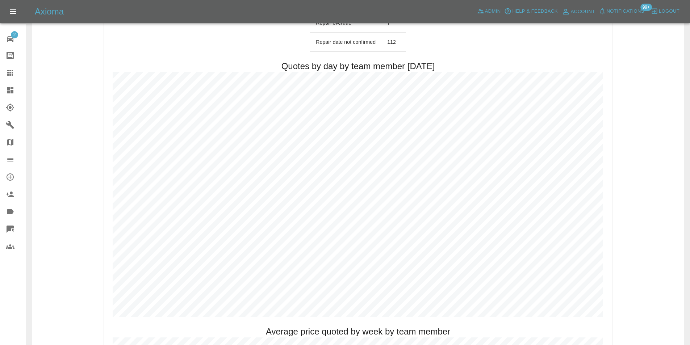
scroll to position [398, 0]
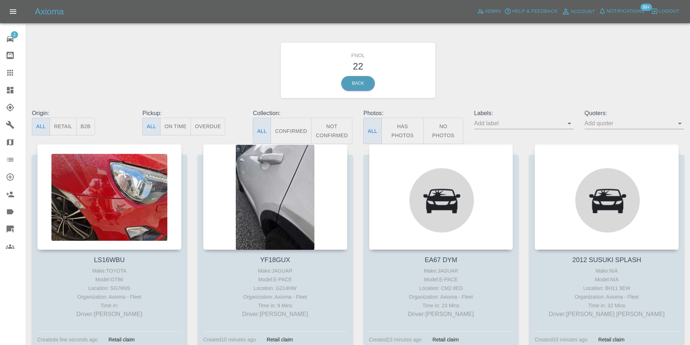
click at [408, 136] on button "Has Photos" at bounding box center [402, 131] width 43 height 26
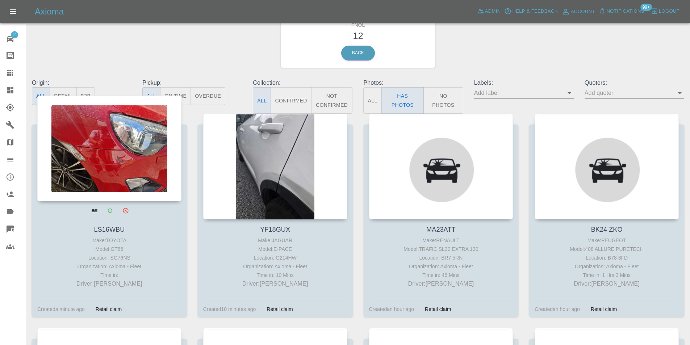
scroll to position [72, 0]
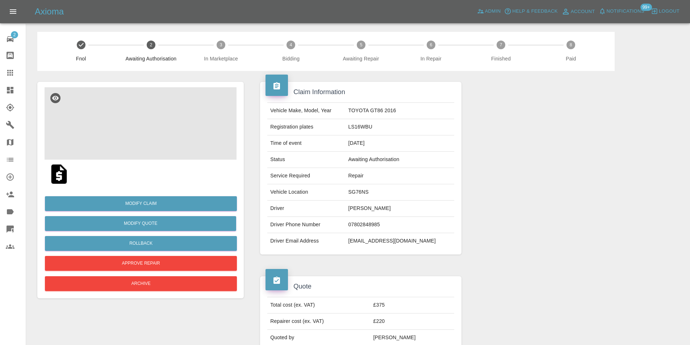
click at [148, 104] on img at bounding box center [141, 123] width 192 height 72
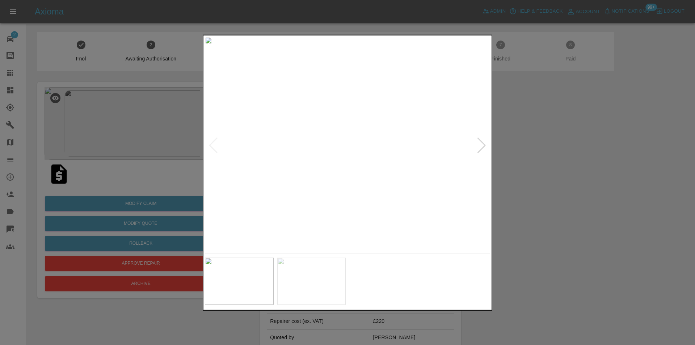
click at [481, 146] on div at bounding box center [482, 145] width 10 height 16
drag, startPoint x: 538, startPoint y: 156, endPoint x: 497, endPoint y: 165, distance: 42.3
click at [538, 156] on div at bounding box center [347, 172] width 695 height 345
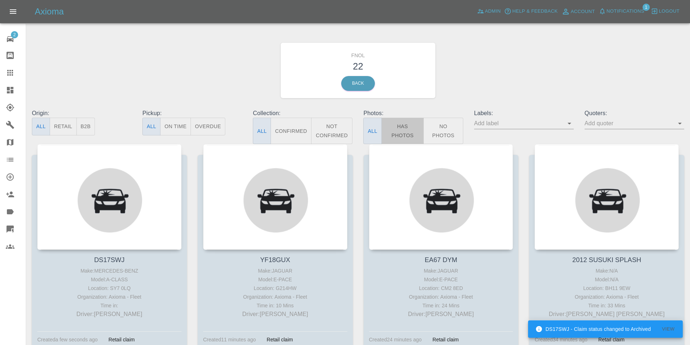
click at [402, 126] on button "Has Photos" at bounding box center [402, 131] width 43 height 26
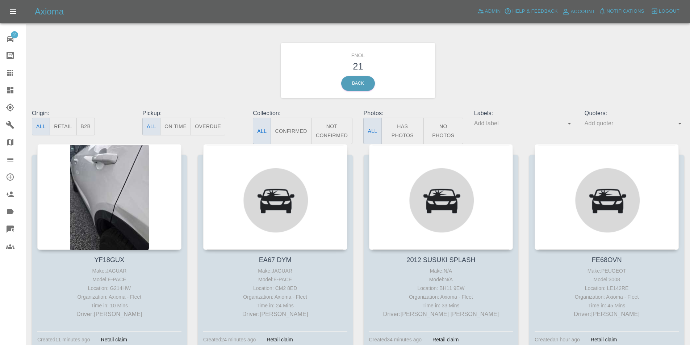
click at [412, 123] on button "Has Photos" at bounding box center [402, 131] width 43 height 26
click at [395, 128] on button "Has Photos" at bounding box center [402, 131] width 43 height 26
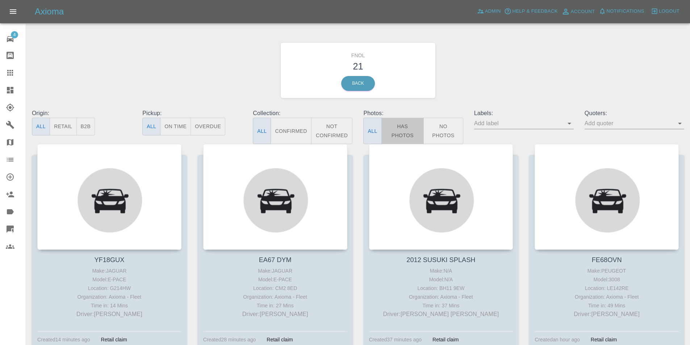
click at [403, 125] on button "Has Photos" at bounding box center [402, 131] width 43 height 26
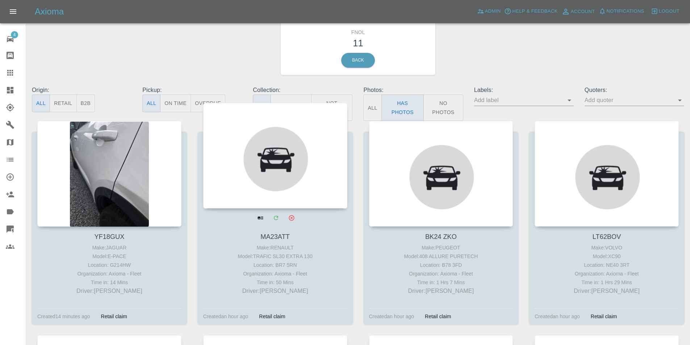
scroll to position [36, 0]
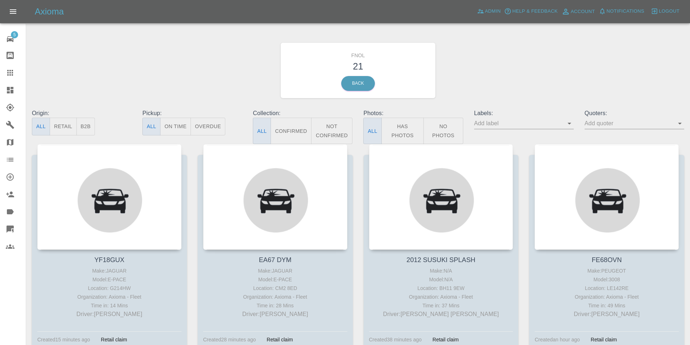
click at [400, 130] on button "Has Photos" at bounding box center [402, 131] width 43 height 26
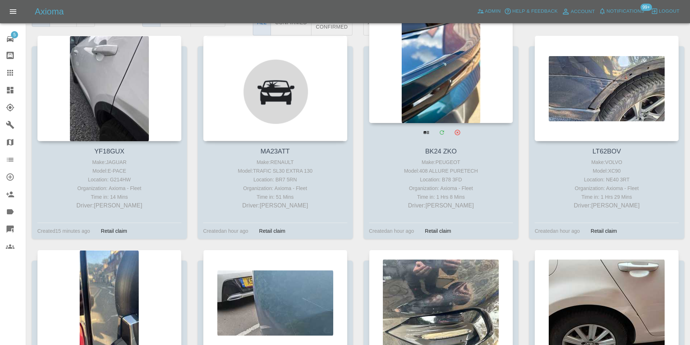
scroll to position [217, 0]
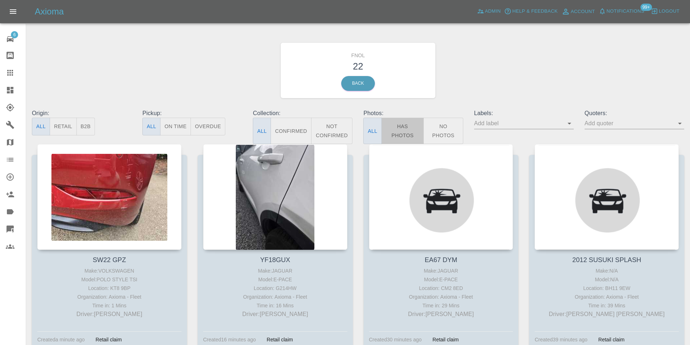
click at [399, 135] on button "Has Photos" at bounding box center [402, 131] width 43 height 26
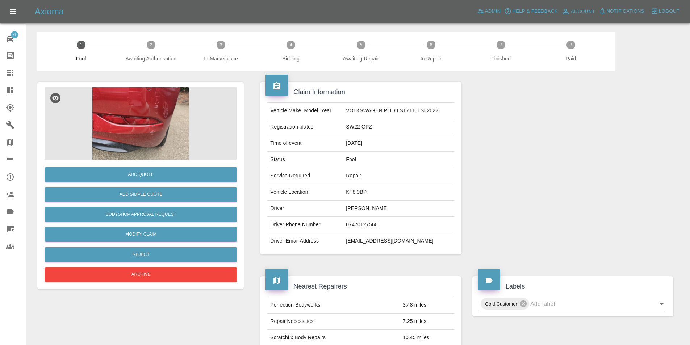
click at [141, 112] on img at bounding box center [141, 123] width 192 height 72
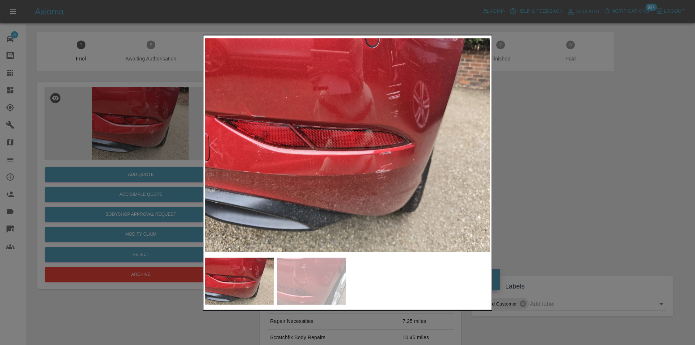
click at [483, 143] on div at bounding box center [482, 145] width 10 height 16
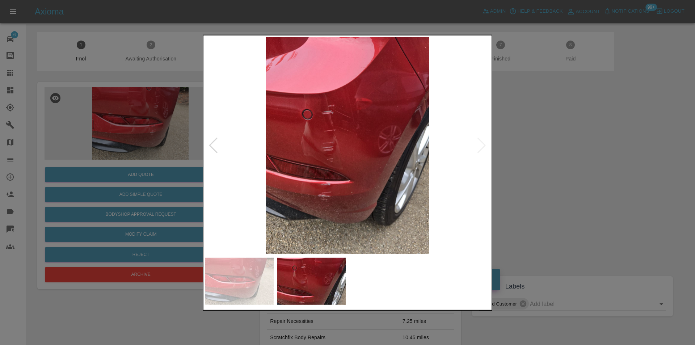
click at [536, 151] on div at bounding box center [347, 172] width 695 height 345
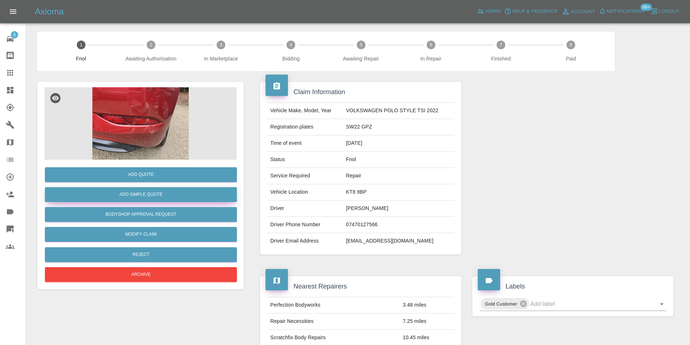
click at [159, 196] on button "Add Simple Quote" at bounding box center [141, 194] width 192 height 15
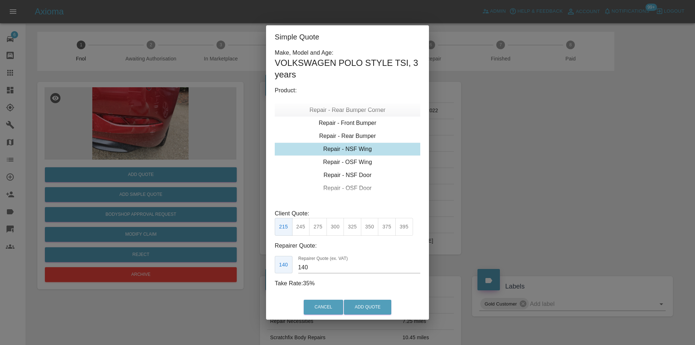
click at [366, 111] on div "Repair - Rear Bumper Corner" at bounding box center [348, 110] width 146 height 13
type input "120"
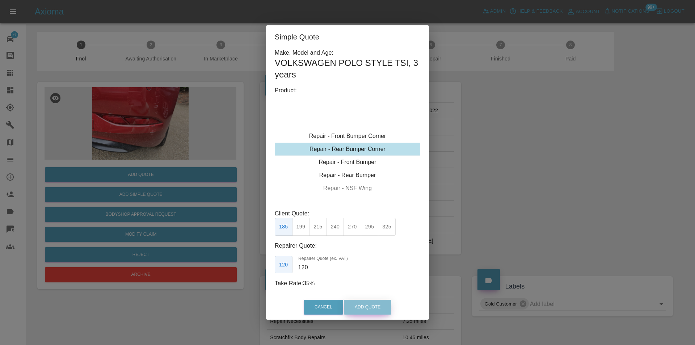
click at [367, 303] on button "Add Quote" at bounding box center [367, 307] width 47 height 15
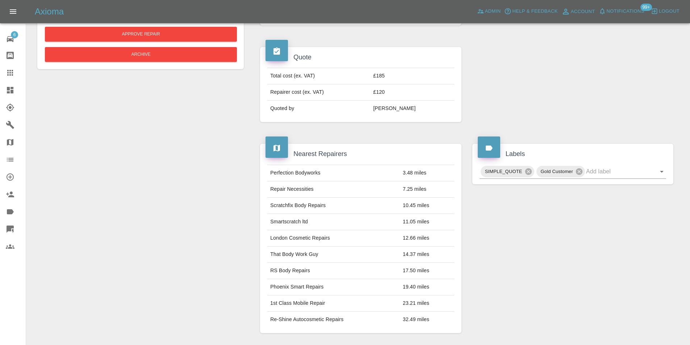
scroll to position [157, 0]
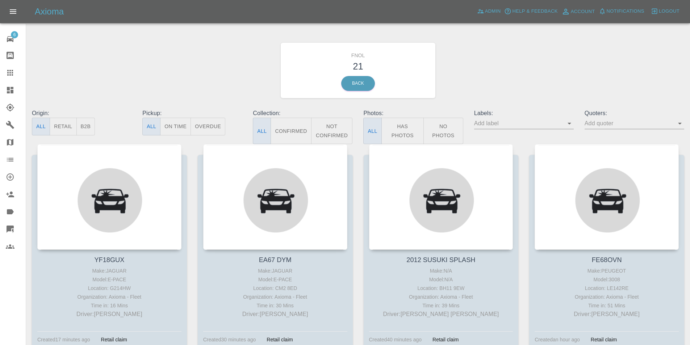
click at [414, 125] on button "Has Photos" at bounding box center [402, 131] width 43 height 26
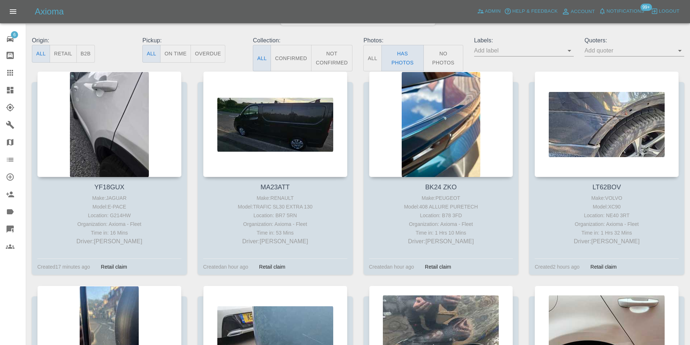
scroll to position [72, 0]
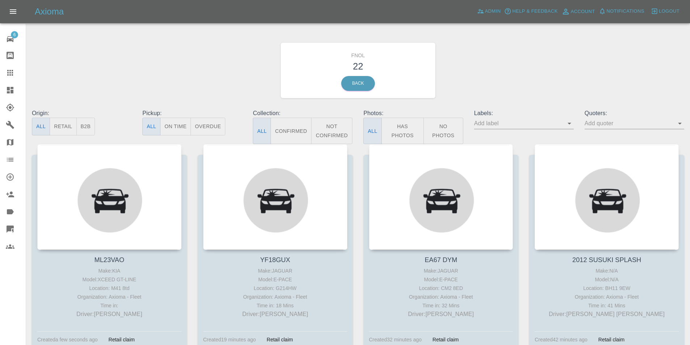
scroll to position [72, 0]
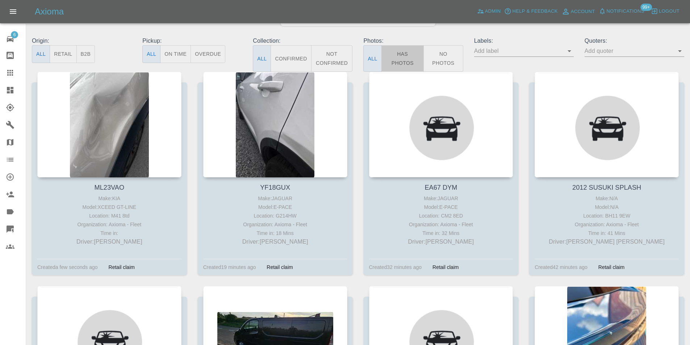
click at [403, 57] on button "Has Photos" at bounding box center [402, 58] width 43 height 26
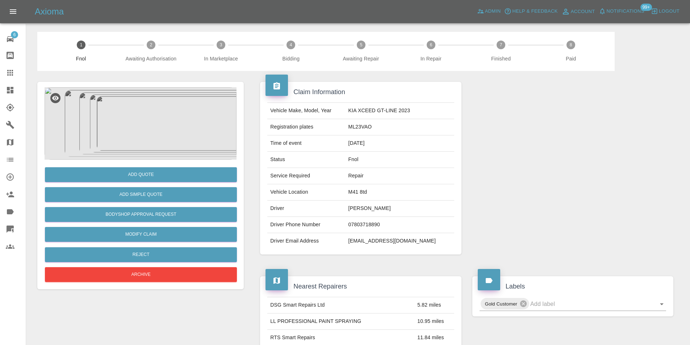
click at [154, 111] on img at bounding box center [141, 123] width 192 height 72
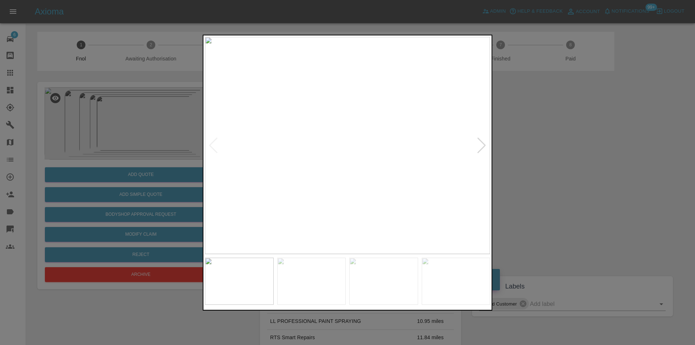
click at [483, 145] on div at bounding box center [482, 145] width 10 height 16
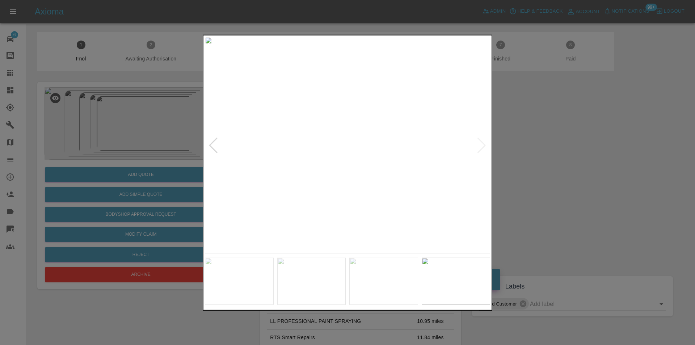
click at [483, 145] on img at bounding box center [347, 145] width 285 height 217
click at [531, 153] on div at bounding box center [347, 172] width 695 height 345
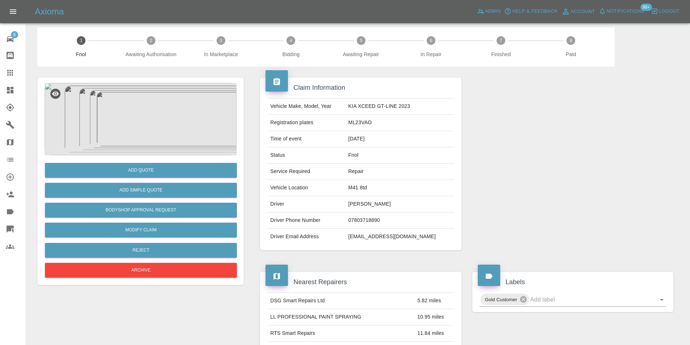
scroll to position [3, 0]
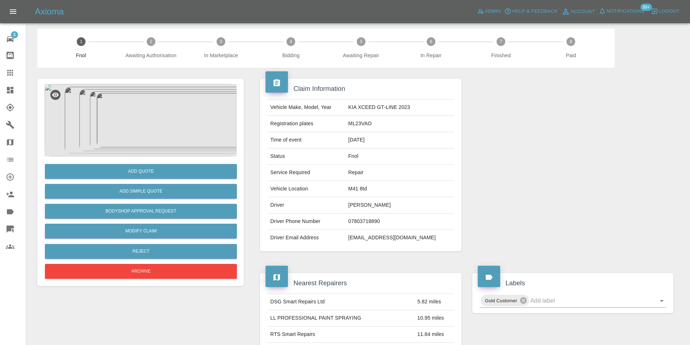
click at [147, 98] on img at bounding box center [141, 120] width 192 height 72
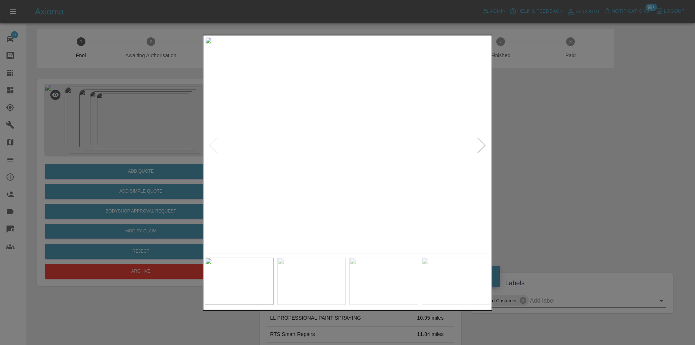
click at [483, 146] on div at bounding box center [482, 145] width 10 height 16
click at [539, 149] on div at bounding box center [347, 172] width 695 height 345
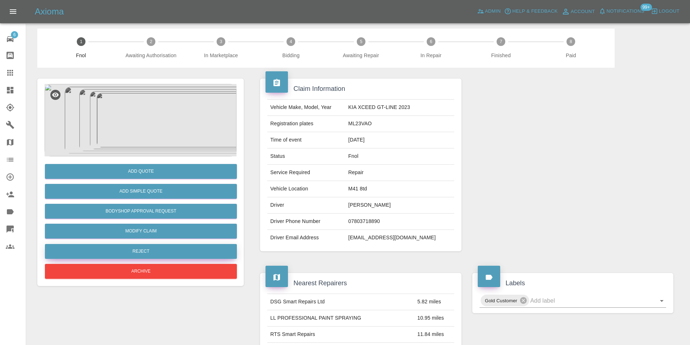
click at [151, 252] on button "Reject" at bounding box center [141, 251] width 192 height 15
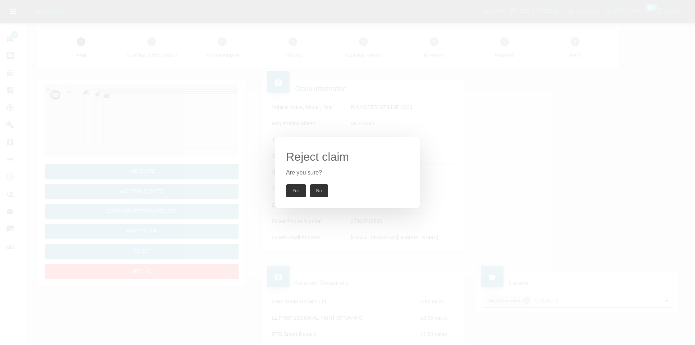
click at [295, 187] on button "Yes" at bounding box center [296, 190] width 20 height 13
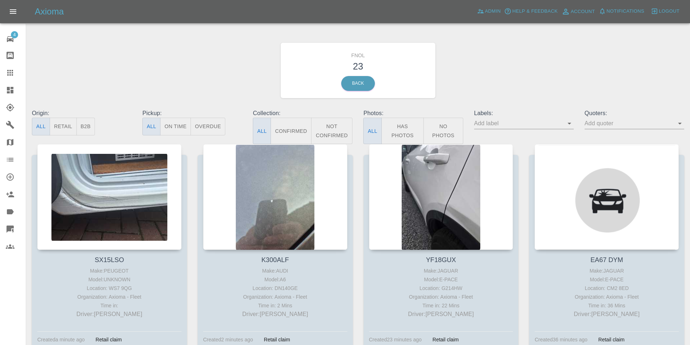
click at [399, 131] on button "Has Photos" at bounding box center [402, 131] width 43 height 26
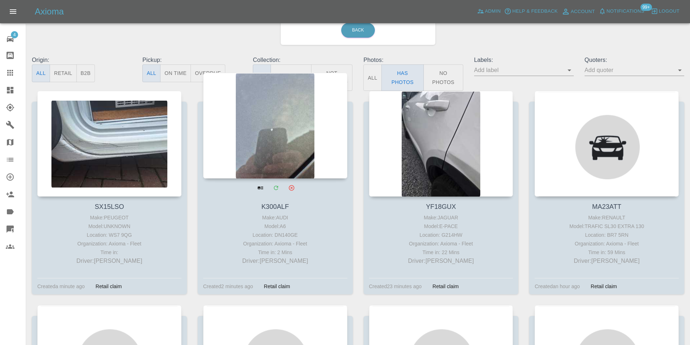
scroll to position [72, 0]
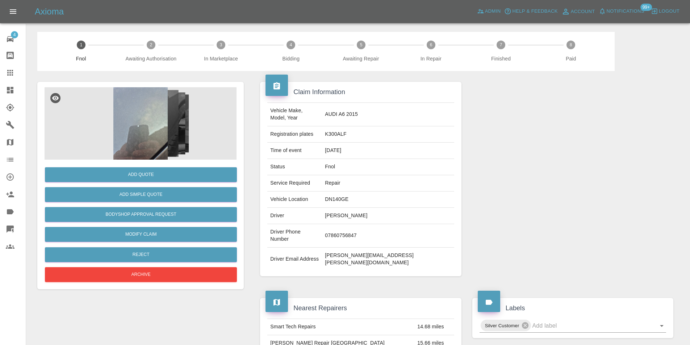
click at [144, 115] on img at bounding box center [141, 123] width 192 height 72
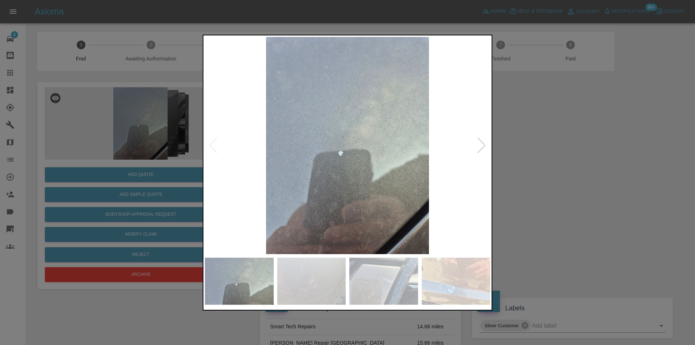
click at [483, 147] on div at bounding box center [482, 145] width 10 height 16
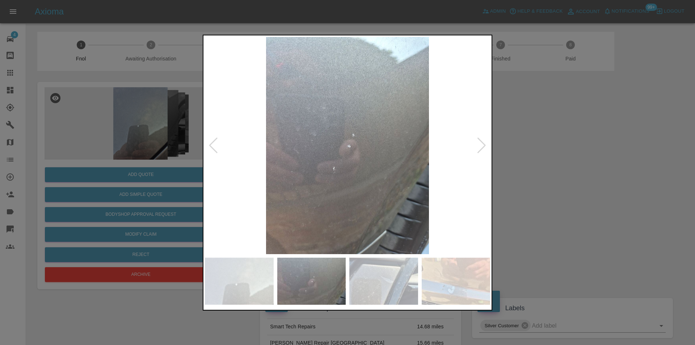
click at [484, 146] on div at bounding box center [482, 145] width 10 height 16
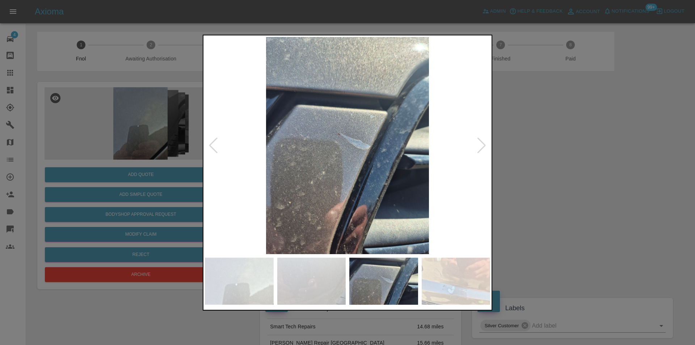
click at [484, 146] on div at bounding box center [482, 145] width 10 height 16
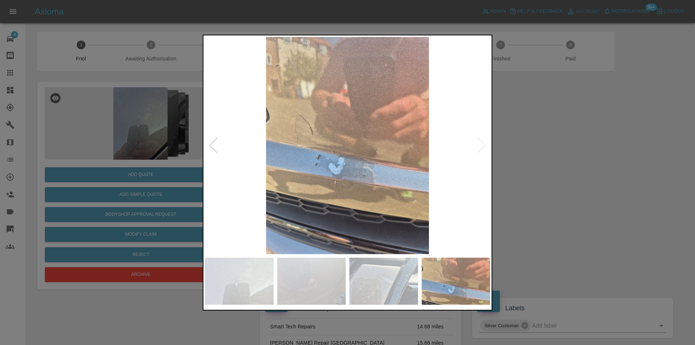
drag, startPoint x: 539, startPoint y: 142, endPoint x: 537, endPoint y: 136, distance: 6.8
click at [540, 142] on div at bounding box center [347, 172] width 695 height 345
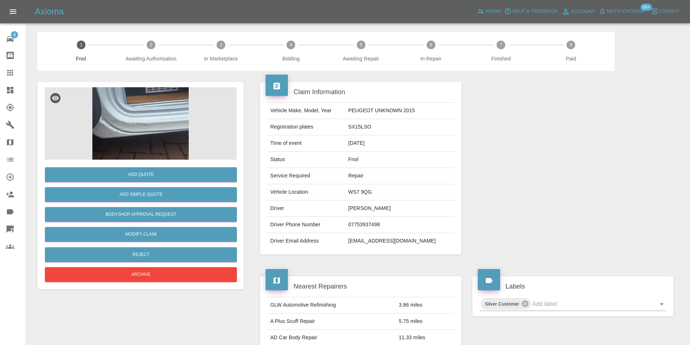
click at [153, 118] on img at bounding box center [141, 123] width 192 height 72
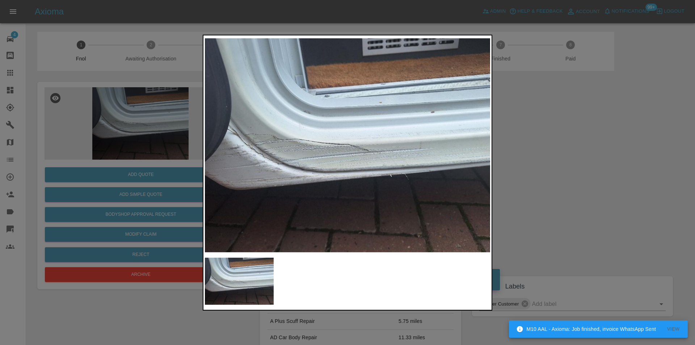
drag, startPoint x: 525, startPoint y: 184, endPoint x: 498, endPoint y: 193, distance: 27.9
click at [525, 184] on div at bounding box center [347, 172] width 695 height 345
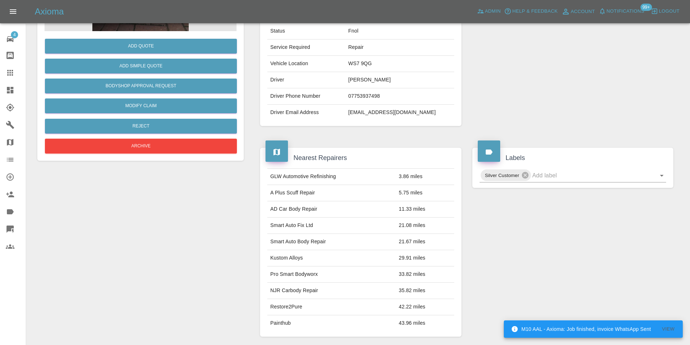
scroll to position [72, 0]
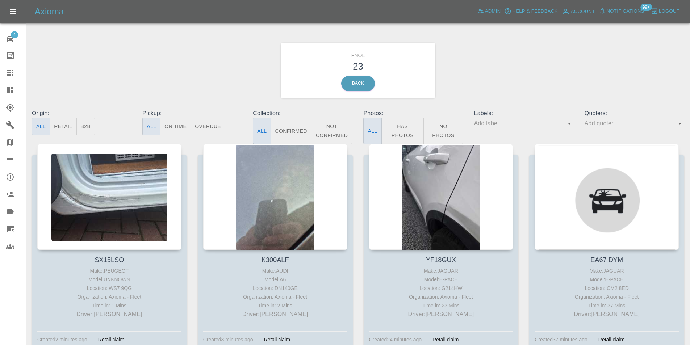
click at [395, 130] on button "Has Photos" at bounding box center [402, 131] width 43 height 26
click at [399, 130] on button "Has Photos" at bounding box center [402, 131] width 43 height 26
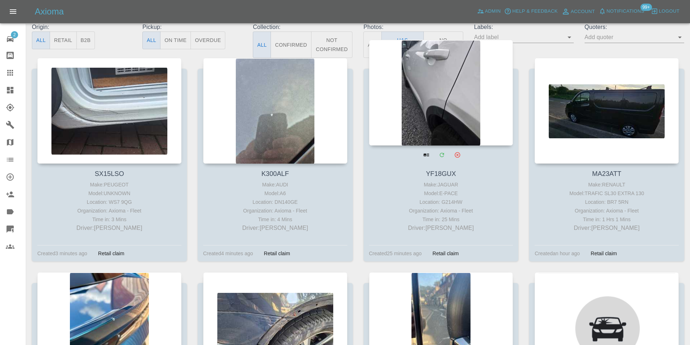
scroll to position [109, 0]
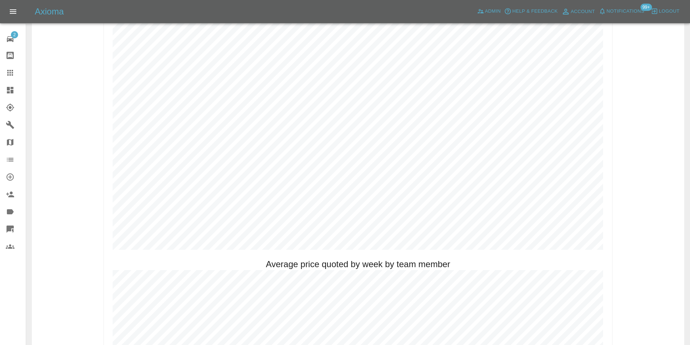
scroll to position [398, 0]
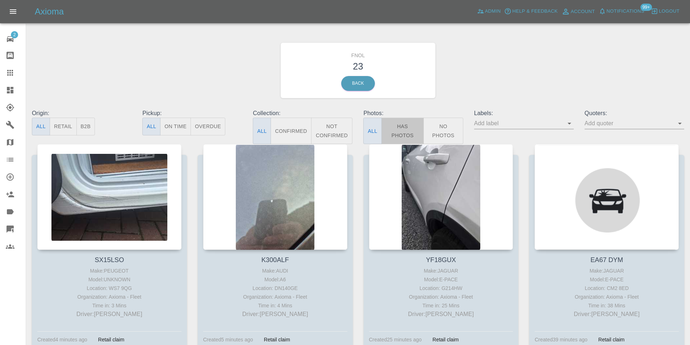
click at [410, 139] on button "Has Photos" at bounding box center [402, 131] width 43 height 26
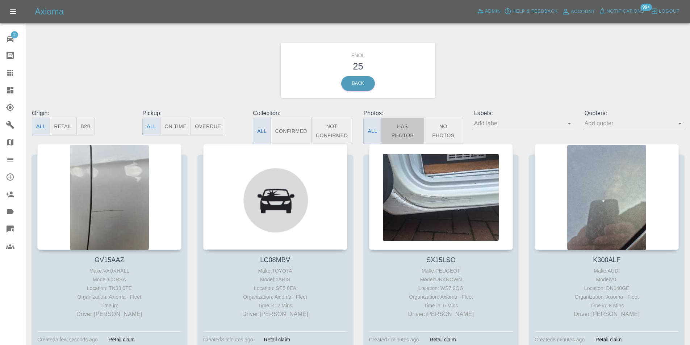
click at [406, 125] on button "Has Photos" at bounding box center [402, 131] width 43 height 26
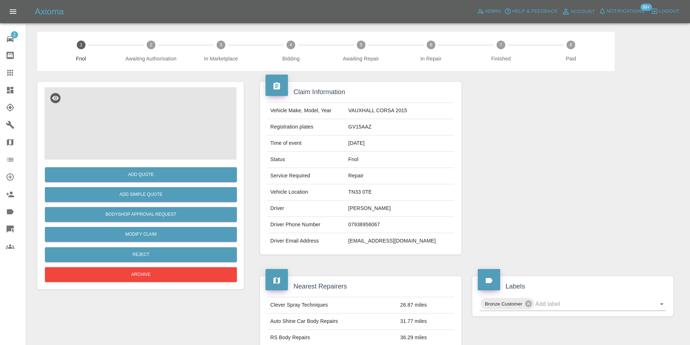
click at [146, 121] on img at bounding box center [141, 123] width 192 height 72
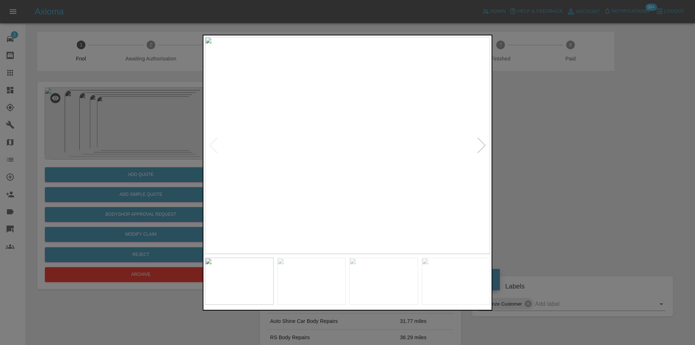
click at [481, 146] on div at bounding box center [482, 145] width 10 height 16
click at [481, 146] on img at bounding box center [347, 145] width 285 height 217
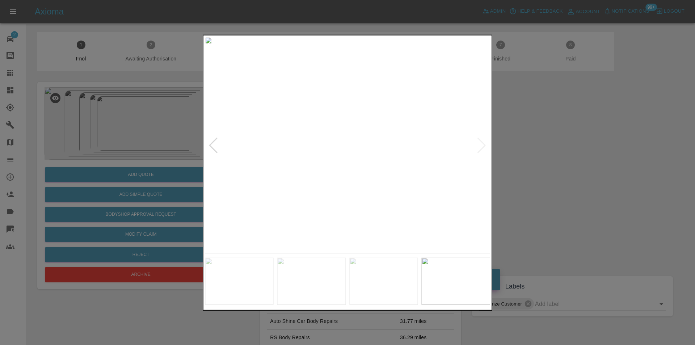
click at [481, 146] on img at bounding box center [347, 145] width 285 height 217
click at [213, 146] on div at bounding box center [213, 145] width 10 height 16
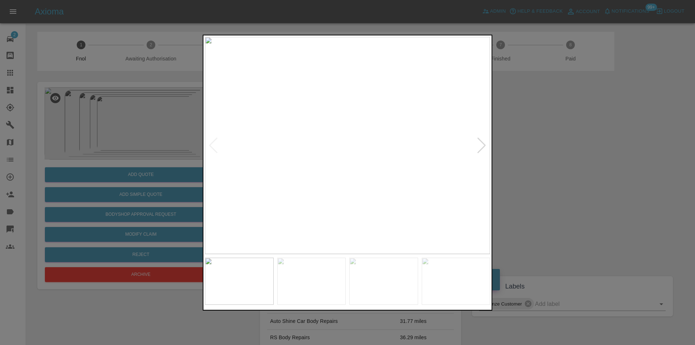
click at [213, 146] on img at bounding box center [347, 145] width 285 height 217
click at [482, 148] on div at bounding box center [482, 145] width 10 height 16
click at [346, 159] on img at bounding box center [347, 145] width 285 height 217
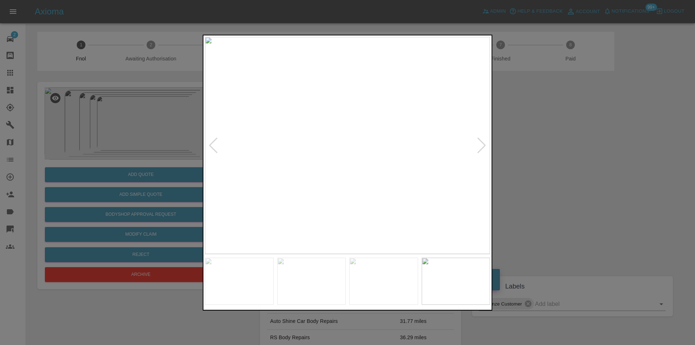
click at [346, 159] on img at bounding box center [347, 145] width 285 height 217
click at [346, 159] on img at bounding box center [351, 104] width 856 height 652
click at [482, 147] on div at bounding box center [482, 145] width 10 height 16
click at [522, 146] on div at bounding box center [347, 172] width 695 height 345
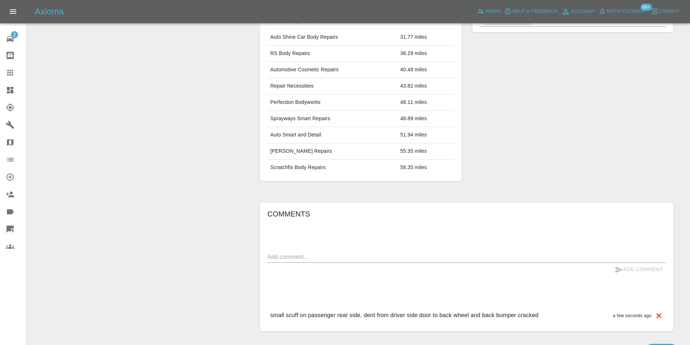
scroll to position [329, 0]
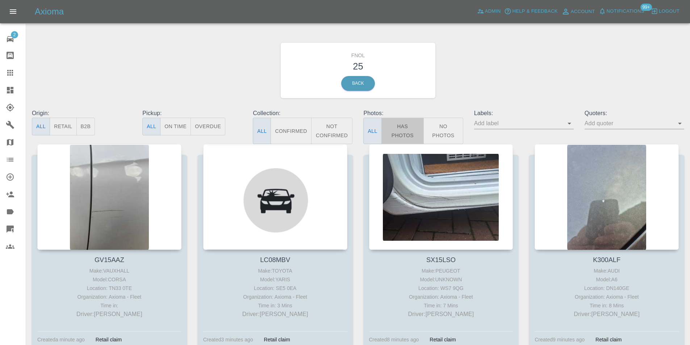
click at [403, 132] on button "Has Photos" at bounding box center [402, 131] width 43 height 26
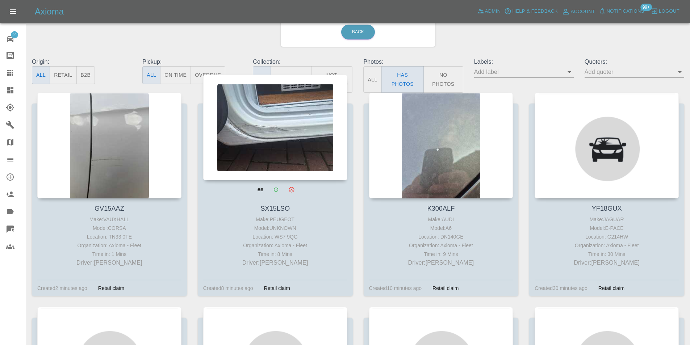
scroll to position [72, 0]
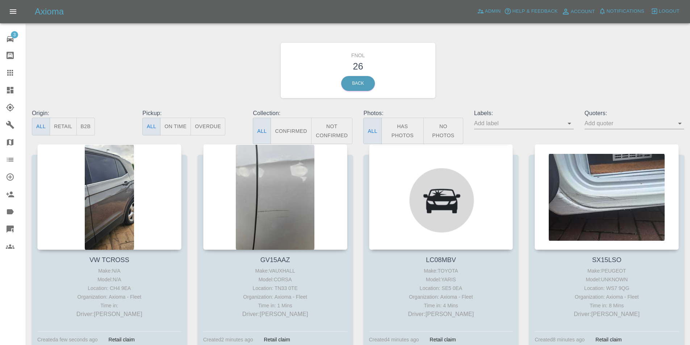
click at [402, 127] on button "Has Photos" at bounding box center [402, 131] width 43 height 26
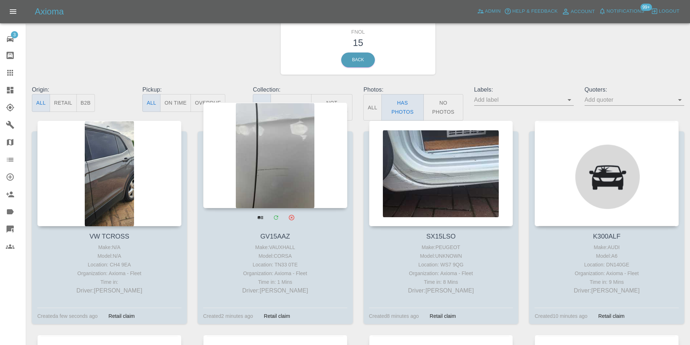
scroll to position [36, 0]
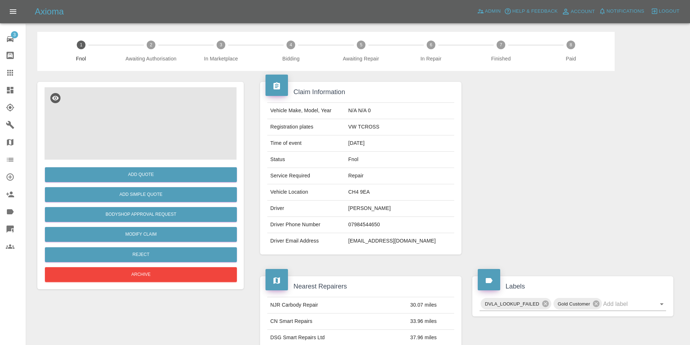
click at [151, 105] on img at bounding box center [141, 123] width 192 height 72
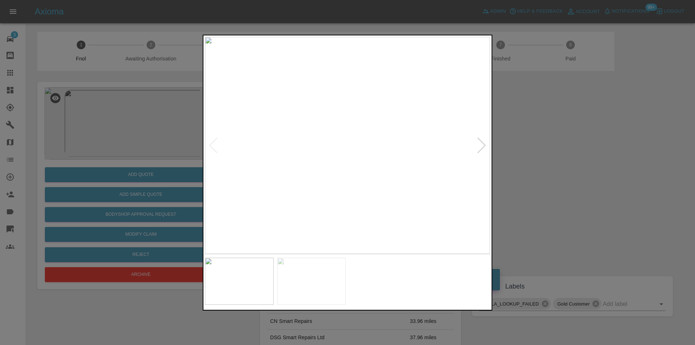
click at [484, 146] on div at bounding box center [482, 145] width 10 height 16
click at [484, 146] on img at bounding box center [347, 145] width 285 height 217
click at [549, 156] on div at bounding box center [347, 172] width 695 height 345
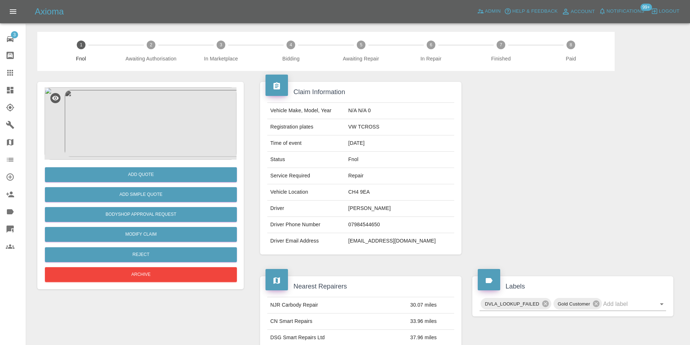
click at [140, 126] on img at bounding box center [141, 123] width 192 height 72
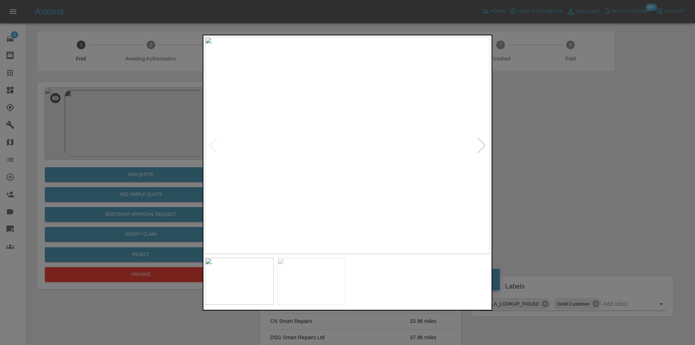
click at [564, 163] on div at bounding box center [347, 172] width 695 height 345
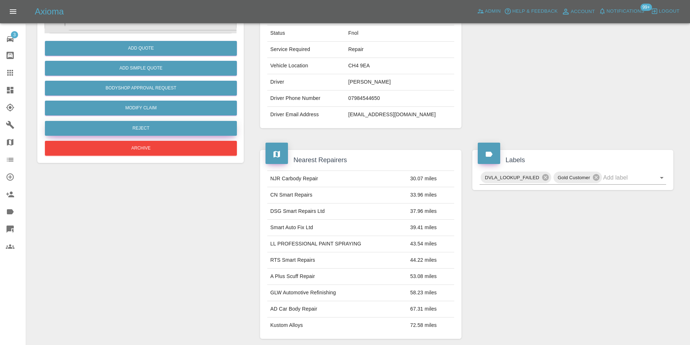
scroll to position [72, 0]
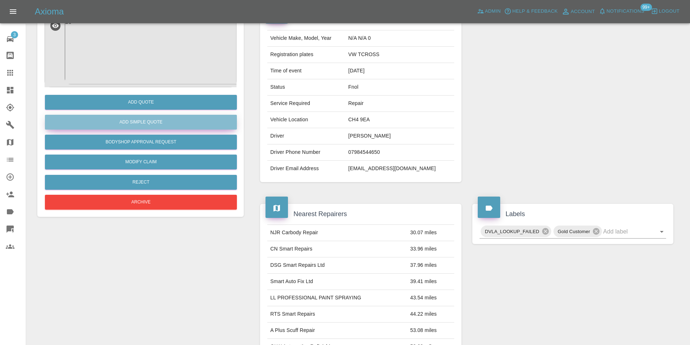
click at [145, 122] on button "Add Simple Quote" at bounding box center [141, 122] width 192 height 15
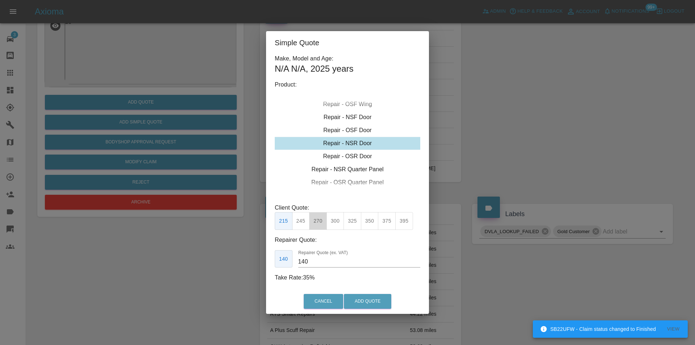
click at [319, 219] on button "270" at bounding box center [318, 221] width 18 height 18
type input "180"
click at [366, 295] on button "Add Quote" at bounding box center [367, 301] width 47 height 15
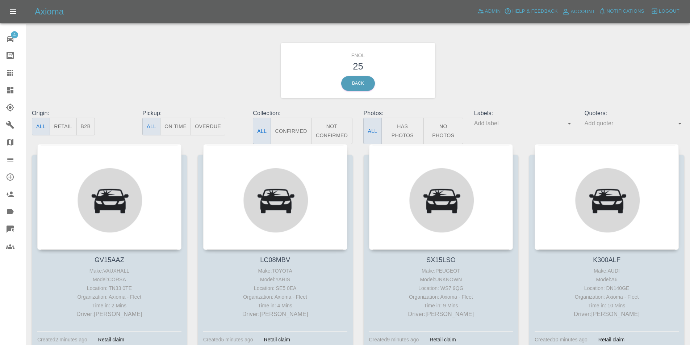
click at [405, 132] on button "Has Photos" at bounding box center [402, 131] width 43 height 26
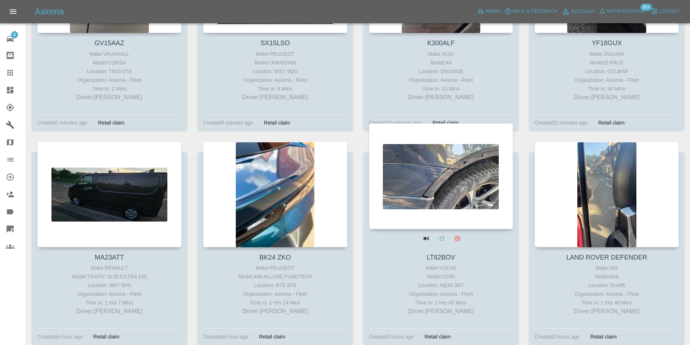
scroll to position [217, 0]
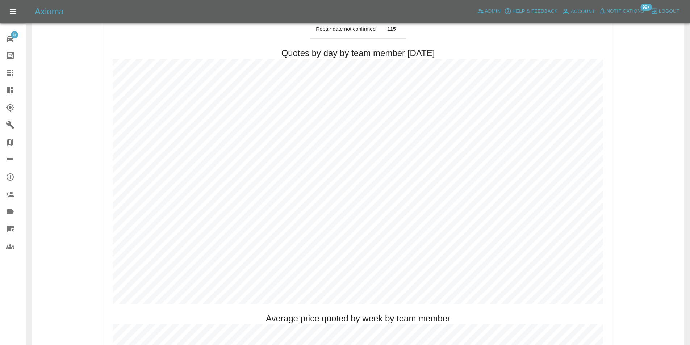
scroll to position [362, 0]
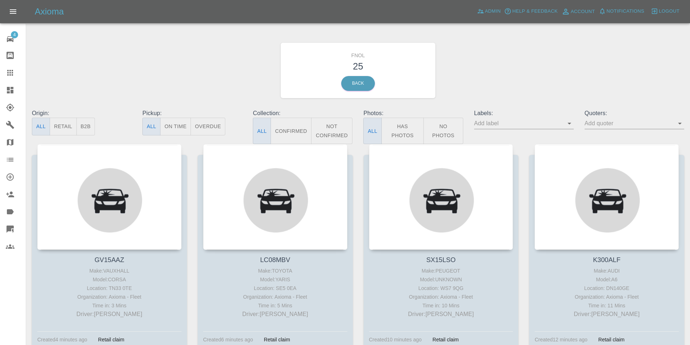
click at [407, 131] on button "Has Photos" at bounding box center [402, 131] width 43 height 26
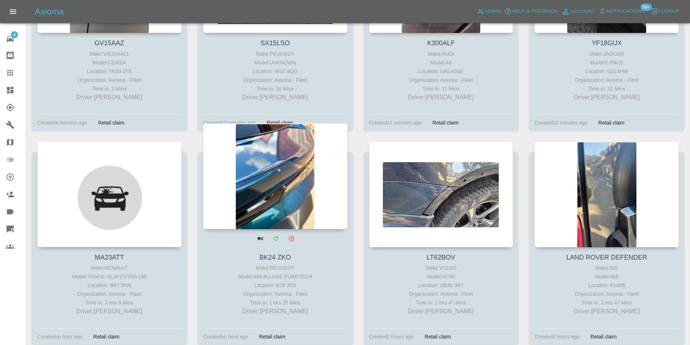
scroll to position [217, 0]
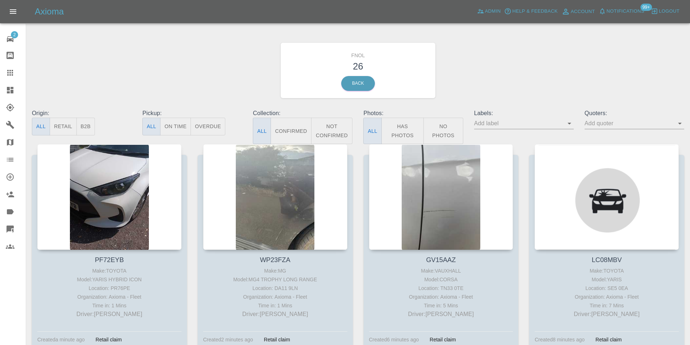
click at [401, 127] on button "Has Photos" at bounding box center [402, 131] width 43 height 26
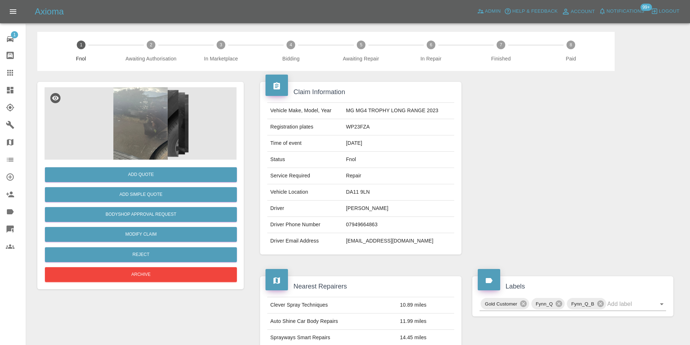
click at [163, 110] on img at bounding box center [141, 123] width 192 height 72
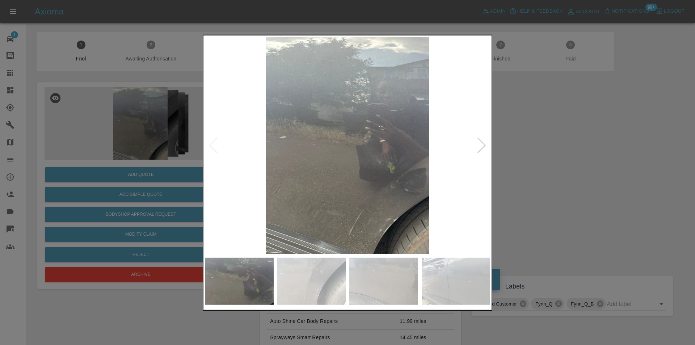
click at [478, 146] on div at bounding box center [482, 145] width 10 height 16
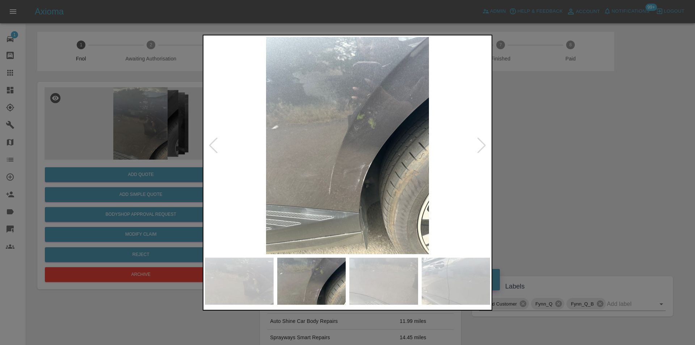
click at [479, 146] on div at bounding box center [482, 145] width 10 height 16
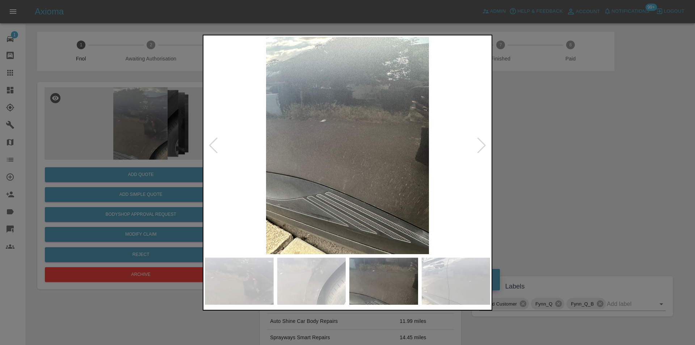
click at [479, 146] on div at bounding box center [482, 145] width 10 height 16
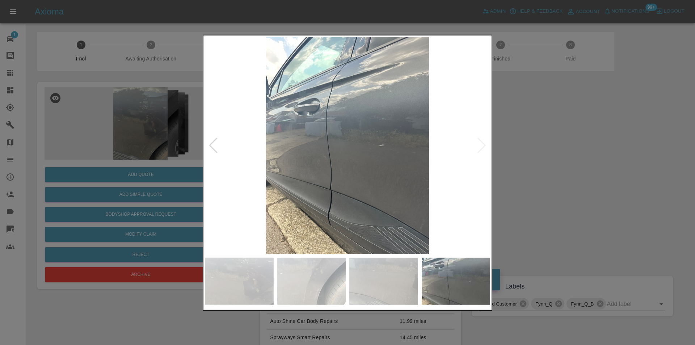
click at [479, 146] on img at bounding box center [347, 145] width 285 height 217
click at [568, 157] on div at bounding box center [347, 172] width 695 height 345
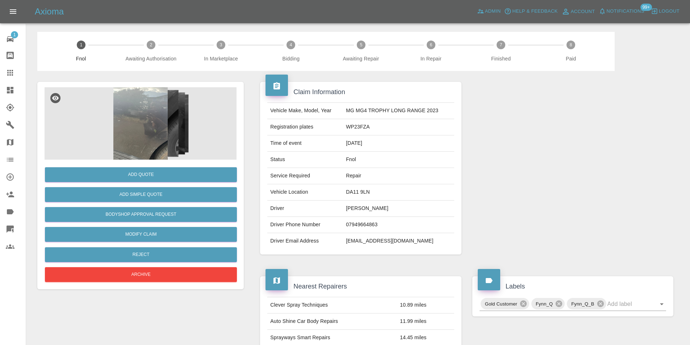
click at [145, 134] on img at bounding box center [141, 123] width 192 height 72
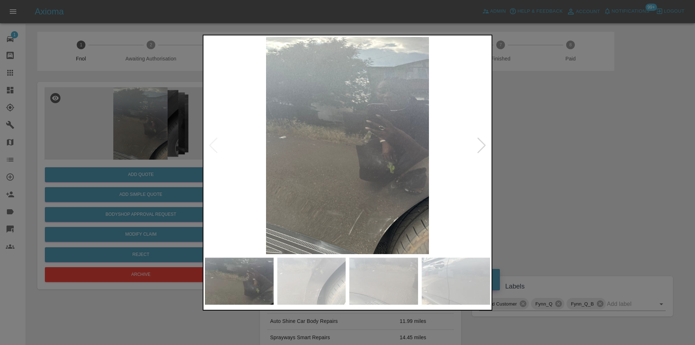
drag, startPoint x: 565, startPoint y: 194, endPoint x: 361, endPoint y: 232, distance: 207.9
click at [565, 194] on div at bounding box center [347, 172] width 695 height 345
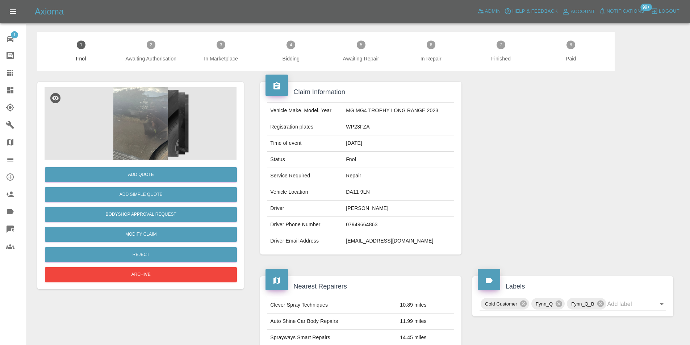
click at [135, 157] on img at bounding box center [141, 123] width 192 height 72
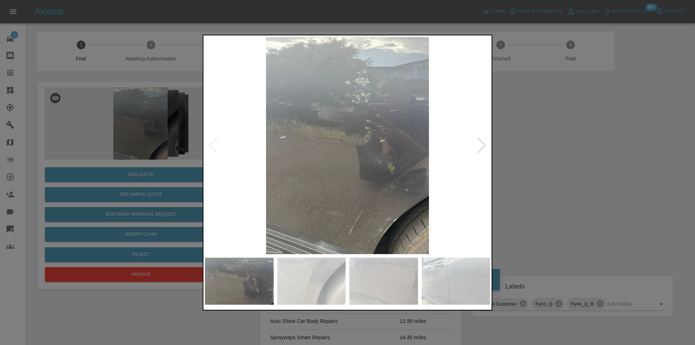
click at [483, 146] on div at bounding box center [482, 145] width 10 height 16
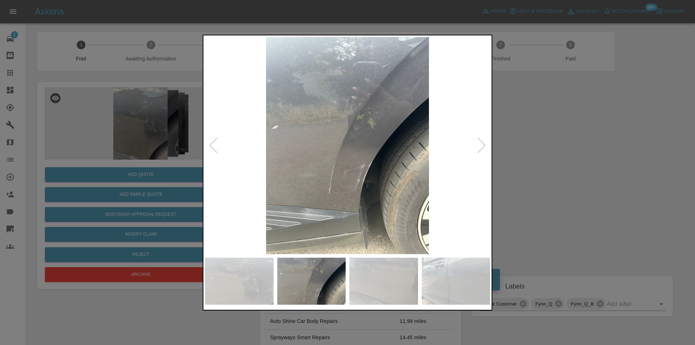
click at [340, 199] on img at bounding box center [347, 145] width 285 height 217
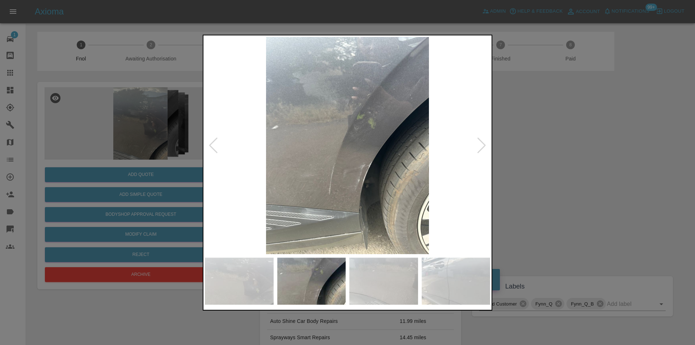
click at [540, 150] on div at bounding box center [347, 172] width 695 height 345
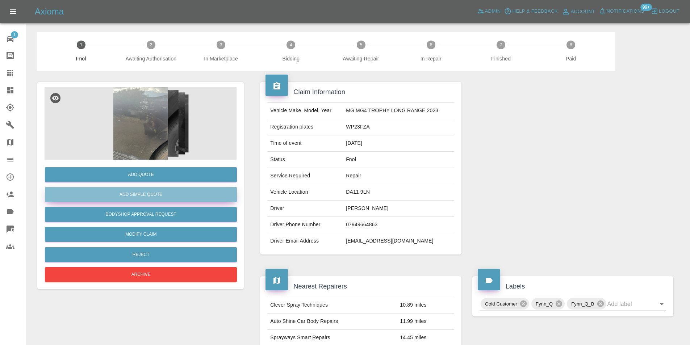
click at [150, 194] on button "Add Simple Quote" at bounding box center [141, 194] width 192 height 15
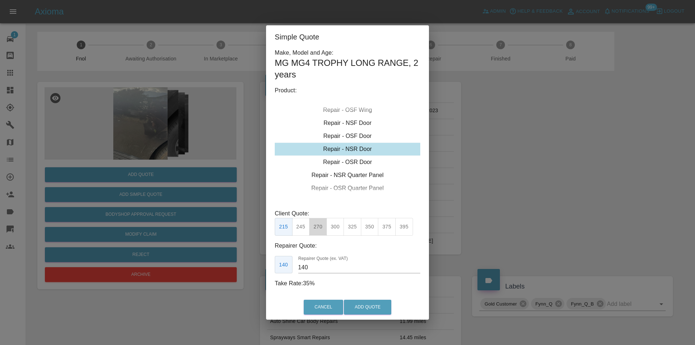
drag, startPoint x: 320, startPoint y: 227, endPoint x: 358, endPoint y: 273, distance: 59.4
click at [320, 227] on button "270" at bounding box center [318, 227] width 18 height 18
type input "180"
click at [364, 304] on button "Add Quote" at bounding box center [367, 307] width 47 height 15
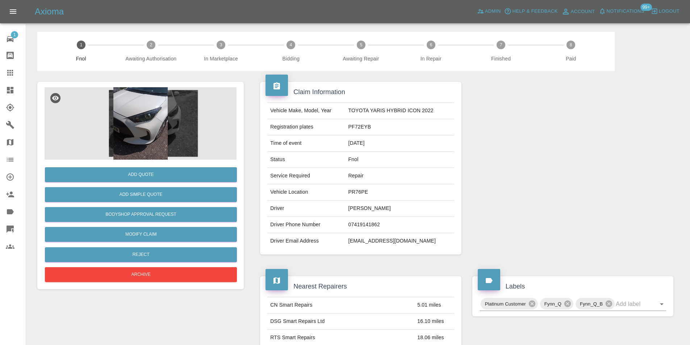
click at [125, 140] on img at bounding box center [141, 123] width 192 height 72
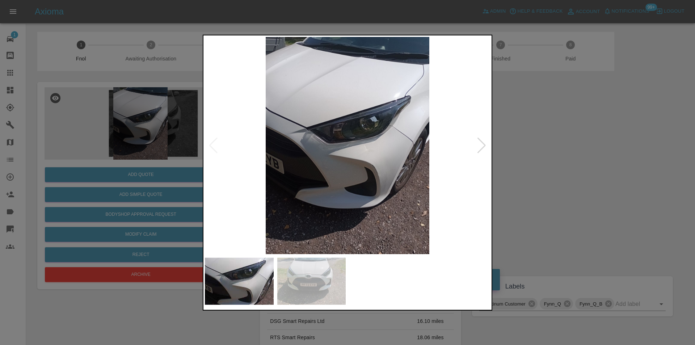
click at [479, 147] on div at bounding box center [482, 145] width 10 height 16
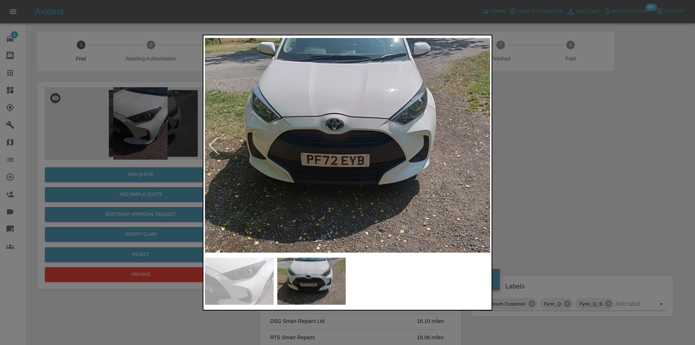
drag, startPoint x: 566, startPoint y: 160, endPoint x: 462, endPoint y: 172, distance: 104.6
click at [565, 161] on div at bounding box center [347, 172] width 695 height 345
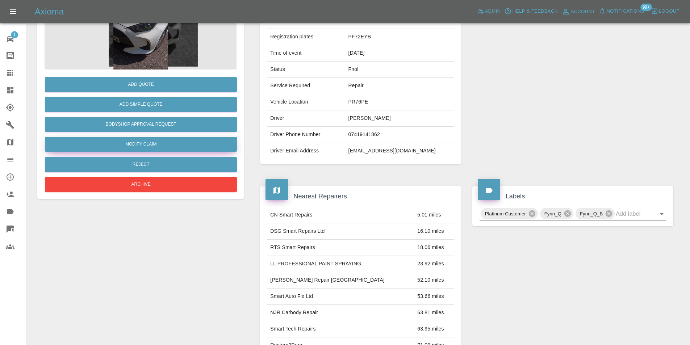
scroll to position [36, 0]
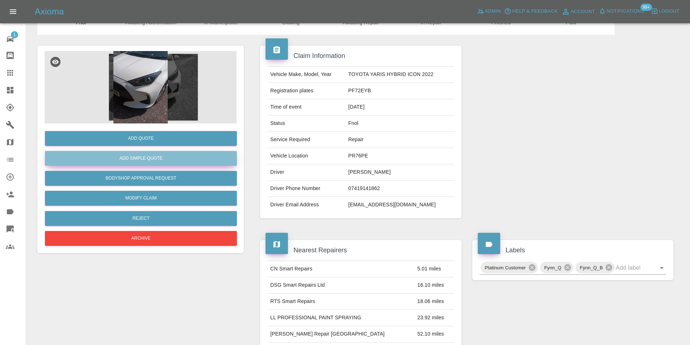
click at [151, 157] on button "Add Simple Quote" at bounding box center [141, 158] width 192 height 15
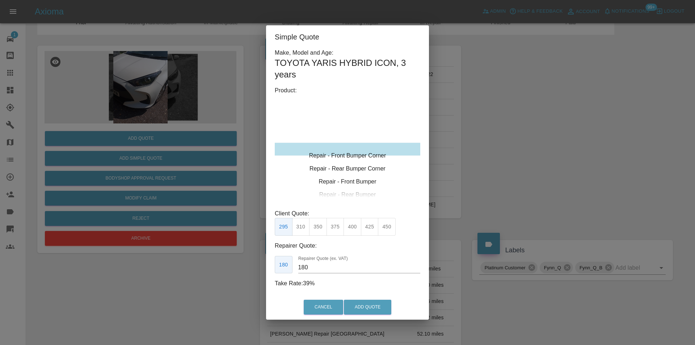
type input "120"
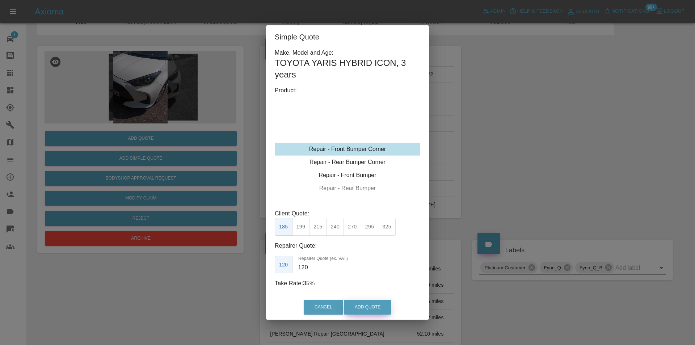
click at [366, 308] on button "Add Quote" at bounding box center [367, 307] width 47 height 15
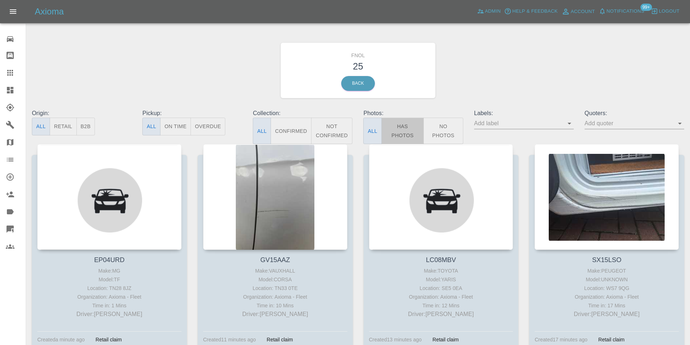
click at [408, 127] on button "Has Photos" at bounding box center [402, 131] width 43 height 26
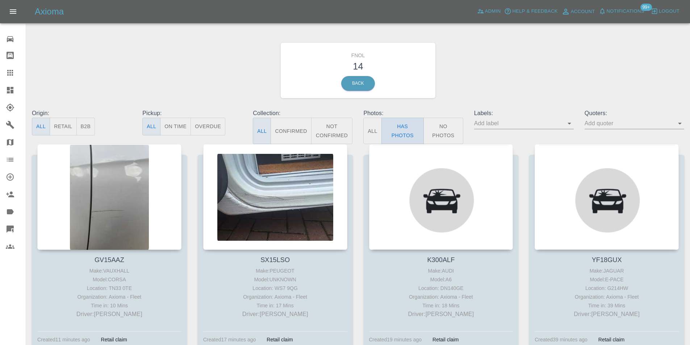
click at [412, 128] on button "Has Photos" at bounding box center [402, 131] width 43 height 26
click at [402, 127] on button "Has Photos" at bounding box center [402, 131] width 43 height 26
click at [409, 124] on button "Has Photos" at bounding box center [402, 131] width 43 height 26
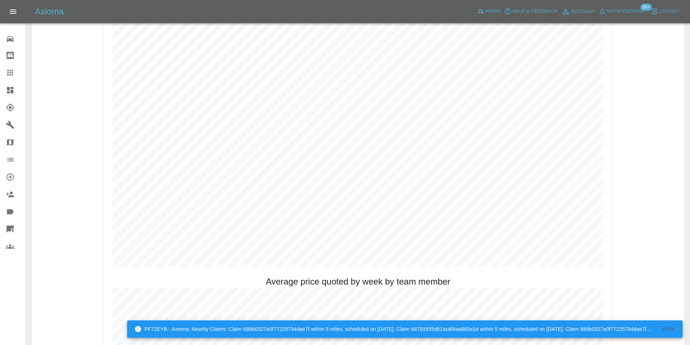
scroll to position [362, 0]
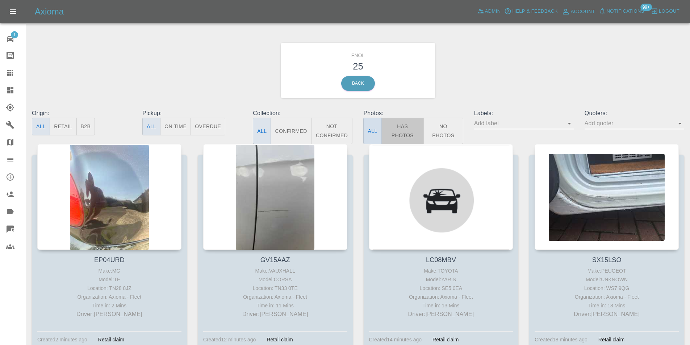
drag, startPoint x: 403, startPoint y: 123, endPoint x: 372, endPoint y: 133, distance: 31.9
click at [402, 123] on button "Has Photos" at bounding box center [402, 131] width 43 height 26
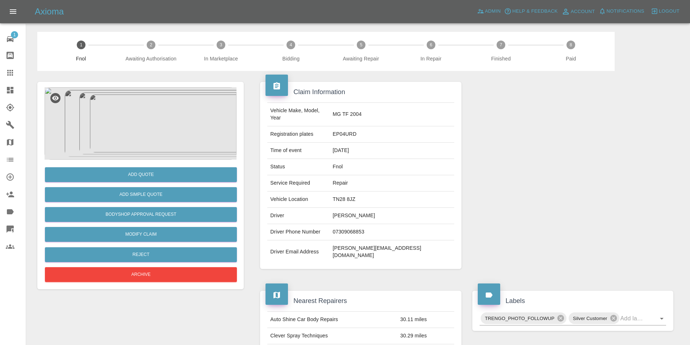
click at [147, 115] on img at bounding box center [141, 123] width 192 height 72
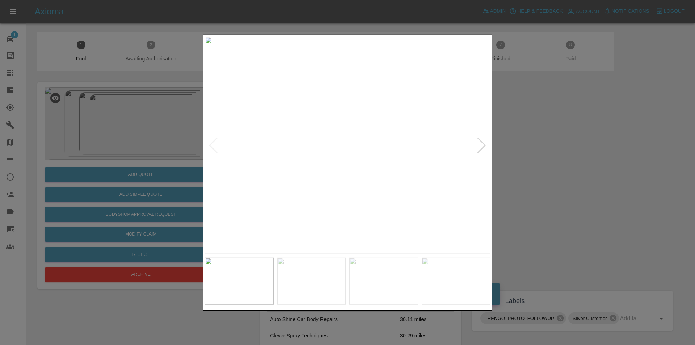
click at [478, 148] on div at bounding box center [482, 145] width 10 height 16
click at [478, 148] on img at bounding box center [347, 145] width 285 height 217
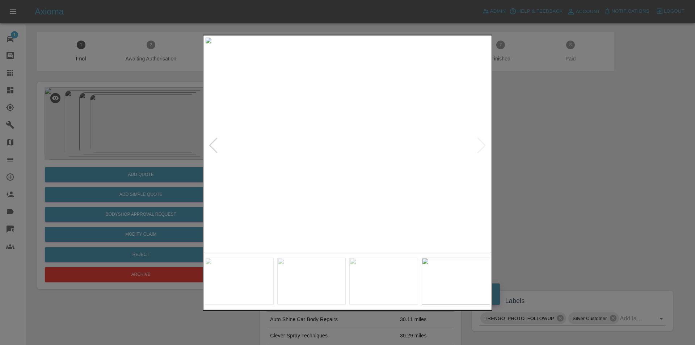
click at [562, 148] on div at bounding box center [347, 172] width 695 height 345
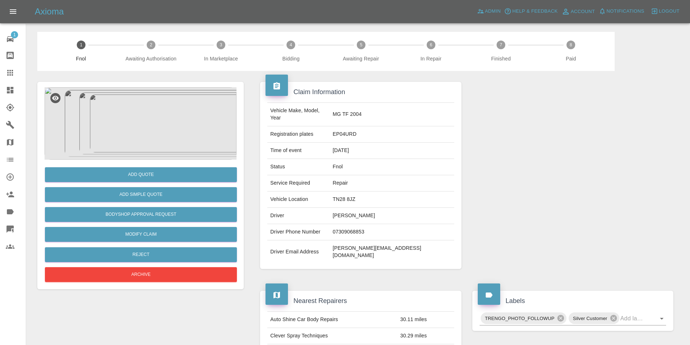
click at [149, 112] on img at bounding box center [141, 123] width 192 height 72
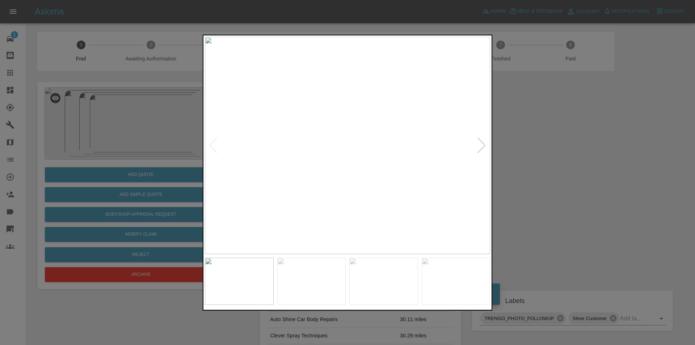
click at [483, 151] on div at bounding box center [482, 145] width 10 height 16
click at [485, 149] on img at bounding box center [347, 145] width 285 height 217
click at [481, 149] on img at bounding box center [347, 145] width 285 height 217
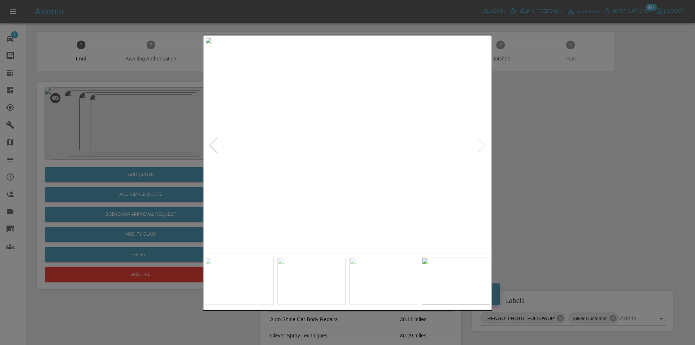
click at [215, 149] on div at bounding box center [213, 145] width 10 height 16
click at [540, 165] on div at bounding box center [347, 172] width 695 height 345
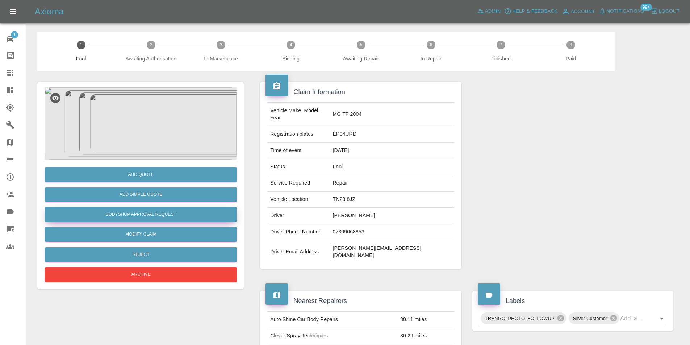
click at [163, 215] on button "Bodyshop Approval Request" at bounding box center [141, 214] width 192 height 15
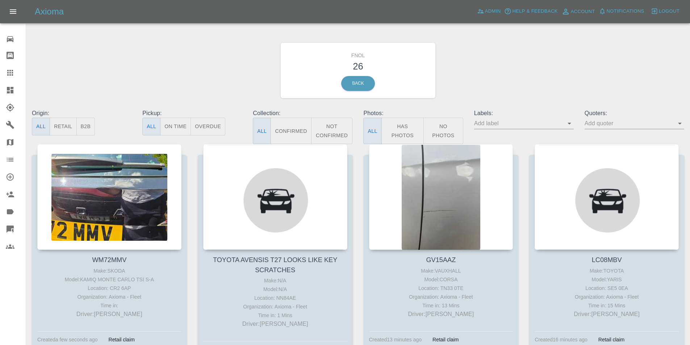
click at [398, 123] on button "Has Photos" at bounding box center [402, 131] width 43 height 26
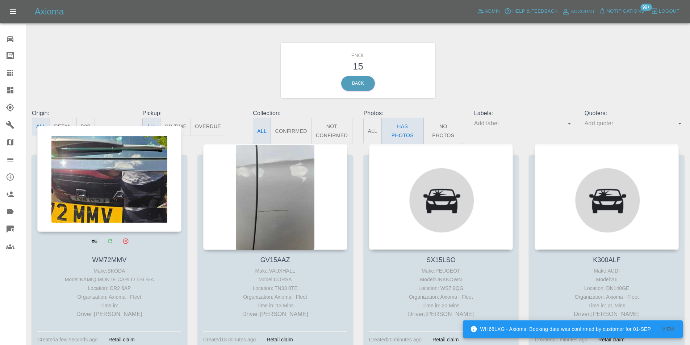
scroll to position [72, 0]
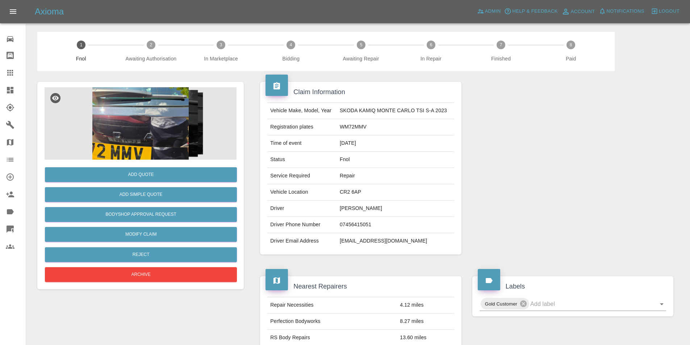
click at [161, 121] on img at bounding box center [141, 123] width 192 height 72
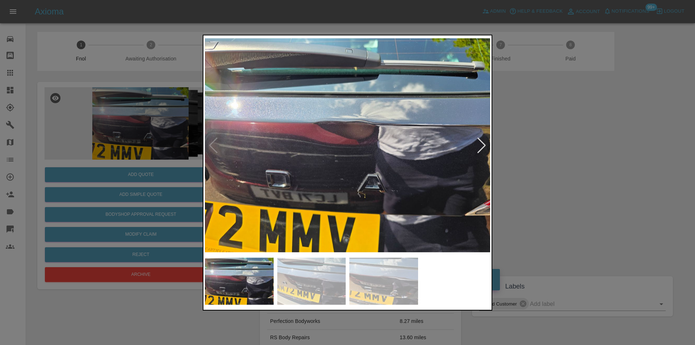
click at [483, 143] on div at bounding box center [482, 145] width 10 height 16
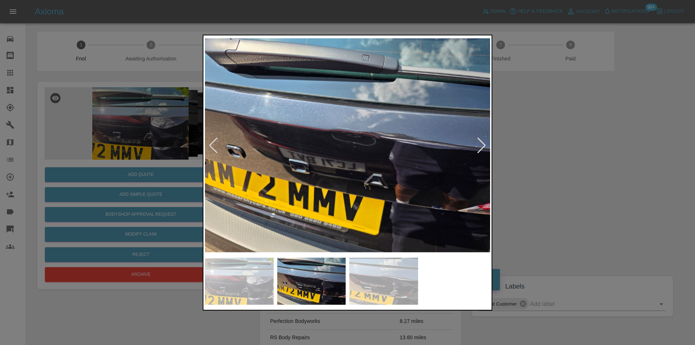
click at [483, 143] on div at bounding box center [482, 145] width 10 height 16
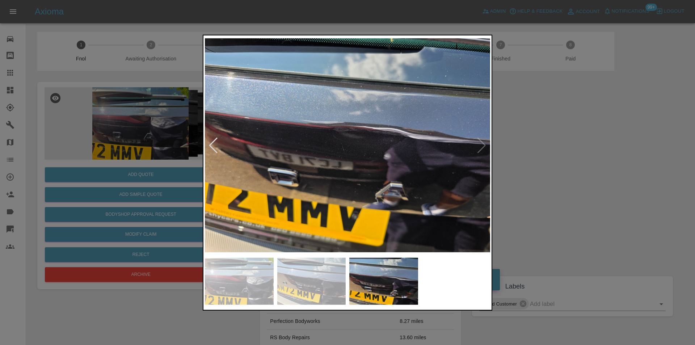
click at [483, 143] on img at bounding box center [347, 145] width 285 height 217
click at [561, 159] on div at bounding box center [347, 172] width 695 height 345
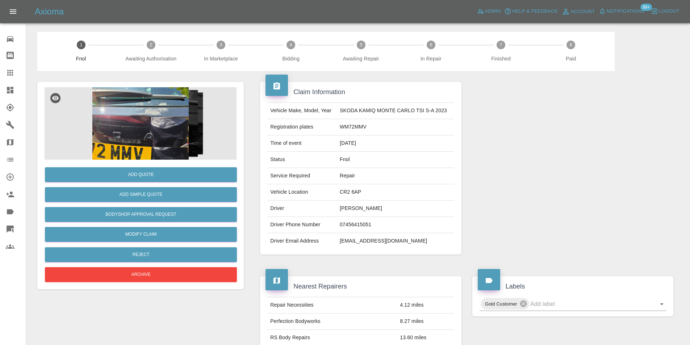
click at [140, 133] on img at bounding box center [141, 123] width 192 height 72
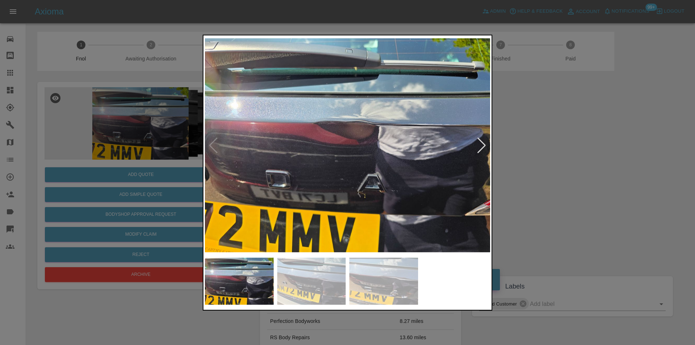
click at [578, 168] on div at bounding box center [347, 172] width 695 height 345
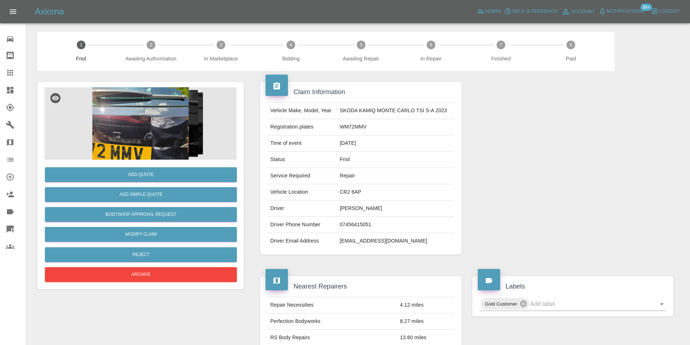
click at [177, 202] on div "Add Simple Quote" at bounding box center [141, 194] width 192 height 18
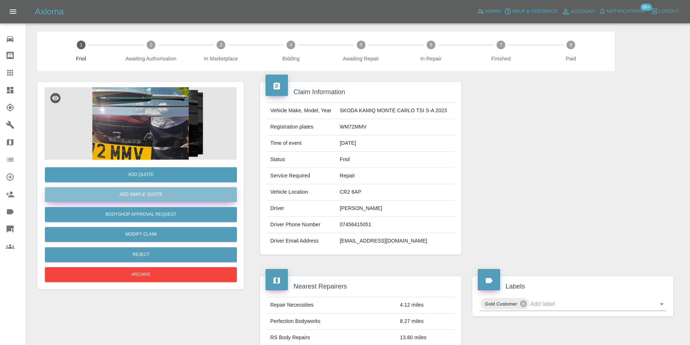
click at [175, 194] on button "Add Simple Quote" at bounding box center [141, 194] width 192 height 15
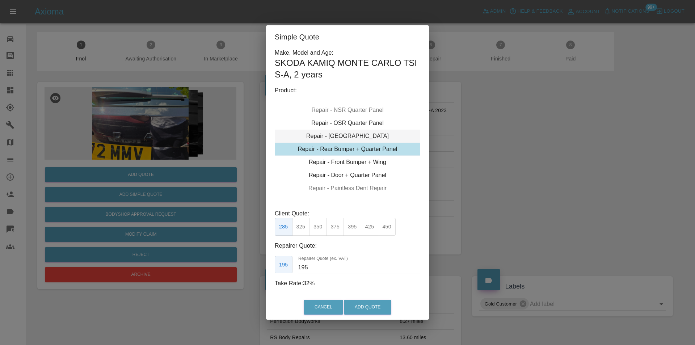
click at [366, 132] on div "Repair - [GEOGRAPHIC_DATA]" at bounding box center [348, 136] width 146 height 13
click at [374, 229] on button "350" at bounding box center [370, 227] width 18 height 18
type input "230"
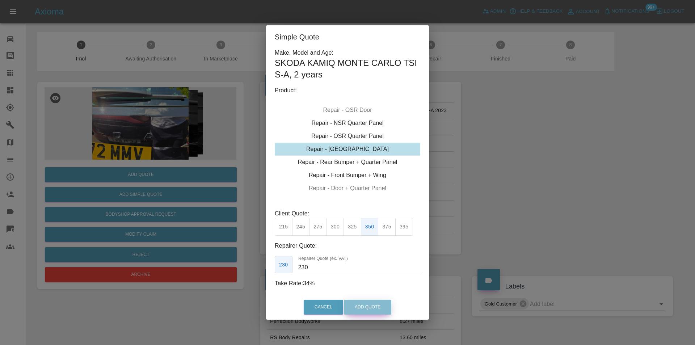
click at [363, 306] on button "Add Quote" at bounding box center [367, 307] width 47 height 15
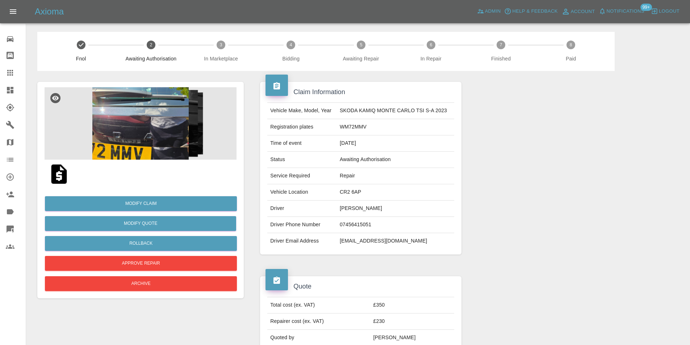
click at [128, 99] on img at bounding box center [141, 123] width 192 height 72
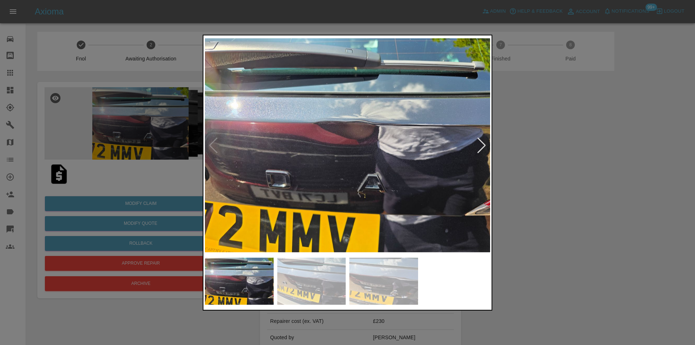
click at [483, 147] on div at bounding box center [482, 145] width 10 height 16
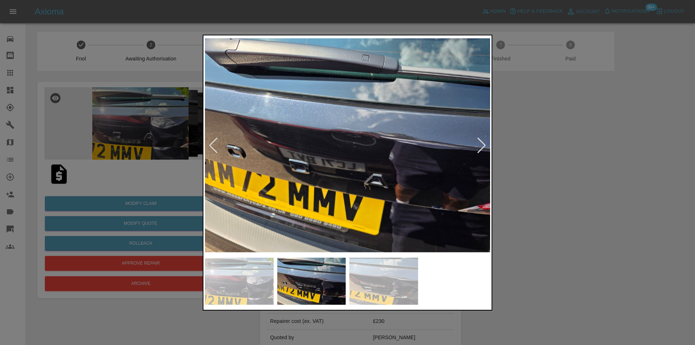
click at [483, 147] on div at bounding box center [482, 145] width 10 height 16
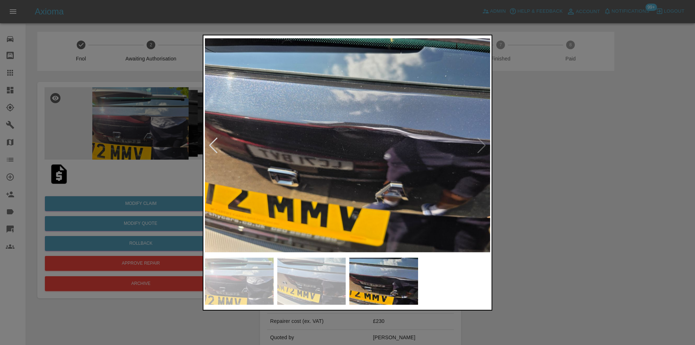
click at [483, 147] on img at bounding box center [347, 145] width 285 height 217
drag, startPoint x: 544, startPoint y: 151, endPoint x: 533, endPoint y: 134, distance: 20.4
click at [545, 148] on div at bounding box center [347, 172] width 695 height 345
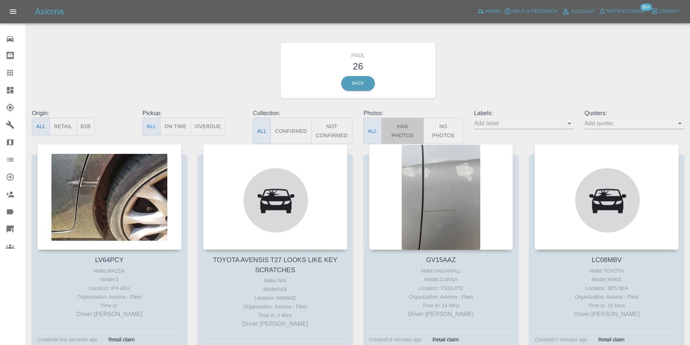
click at [407, 135] on button "Has Photos" at bounding box center [402, 131] width 43 height 26
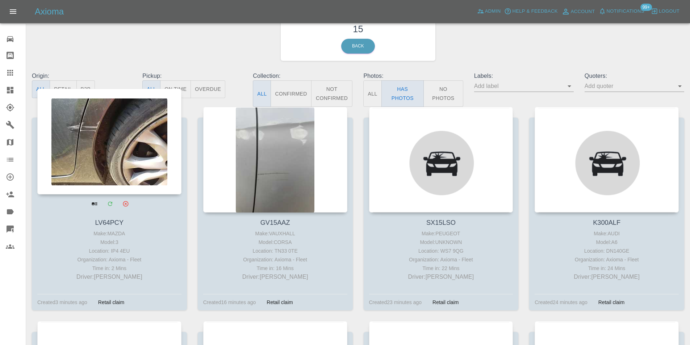
scroll to position [72, 0]
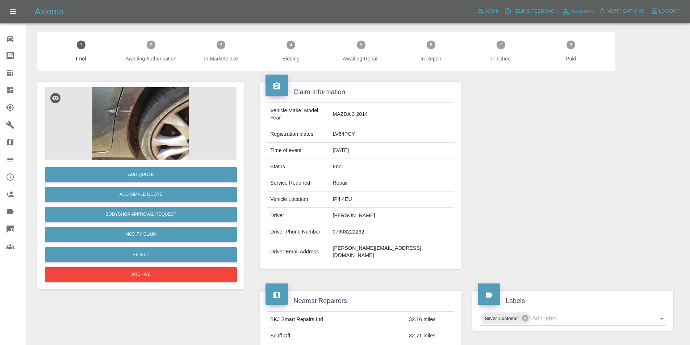
click at [156, 108] on img at bounding box center [141, 123] width 192 height 72
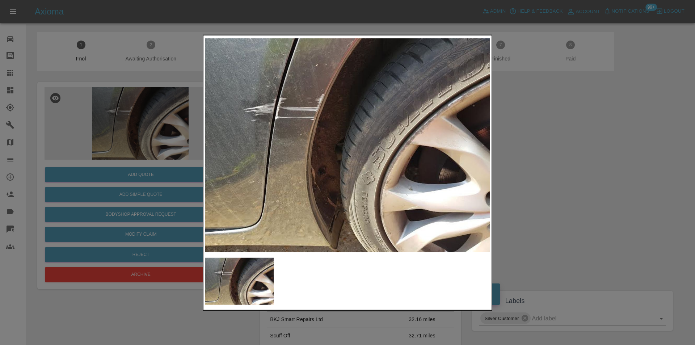
click at [597, 170] on div at bounding box center [347, 172] width 695 height 345
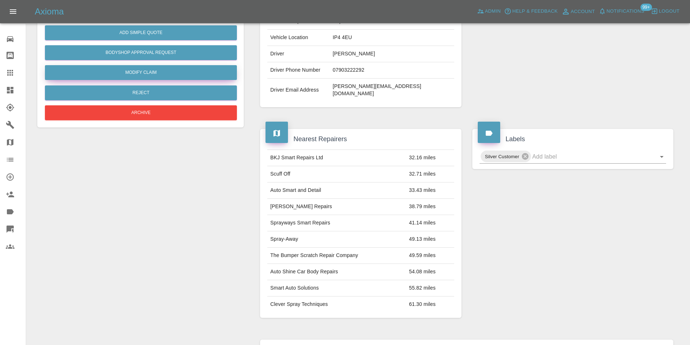
scroll to position [72, 0]
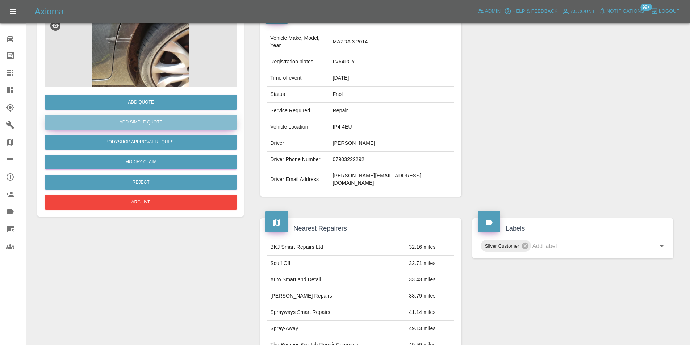
click at [138, 126] on button "Add Simple Quote" at bounding box center [141, 122] width 192 height 15
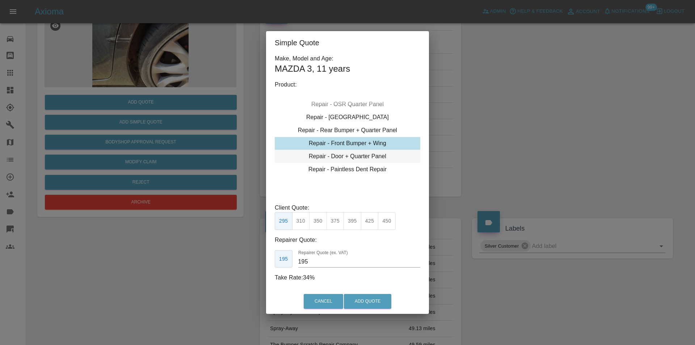
click at [362, 155] on div "Repair - Door + Quarter Panel" at bounding box center [348, 156] width 146 height 13
drag, startPoint x: 300, startPoint y: 222, endPoint x: 304, endPoint y: 224, distance: 4.4
click at [301, 223] on button "350" at bounding box center [301, 221] width 18 height 18
type input "210"
click at [372, 302] on button "Add Quote" at bounding box center [367, 301] width 47 height 15
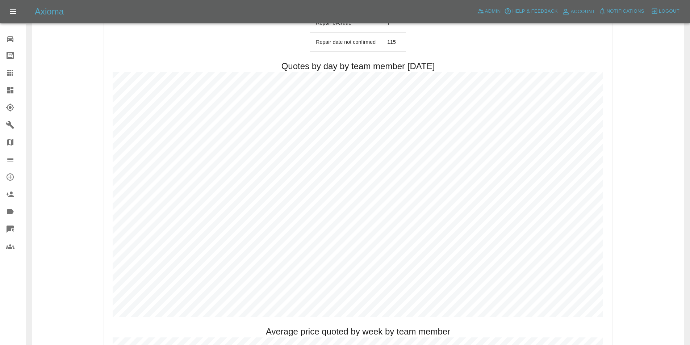
scroll to position [326, 0]
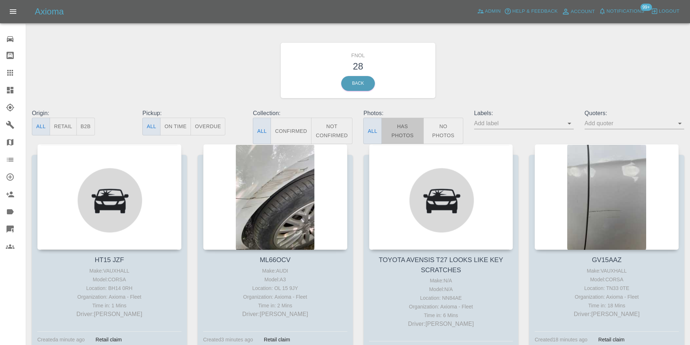
click at [399, 130] on button "Has Photos" at bounding box center [402, 131] width 43 height 26
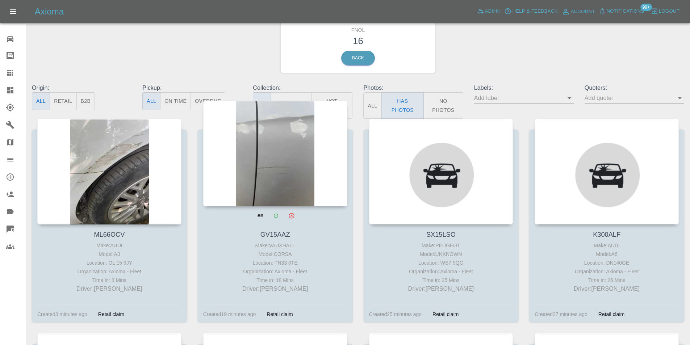
scroll to position [72, 0]
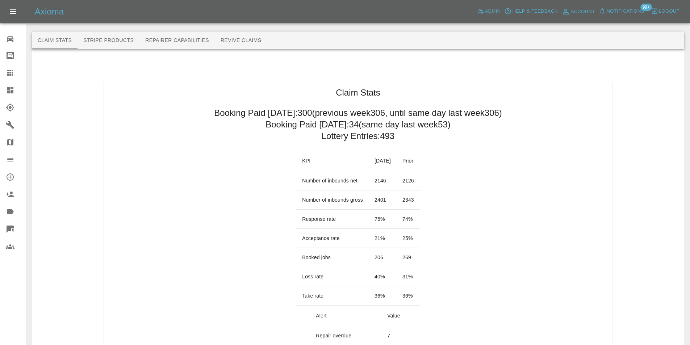
scroll to position [326, 0]
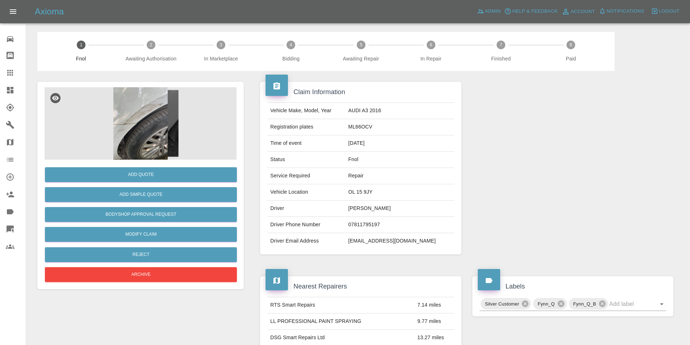
click at [146, 110] on img at bounding box center [141, 123] width 192 height 72
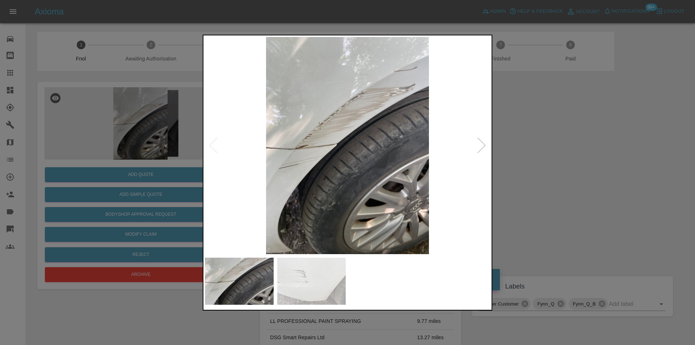
click at [484, 143] on div at bounding box center [482, 145] width 10 height 16
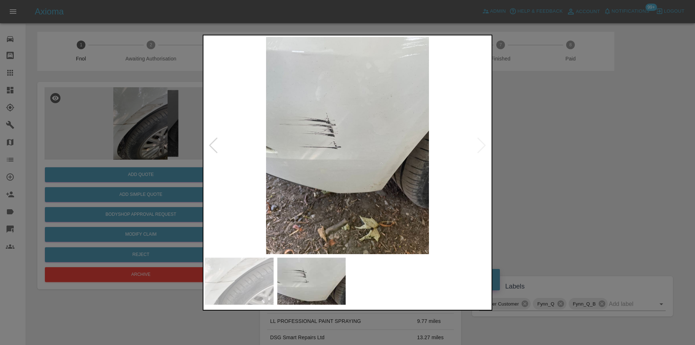
click at [548, 156] on div at bounding box center [347, 172] width 695 height 345
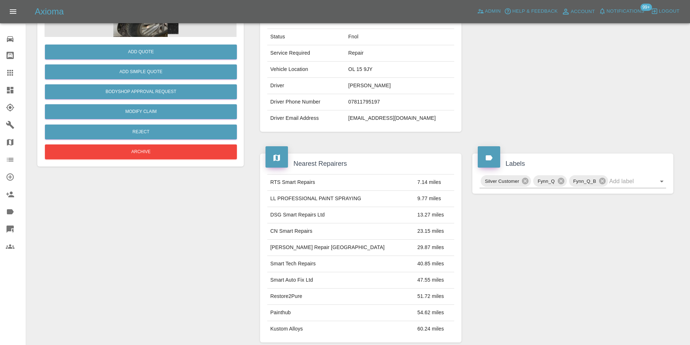
scroll to position [36, 0]
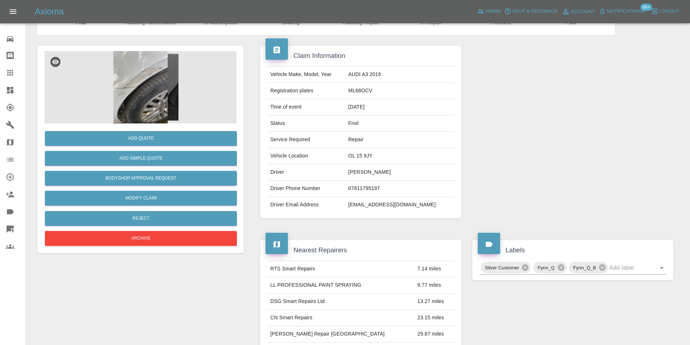
click at [133, 106] on img at bounding box center [141, 87] width 192 height 72
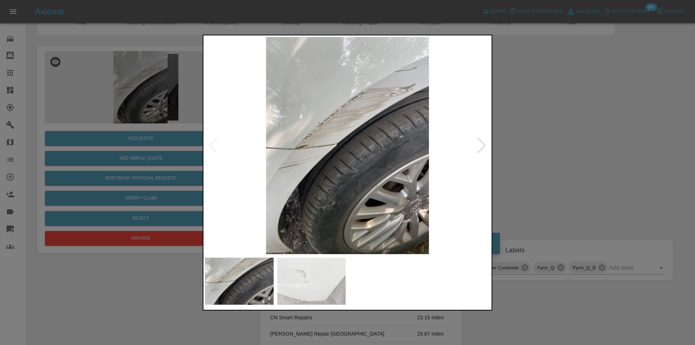
click at [542, 152] on div at bounding box center [347, 172] width 695 height 345
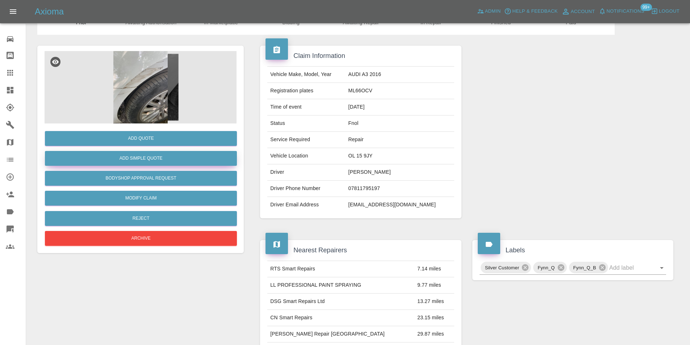
click at [164, 156] on button "Add Simple Quote" at bounding box center [141, 158] width 192 height 15
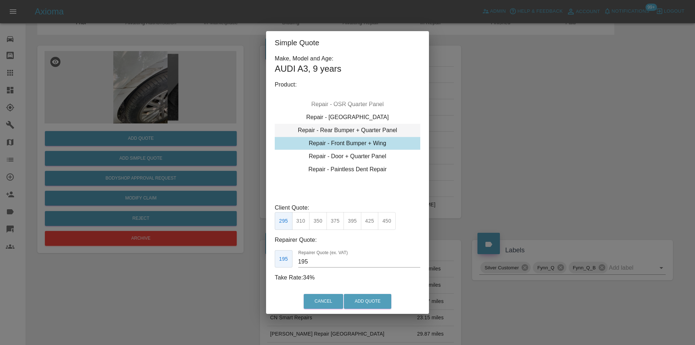
click at [361, 131] on div "Repair - Rear Bumper + Quarter Panel" at bounding box center [348, 130] width 146 height 13
click at [353, 220] on button "395" at bounding box center [353, 221] width 18 height 18
type input "250"
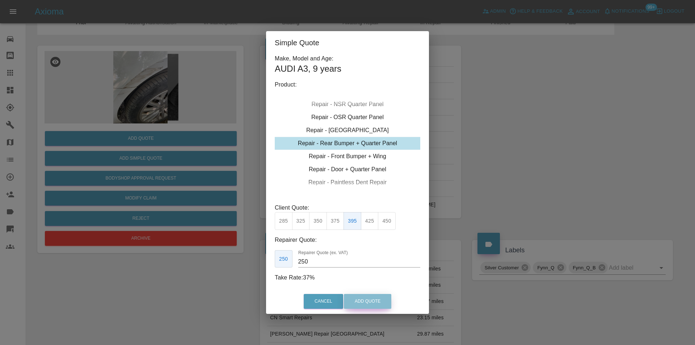
click at [365, 299] on button "Add Quote" at bounding box center [367, 301] width 47 height 15
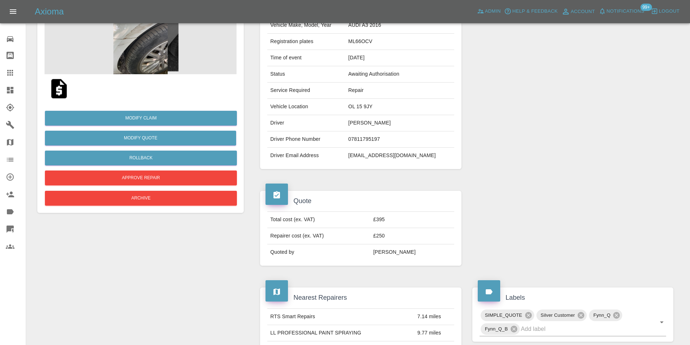
scroll to position [85, 0]
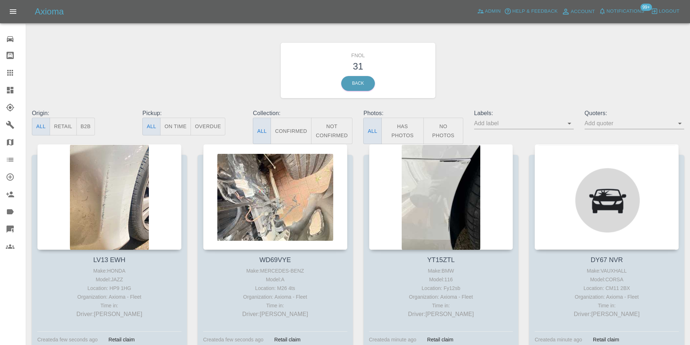
click at [391, 131] on button "Has Photos" at bounding box center [402, 131] width 43 height 26
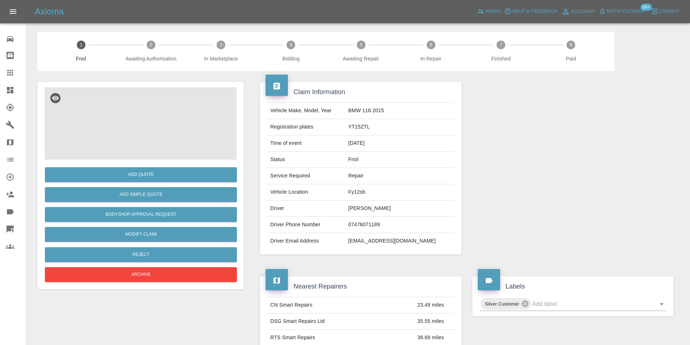
click at [134, 124] on img at bounding box center [141, 123] width 192 height 72
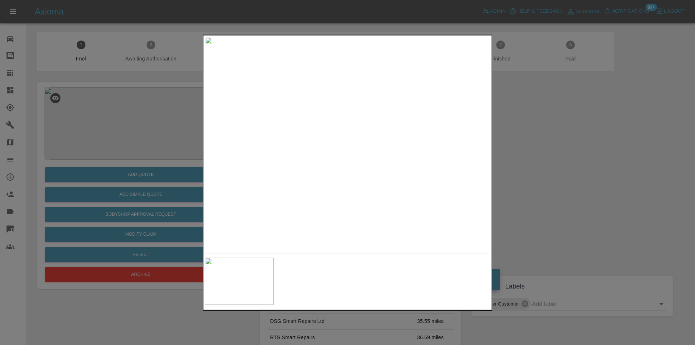
drag, startPoint x: 534, startPoint y: 148, endPoint x: 528, endPoint y: 149, distance: 6.8
click at [535, 148] on div at bounding box center [347, 172] width 695 height 345
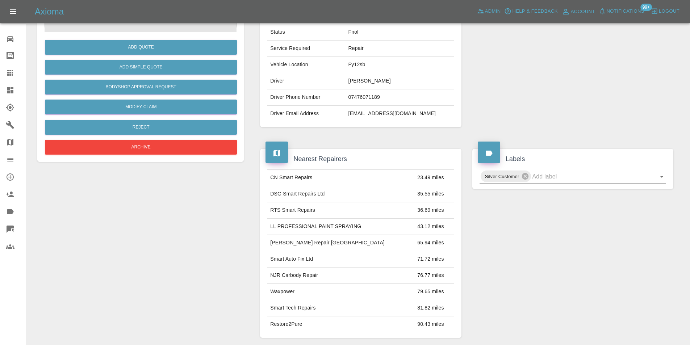
scroll to position [72, 0]
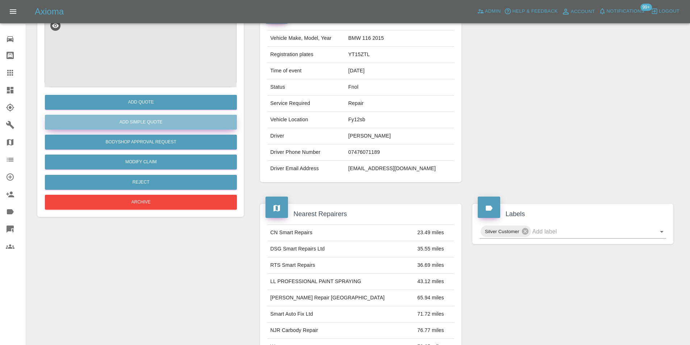
click at [153, 126] on button "Add Simple Quote" at bounding box center [141, 122] width 192 height 15
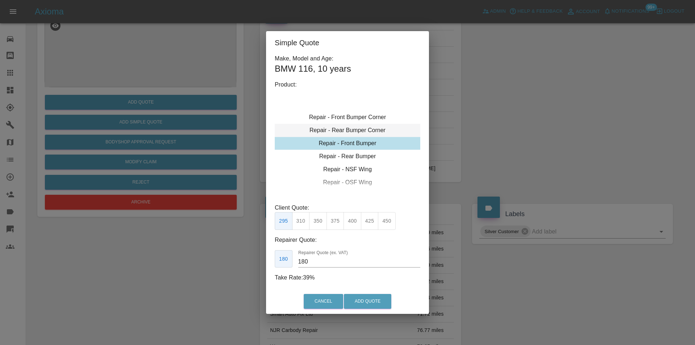
click at [368, 128] on div "Repair - Rear Bumper Corner" at bounding box center [348, 130] width 146 height 13
type input "120"
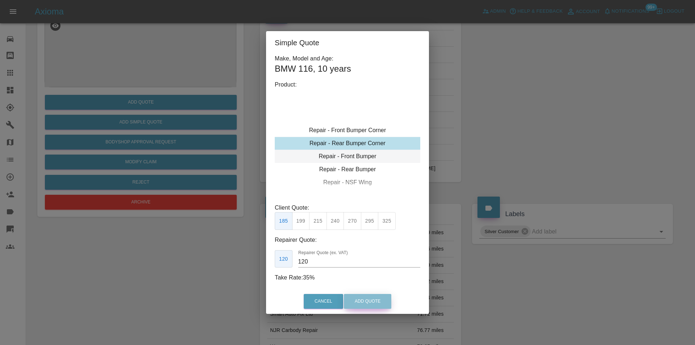
drag, startPoint x: 366, startPoint y: 299, endPoint x: 372, endPoint y: 157, distance: 141.3
click at [366, 298] on button "Add Quote" at bounding box center [367, 301] width 47 height 15
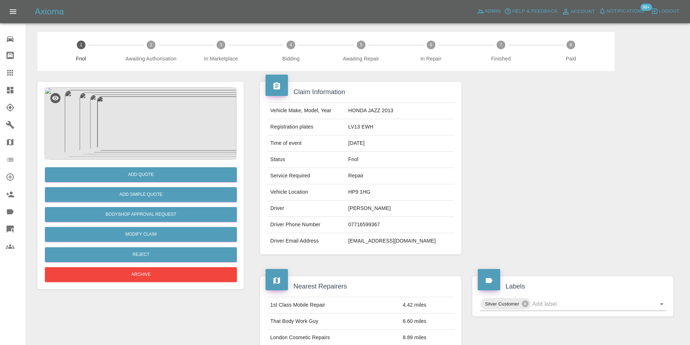
click at [148, 111] on img at bounding box center [141, 123] width 192 height 72
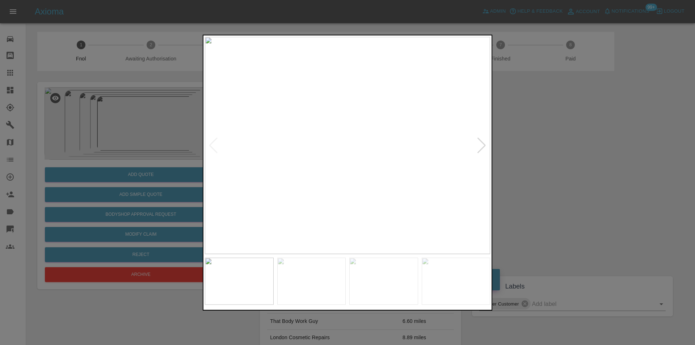
click at [477, 144] on div at bounding box center [482, 145] width 10 height 16
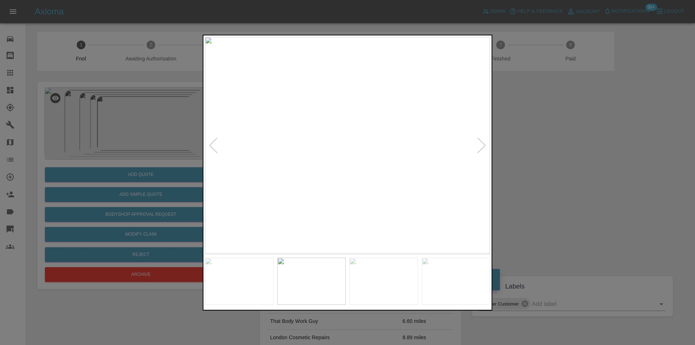
click at [477, 144] on div at bounding box center [482, 145] width 10 height 16
click at [522, 141] on div at bounding box center [347, 172] width 695 height 345
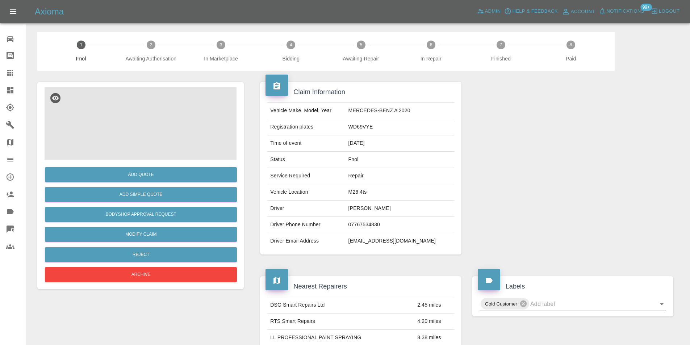
click at [127, 135] on img at bounding box center [141, 123] width 192 height 72
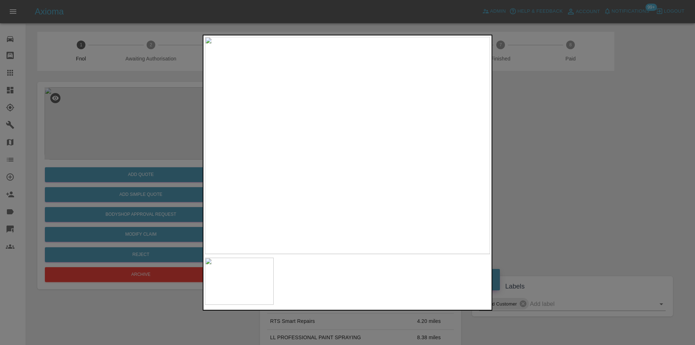
click at [583, 172] on div at bounding box center [347, 172] width 695 height 345
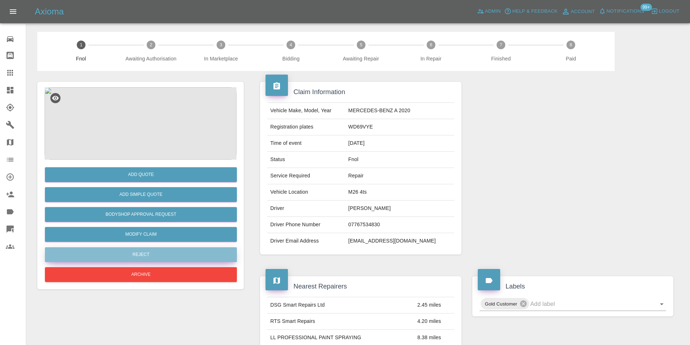
click at [150, 251] on button "Reject" at bounding box center [141, 254] width 192 height 15
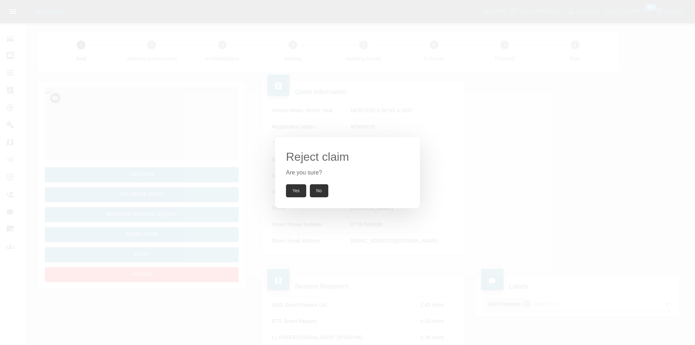
click at [292, 191] on button "Yes" at bounding box center [296, 190] width 20 height 13
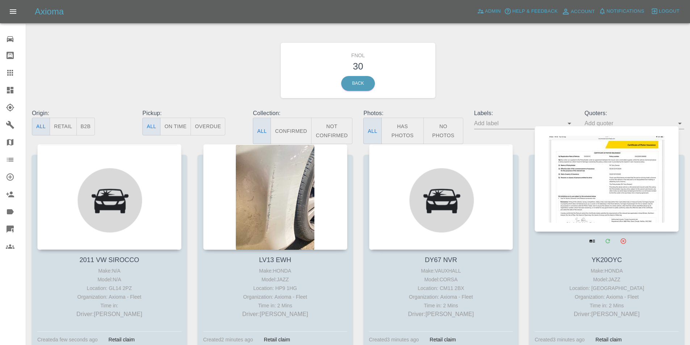
click at [401, 132] on button "Has Photos" at bounding box center [402, 131] width 43 height 26
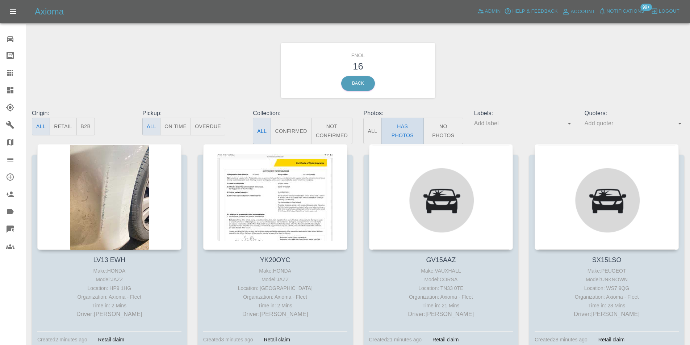
click at [397, 125] on button "Has Photos" at bounding box center [402, 131] width 43 height 26
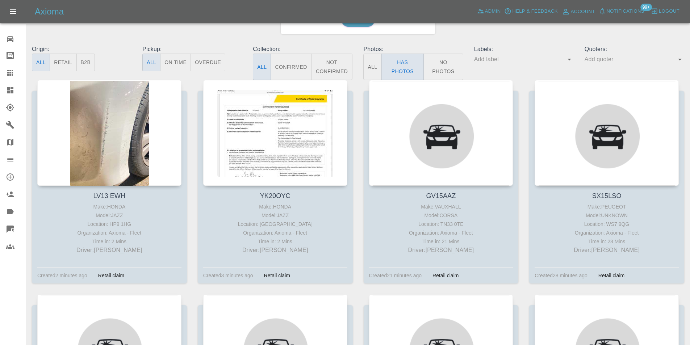
scroll to position [72, 0]
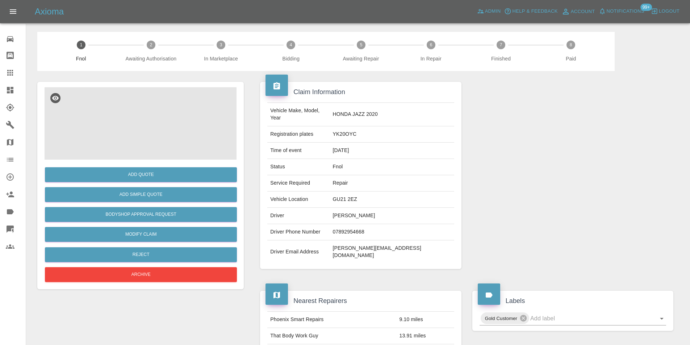
click at [125, 120] on img at bounding box center [141, 123] width 192 height 72
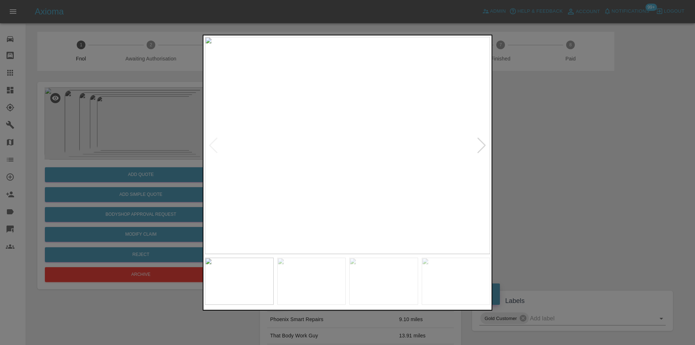
click at [481, 149] on div at bounding box center [482, 145] width 10 height 16
click at [481, 149] on img at bounding box center [347, 145] width 285 height 217
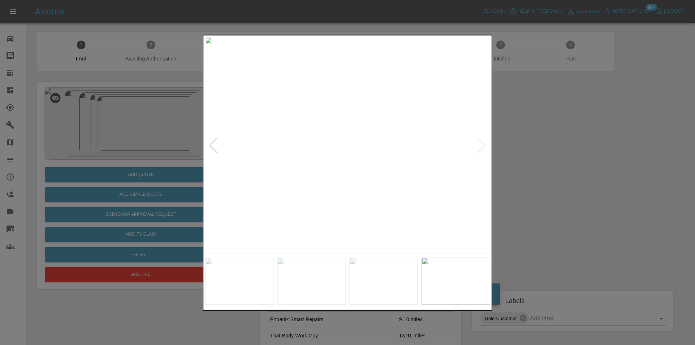
click at [481, 149] on img at bounding box center [347, 145] width 285 height 217
click at [211, 144] on div at bounding box center [213, 145] width 10 height 16
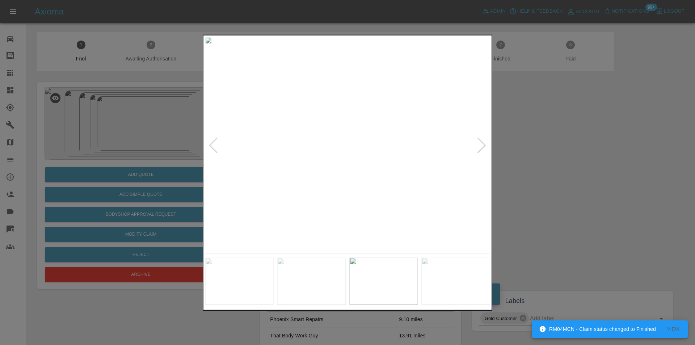
click at [561, 138] on div at bounding box center [347, 172] width 695 height 345
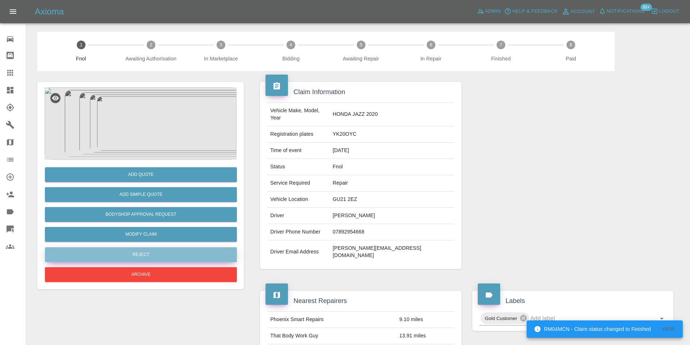
click at [171, 255] on button "Reject" at bounding box center [141, 254] width 192 height 15
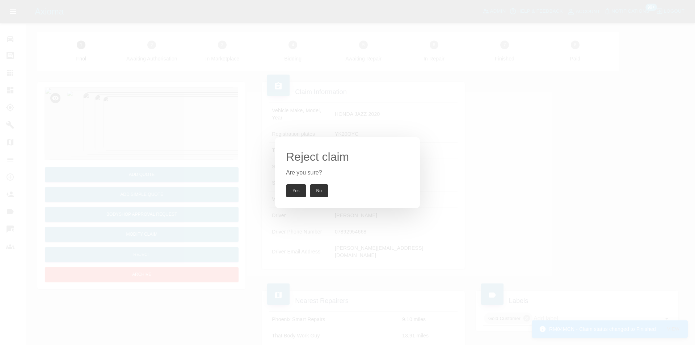
click at [299, 192] on button "Yes" at bounding box center [296, 190] width 20 height 13
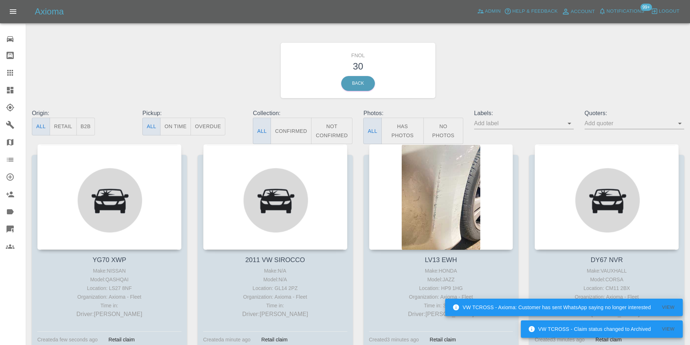
click at [409, 121] on button "Has Photos" at bounding box center [402, 131] width 43 height 26
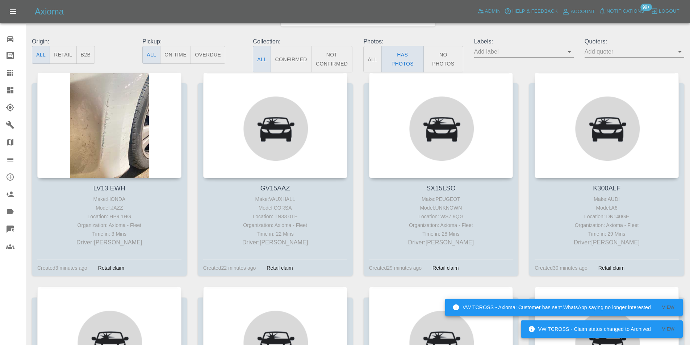
scroll to position [72, 0]
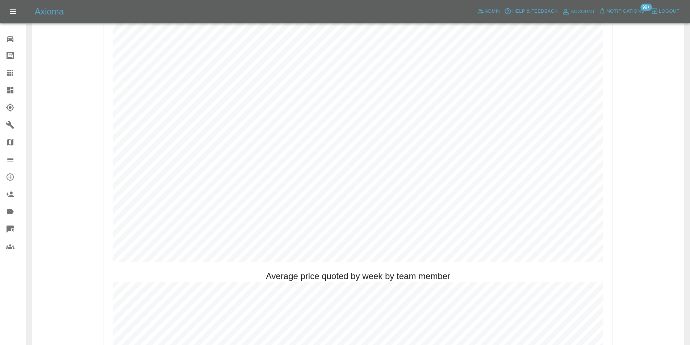
scroll to position [398, 0]
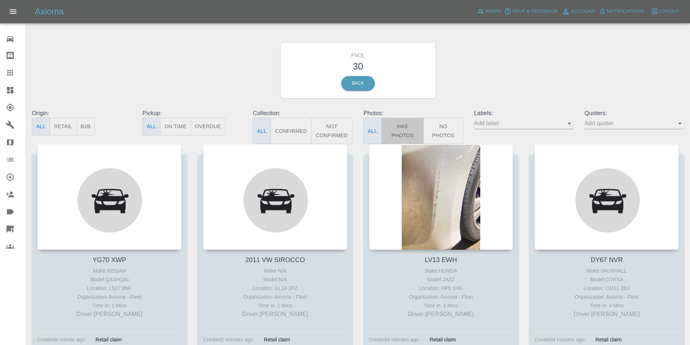
click at [400, 127] on button "Has Photos" at bounding box center [402, 131] width 43 height 26
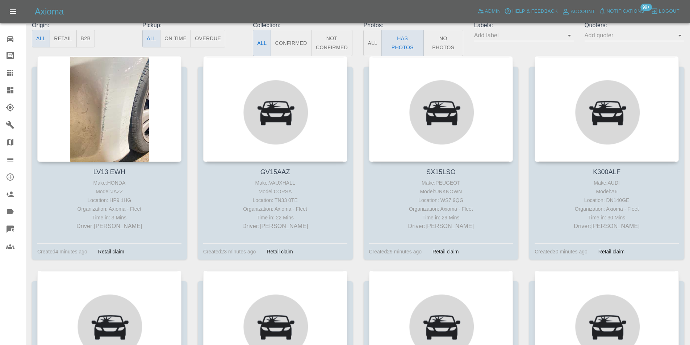
scroll to position [109, 0]
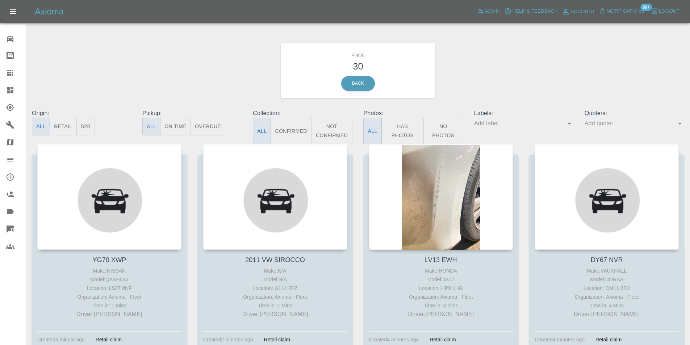
click at [391, 127] on button "Has Photos" at bounding box center [402, 131] width 43 height 26
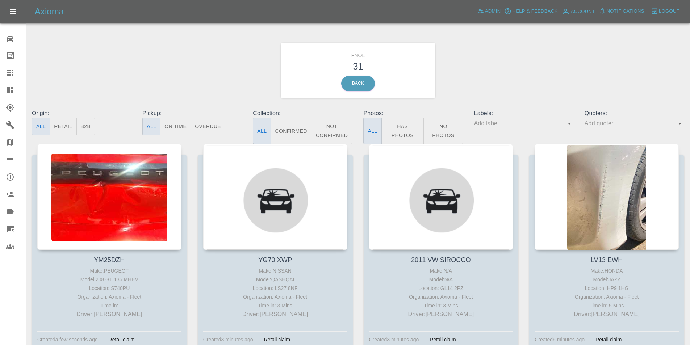
click at [407, 132] on button "Has Photos" at bounding box center [402, 131] width 43 height 26
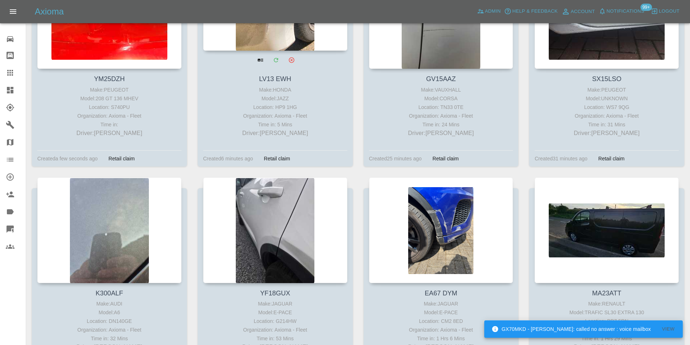
scroll to position [290, 0]
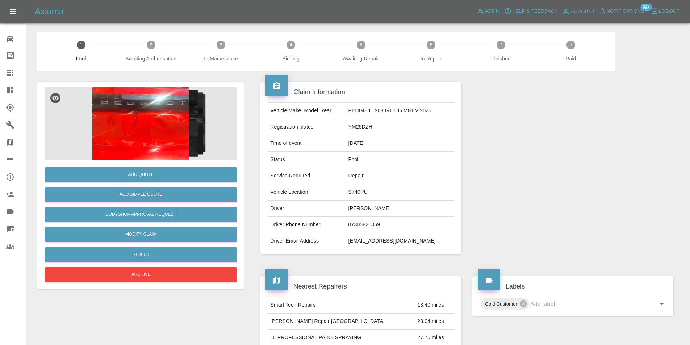
click at [148, 119] on img at bounding box center [141, 123] width 192 height 72
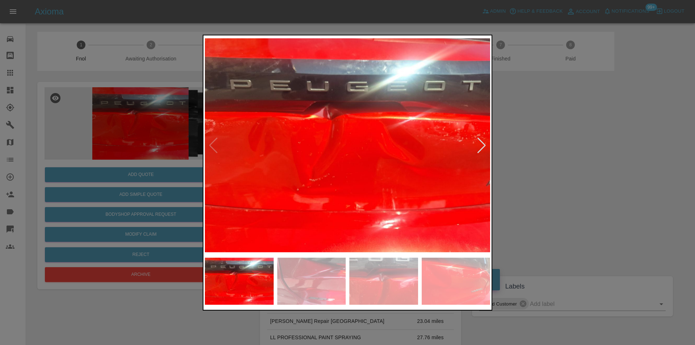
click at [480, 143] on div at bounding box center [482, 145] width 10 height 16
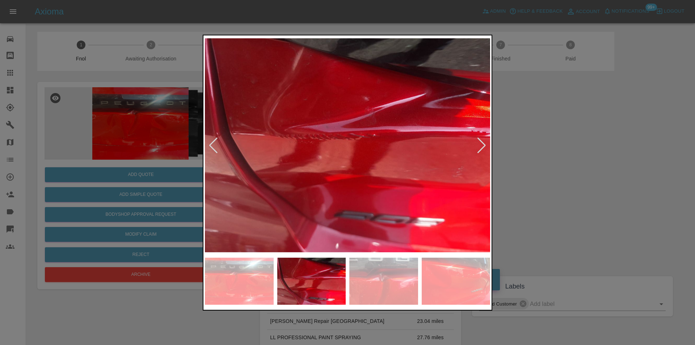
click at [480, 143] on div at bounding box center [482, 145] width 10 height 16
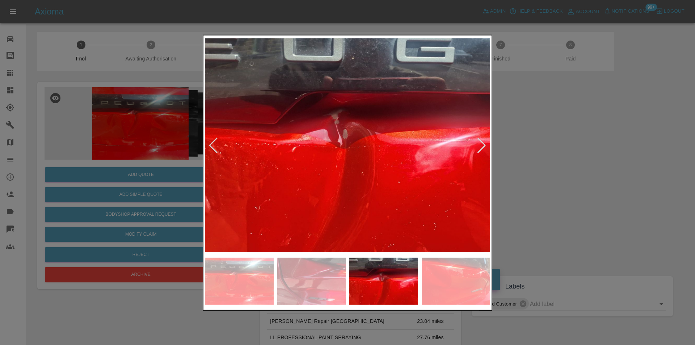
click at [577, 161] on div at bounding box center [347, 172] width 695 height 345
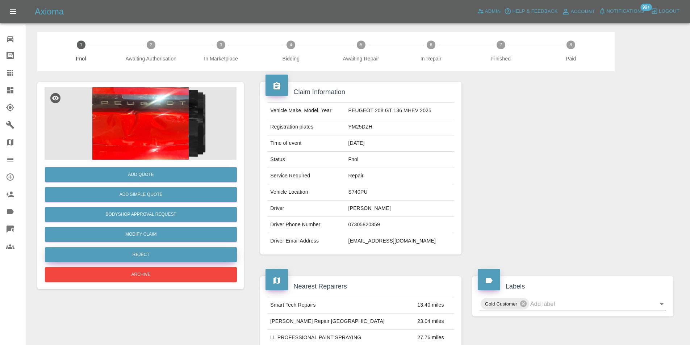
click at [162, 249] on button "Reject" at bounding box center [141, 254] width 192 height 15
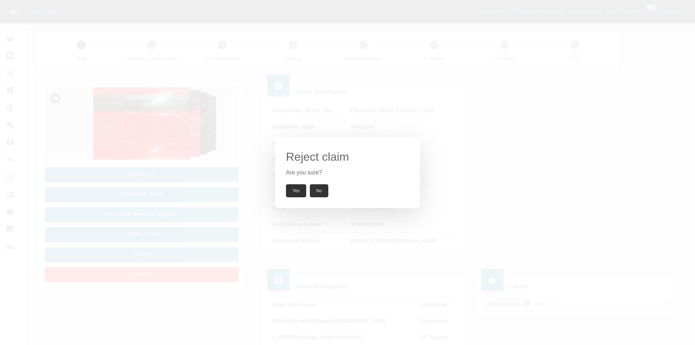
click at [300, 194] on button "Yes" at bounding box center [296, 190] width 20 height 13
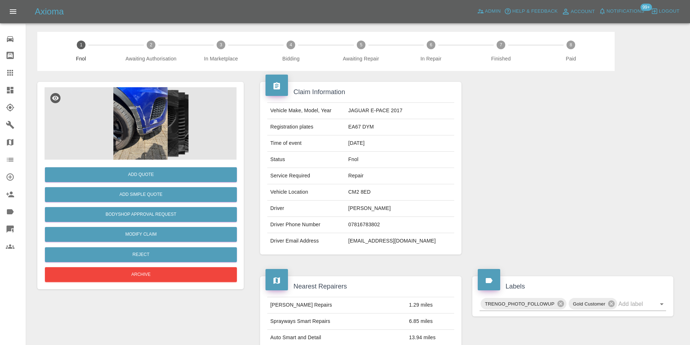
click at [131, 114] on img at bounding box center [141, 123] width 192 height 72
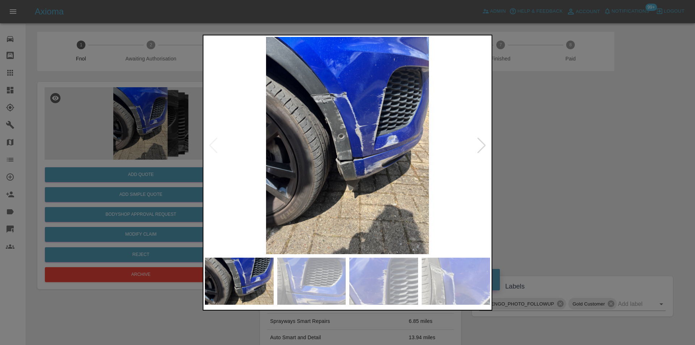
click at [482, 145] on div at bounding box center [482, 145] width 10 height 16
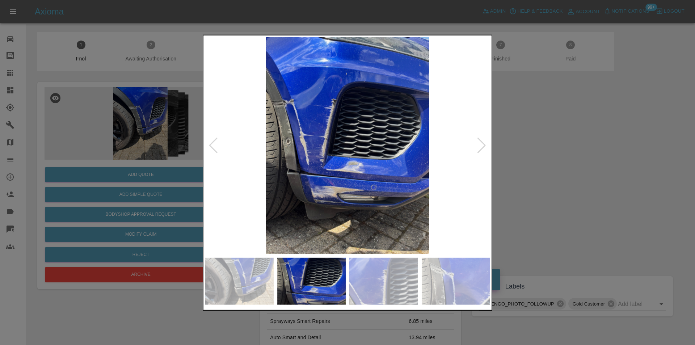
click at [482, 145] on div at bounding box center [482, 145] width 10 height 16
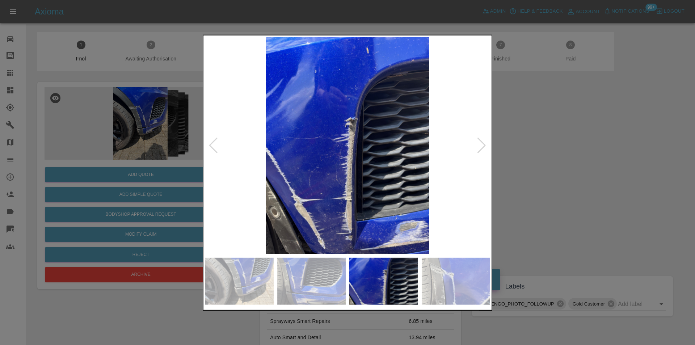
click at [482, 145] on div at bounding box center [482, 145] width 10 height 16
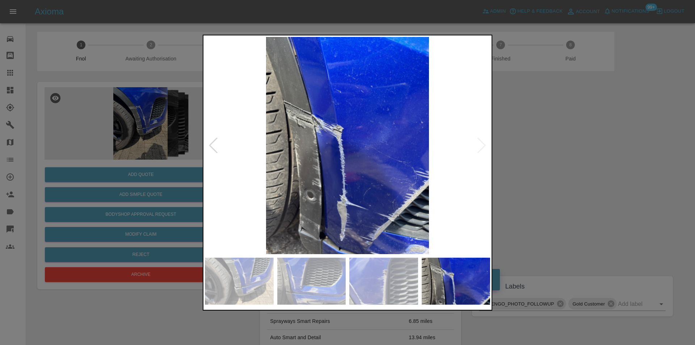
click at [482, 145] on img at bounding box center [347, 145] width 285 height 217
click at [213, 148] on div at bounding box center [213, 145] width 10 height 16
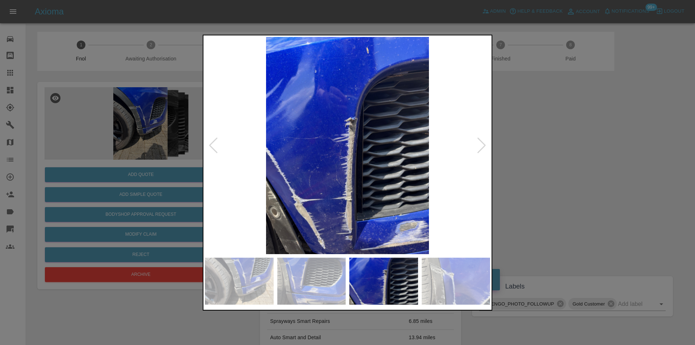
drag, startPoint x: 638, startPoint y: 156, endPoint x: 553, endPoint y: 93, distance: 106.1
click at [637, 155] on div at bounding box center [347, 172] width 695 height 345
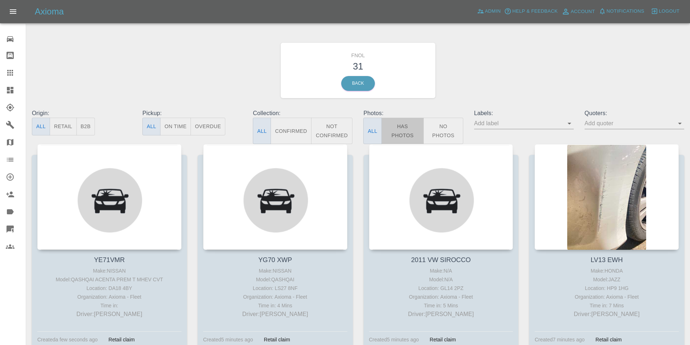
click at [396, 128] on button "Has Photos" at bounding box center [402, 131] width 43 height 26
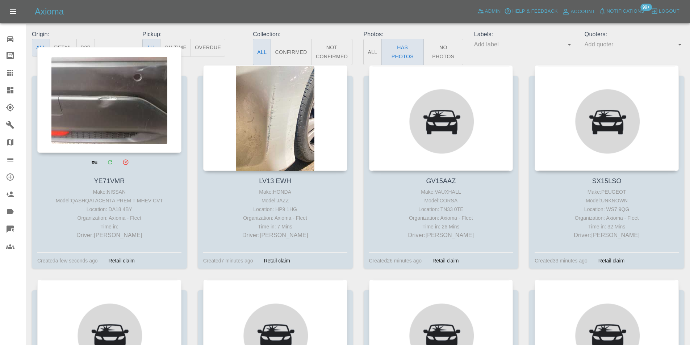
scroll to position [72, 0]
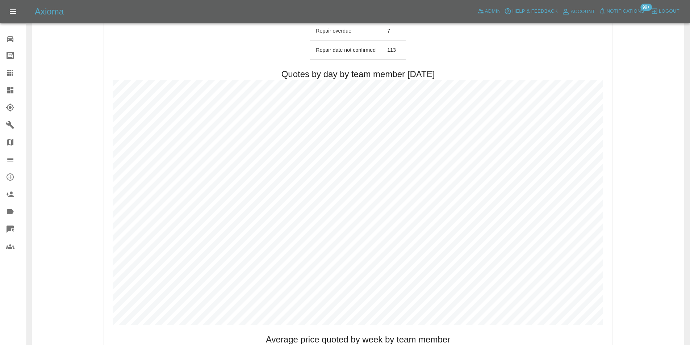
scroll to position [398, 0]
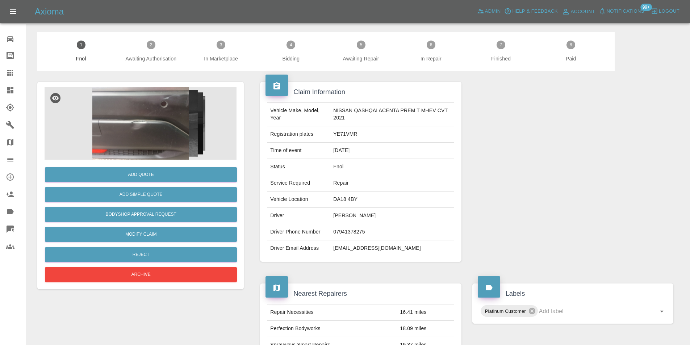
click at [119, 112] on img at bounding box center [141, 123] width 192 height 72
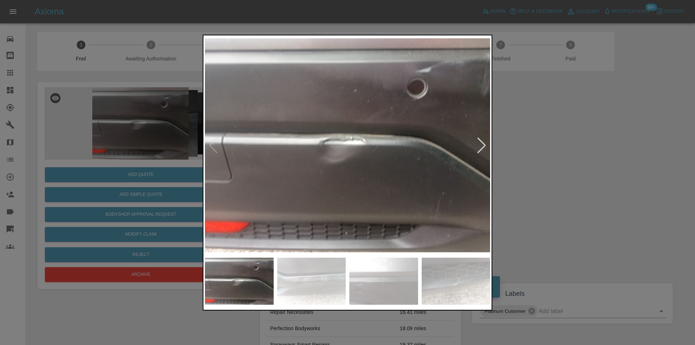
click at [483, 144] on div at bounding box center [482, 145] width 10 height 16
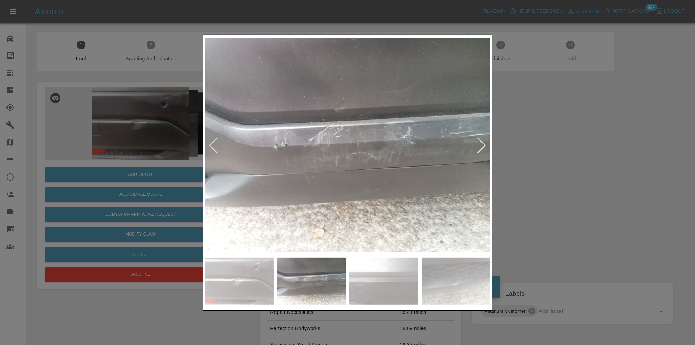
click at [483, 144] on div at bounding box center [482, 145] width 10 height 16
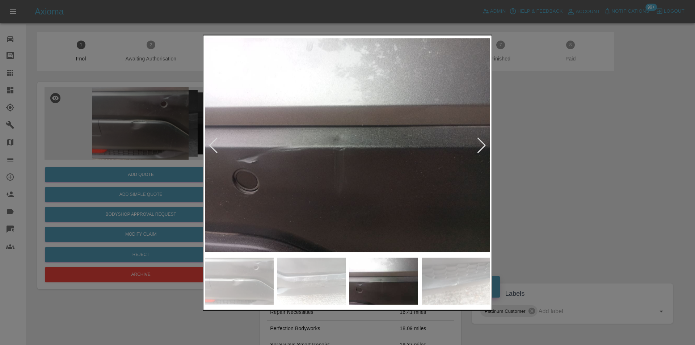
click at [483, 144] on div at bounding box center [482, 145] width 10 height 16
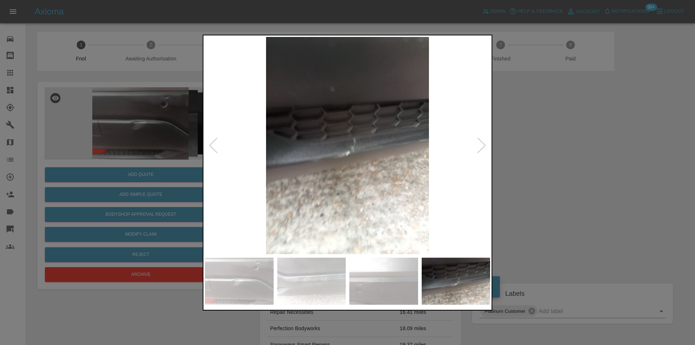
click at [483, 144] on div at bounding box center [482, 145] width 10 height 16
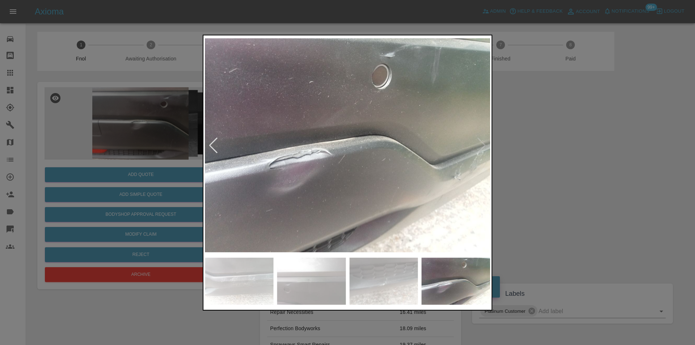
click at [483, 144] on img at bounding box center [347, 145] width 285 height 217
click at [574, 161] on div at bounding box center [347, 172] width 695 height 345
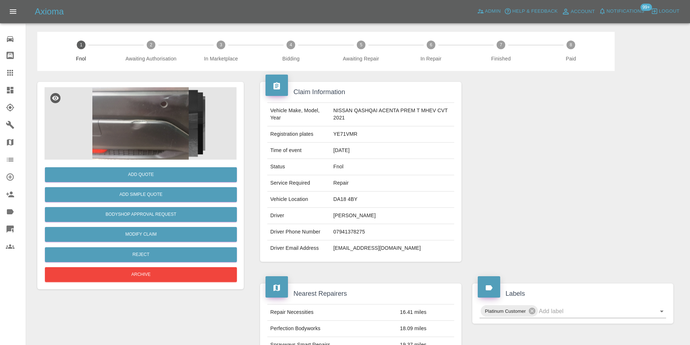
click at [134, 94] on img at bounding box center [141, 123] width 192 height 72
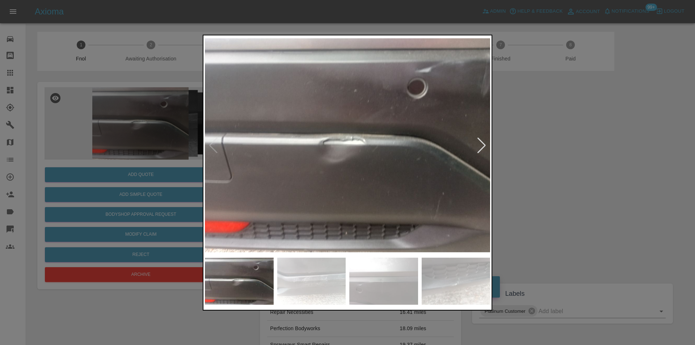
click at [480, 145] on div at bounding box center [482, 145] width 10 height 16
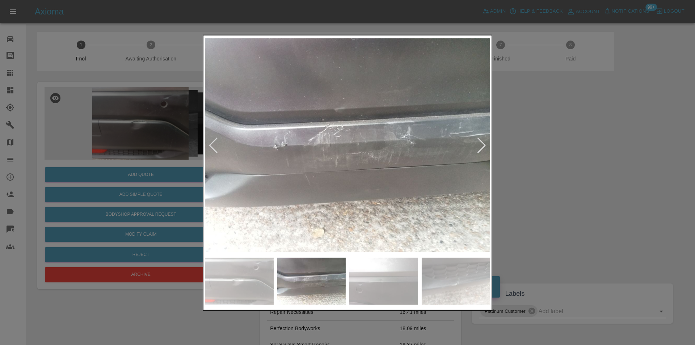
click at [480, 145] on div at bounding box center [482, 145] width 10 height 16
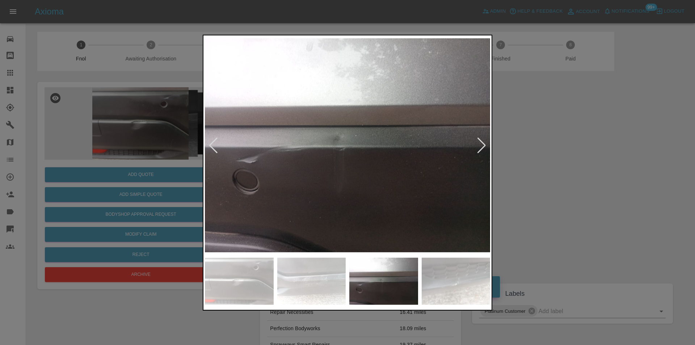
click at [547, 150] on div at bounding box center [347, 172] width 695 height 345
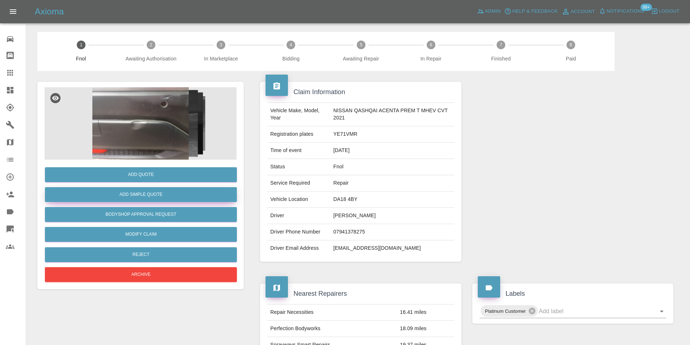
click at [141, 197] on button "Add Simple Quote" at bounding box center [141, 194] width 192 height 15
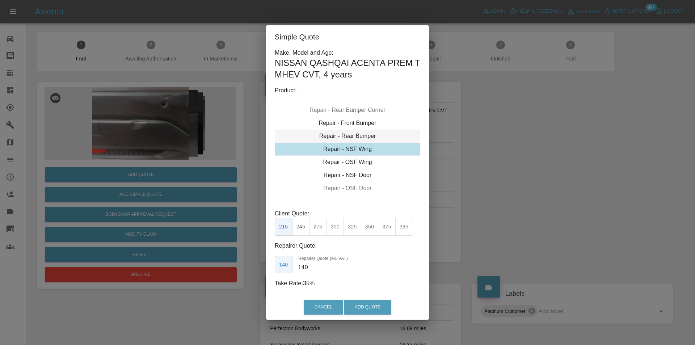
click at [361, 137] on div "Repair - Rear Bumper" at bounding box center [348, 136] width 146 height 13
click at [319, 229] on button "350" at bounding box center [318, 227] width 18 height 18
click at [335, 226] on button "375" at bounding box center [335, 227] width 18 height 18
type input "220"
click at [364, 306] on button "Add Quote" at bounding box center [367, 307] width 47 height 15
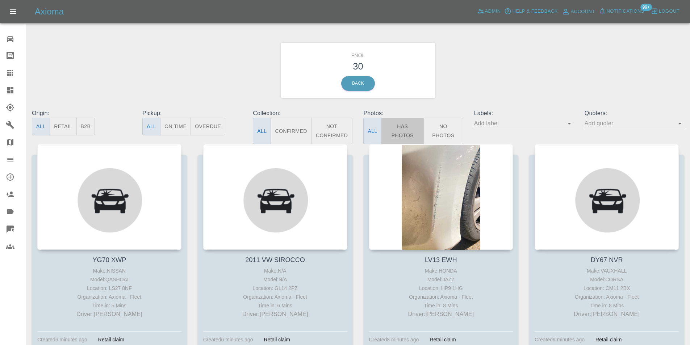
click at [397, 129] on button "Has Photos" at bounding box center [402, 131] width 43 height 26
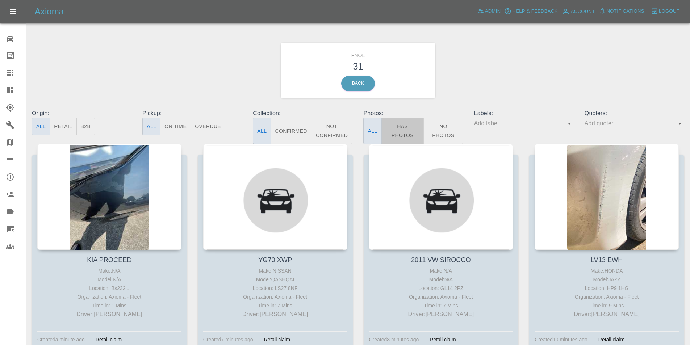
click at [402, 133] on button "Has Photos" at bounding box center [402, 131] width 43 height 26
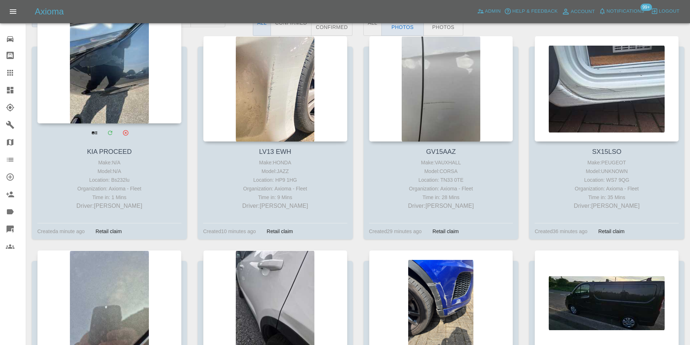
scroll to position [217, 0]
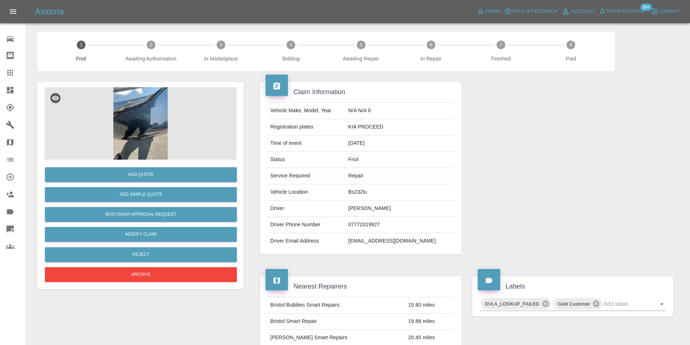
click at [144, 120] on img at bounding box center [141, 123] width 192 height 72
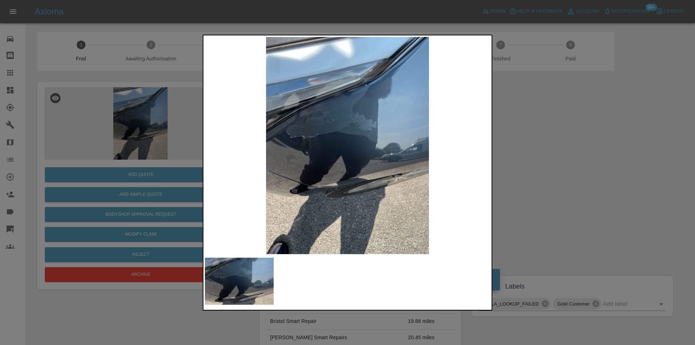
click at [386, 156] on img at bounding box center [347, 145] width 285 height 217
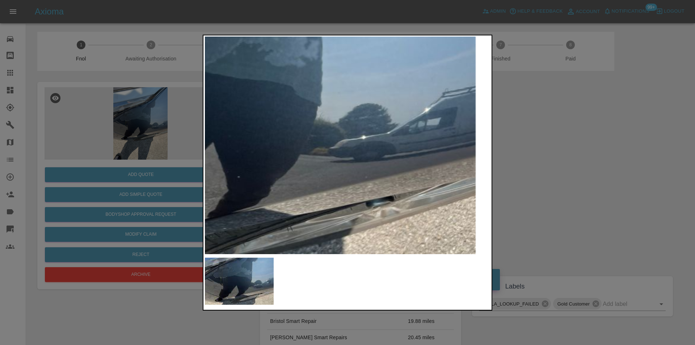
click at [383, 154] on img at bounding box center [231, 112] width 856 height 652
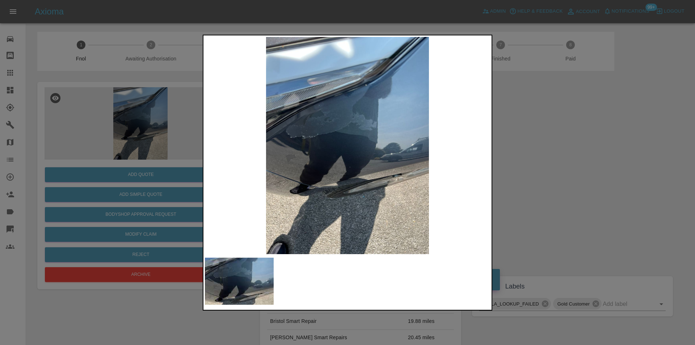
click at [534, 156] on div at bounding box center [347, 172] width 695 height 345
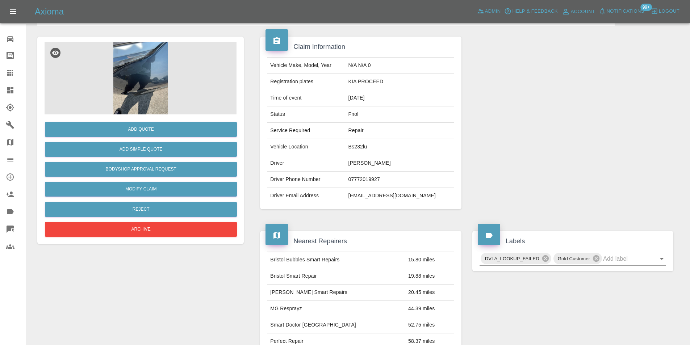
scroll to position [39, 0]
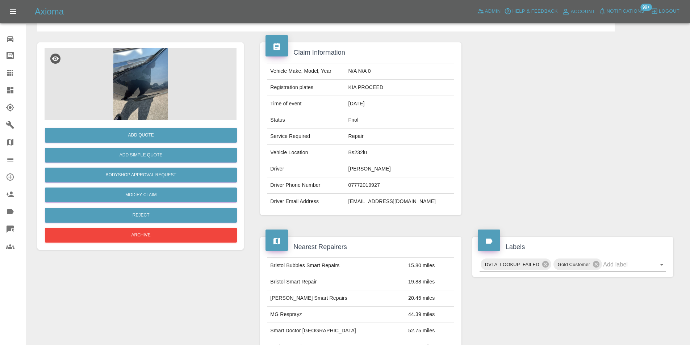
click at [132, 81] on img at bounding box center [141, 84] width 192 height 72
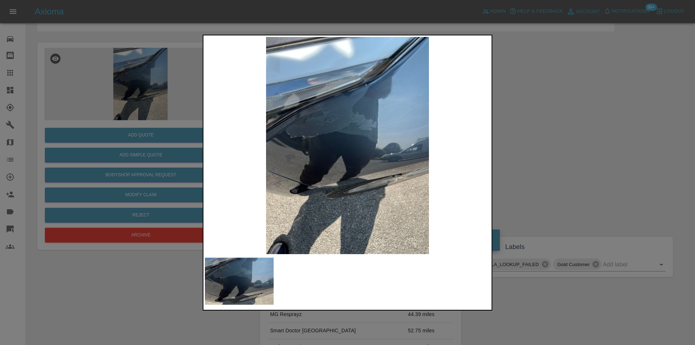
click at [545, 125] on div at bounding box center [347, 172] width 695 height 345
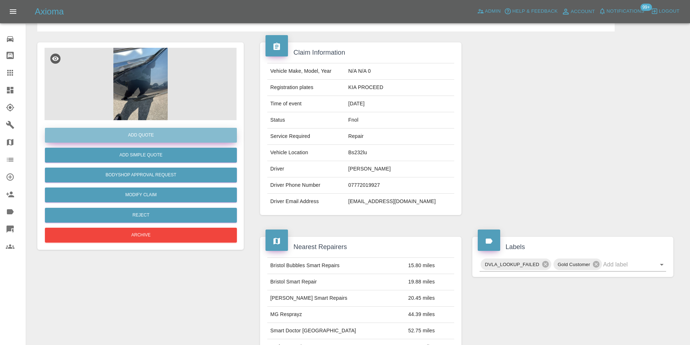
click at [157, 138] on button "Add Quote" at bounding box center [141, 135] width 192 height 15
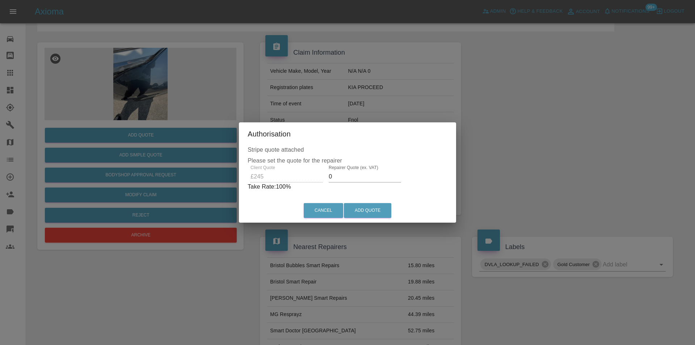
click at [348, 180] on input "0" at bounding box center [365, 177] width 72 height 12
type input "0155"
click at [370, 210] on button "Add Quote" at bounding box center [367, 210] width 47 height 15
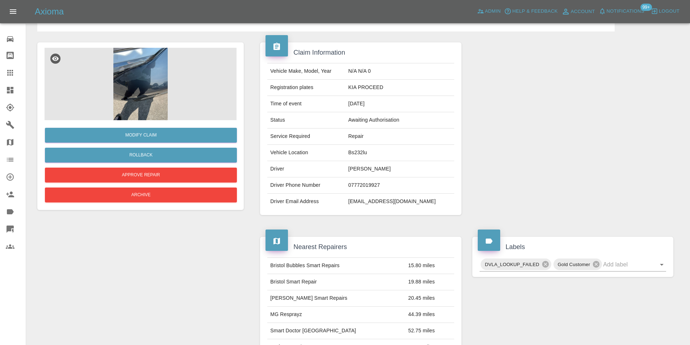
scroll to position [0, 0]
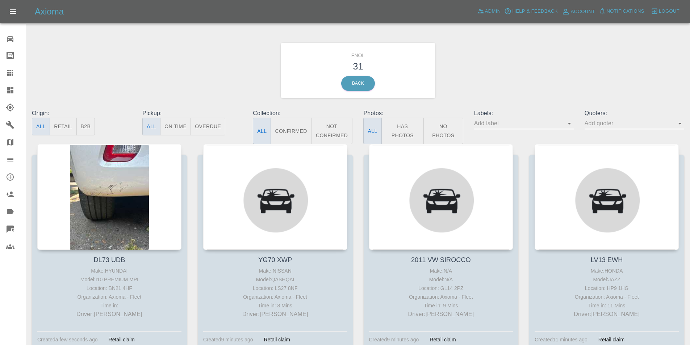
click at [413, 118] on button "Has Photos" at bounding box center [402, 131] width 43 height 26
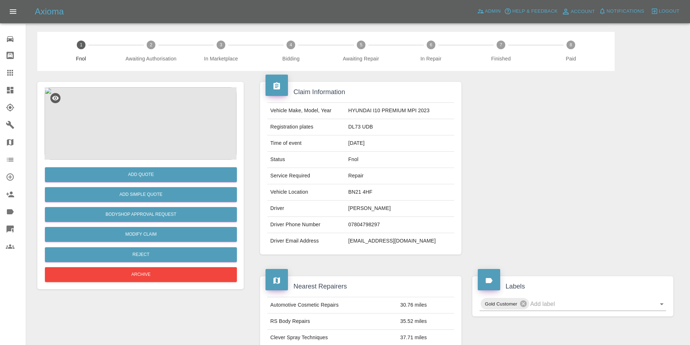
click at [146, 105] on img at bounding box center [141, 123] width 192 height 72
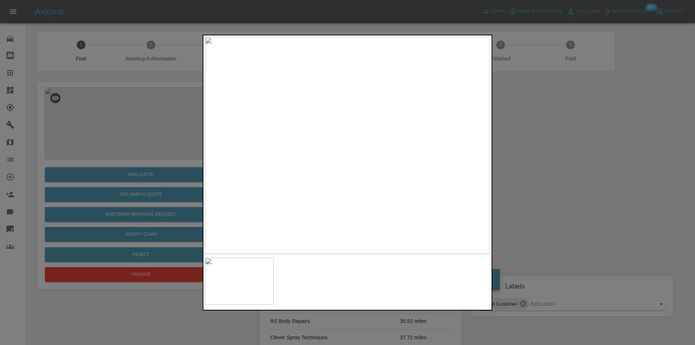
click at [546, 166] on div at bounding box center [347, 172] width 695 height 345
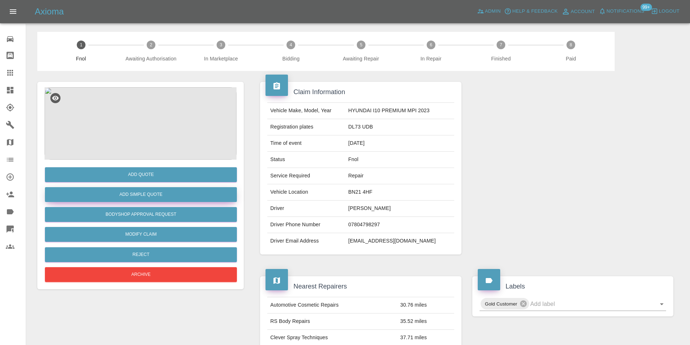
click at [165, 194] on button "Add Simple Quote" at bounding box center [141, 194] width 192 height 15
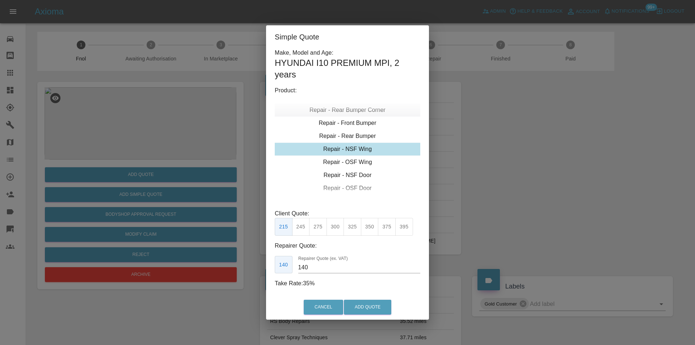
click at [363, 112] on div "Repair - Rear Bumper Corner" at bounding box center [348, 110] width 146 height 13
type input "120"
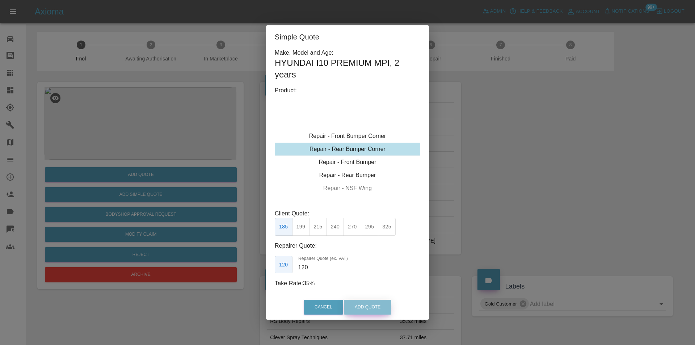
click at [354, 303] on button "Add Quote" at bounding box center [367, 307] width 47 height 15
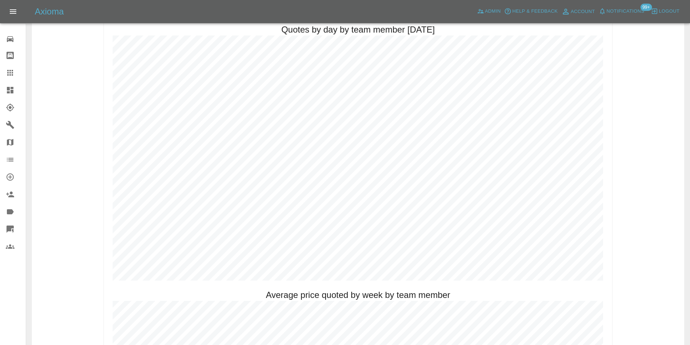
scroll to position [362, 0]
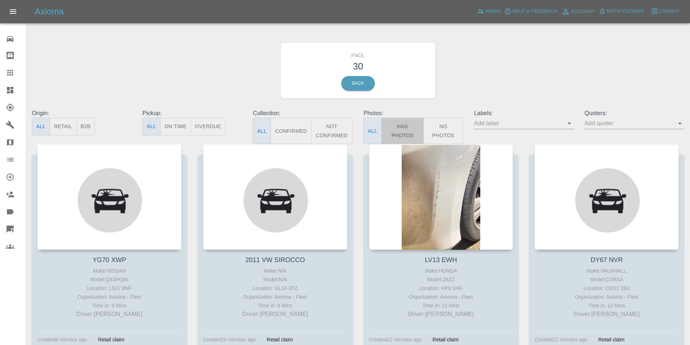
click at [403, 130] on button "Has Photos" at bounding box center [402, 131] width 43 height 26
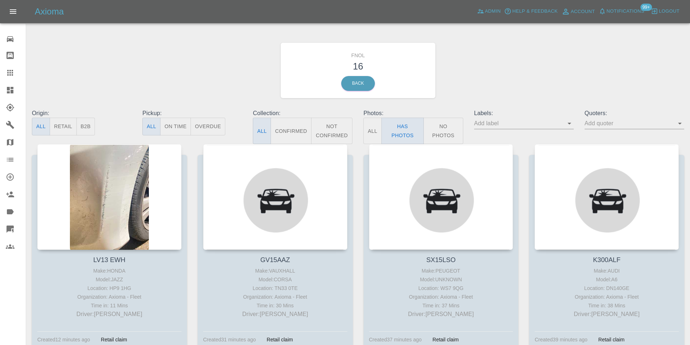
scroll to position [36, 0]
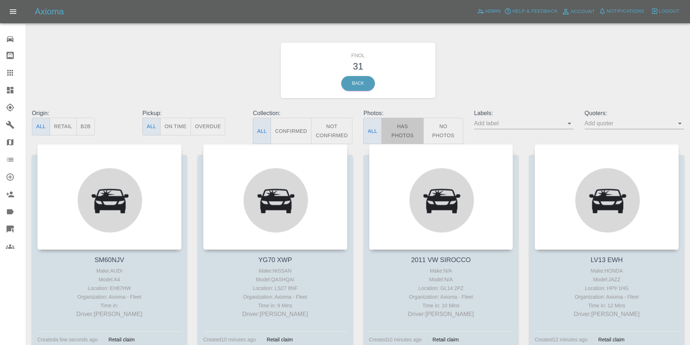
click at [398, 123] on button "Has Photos" at bounding box center [402, 131] width 43 height 26
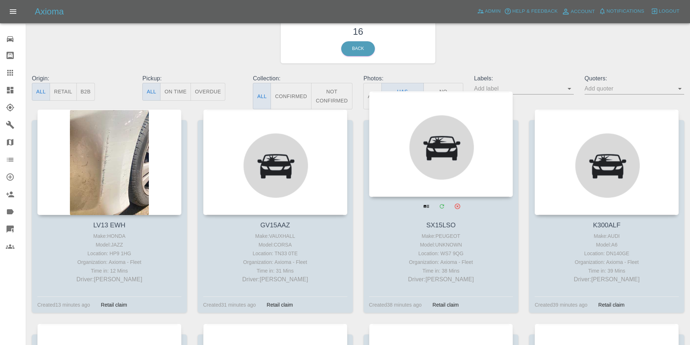
scroll to position [72, 0]
